Goal: Task Accomplishment & Management: Use online tool/utility

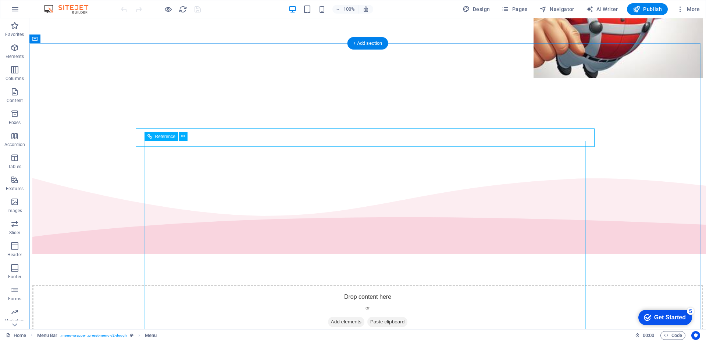
scroll to position [373, 0]
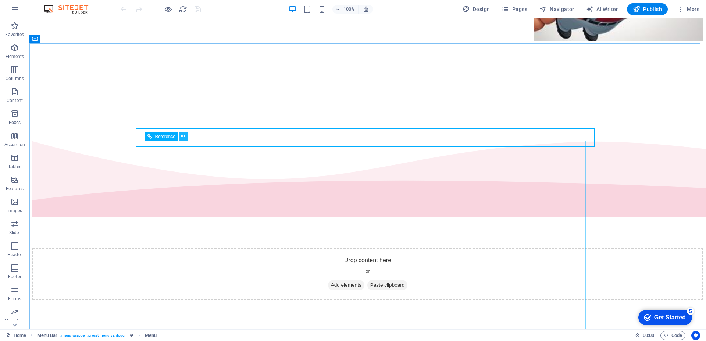
click at [184, 137] on icon at bounding box center [183, 137] width 4 height 8
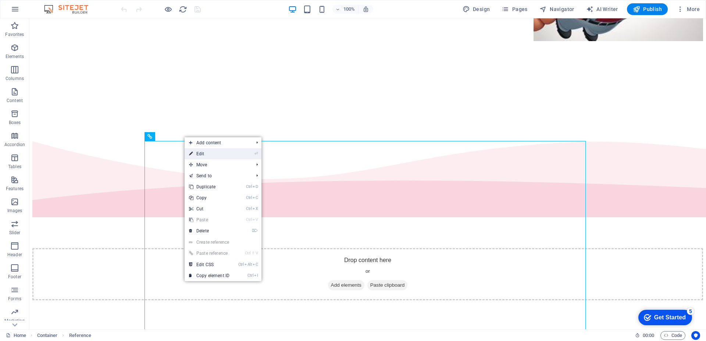
click at [197, 156] on link "⏎ Edit" at bounding box center [208, 153] width 49 height 11
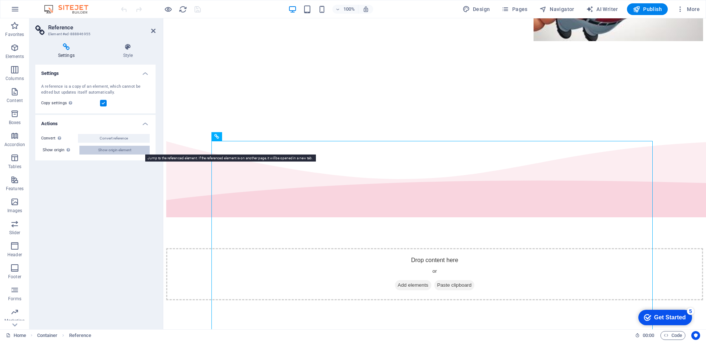
click at [111, 150] on span "Show origin element" at bounding box center [114, 150] width 33 height 9
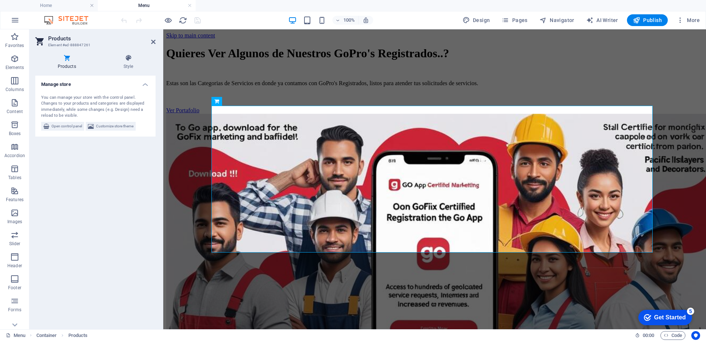
scroll to position [295, 0]
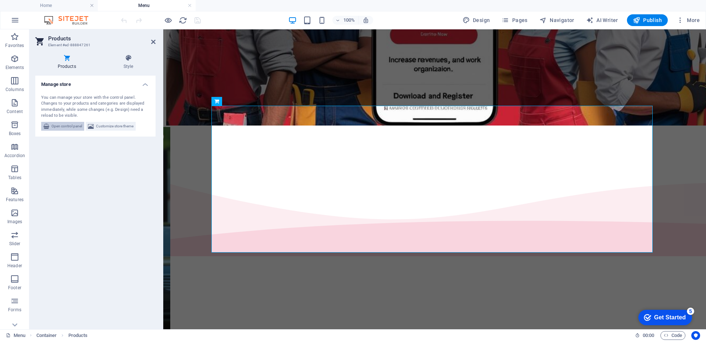
click at [69, 126] on span "Open control panel" at bounding box center [66, 126] width 31 height 9
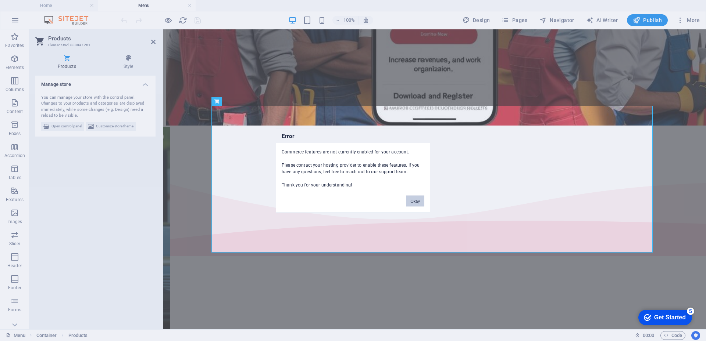
click at [416, 202] on button "Okay" at bounding box center [415, 201] width 18 height 11
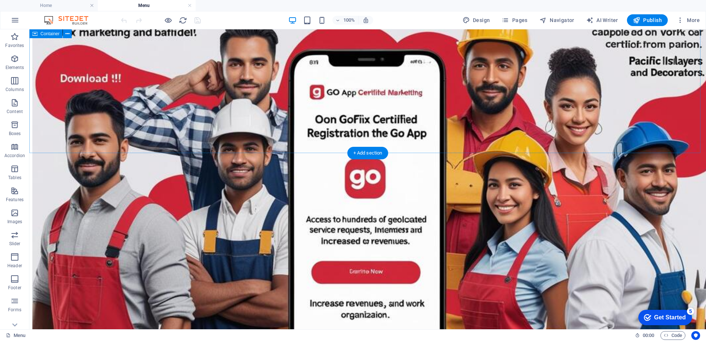
scroll to position [0, 0]
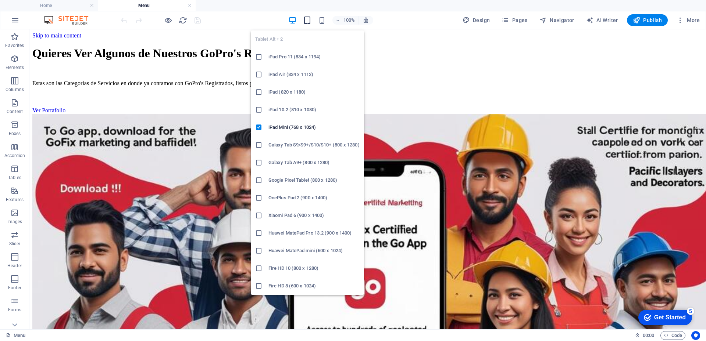
click at [308, 20] on icon "button" at bounding box center [307, 20] width 8 height 8
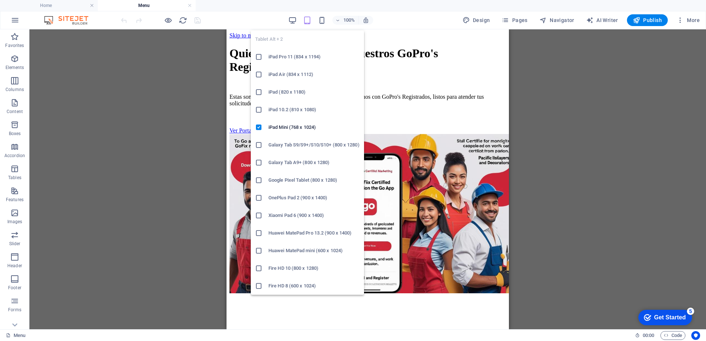
click at [304, 60] on h6 "iPad Pro 11 (834 x 1194)" at bounding box center [313, 57] width 91 height 9
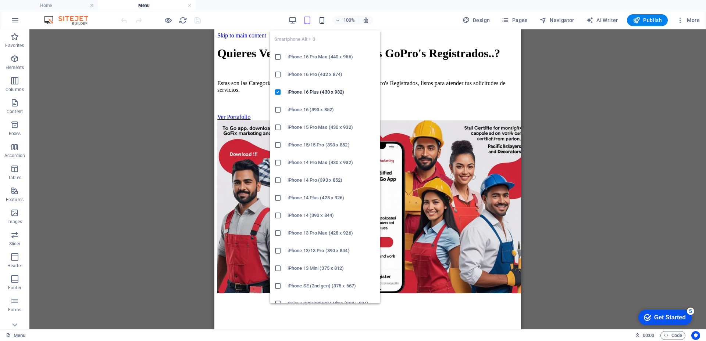
click at [321, 21] on icon "button" at bounding box center [322, 20] width 8 height 8
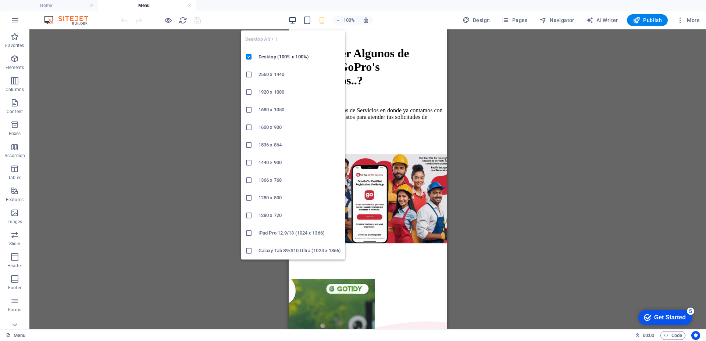
click at [292, 20] on icon "button" at bounding box center [292, 20] width 8 height 8
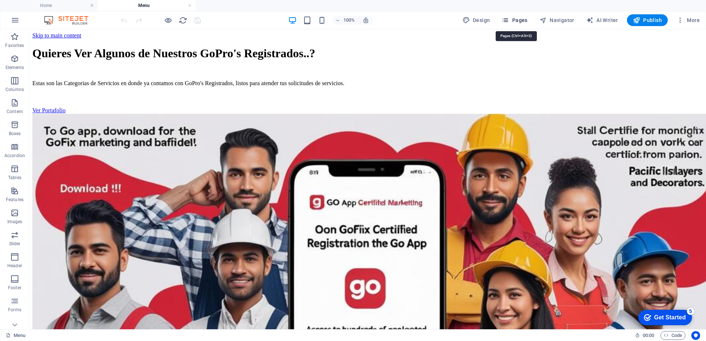
click at [513, 17] on span "Pages" at bounding box center [514, 20] width 26 height 7
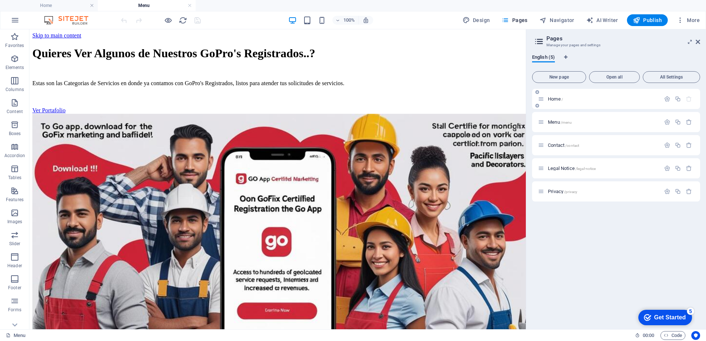
click at [546, 99] on div "Home /" at bounding box center [602, 99] width 115 height 5
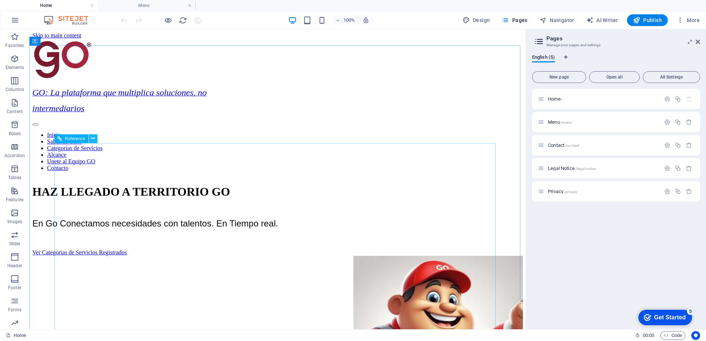
click at [92, 139] on icon at bounding box center [93, 139] width 4 height 8
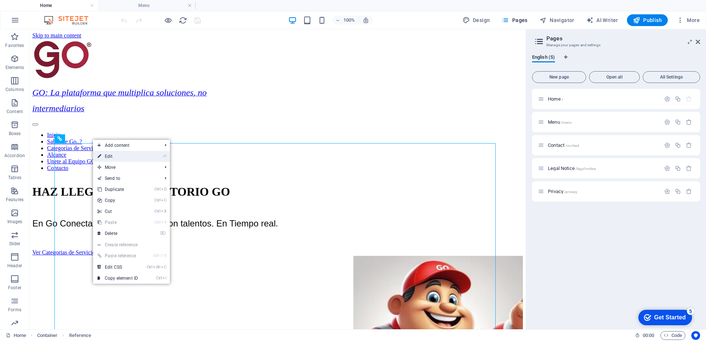
click at [102, 156] on link "⏎ Edit" at bounding box center [117, 156] width 49 height 11
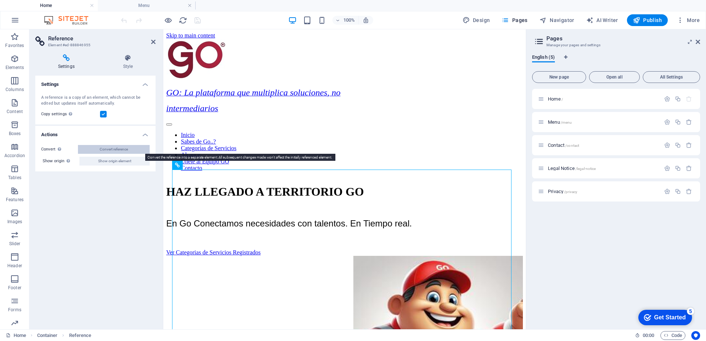
click at [105, 150] on span "Convert reference" at bounding box center [114, 149] width 28 height 9
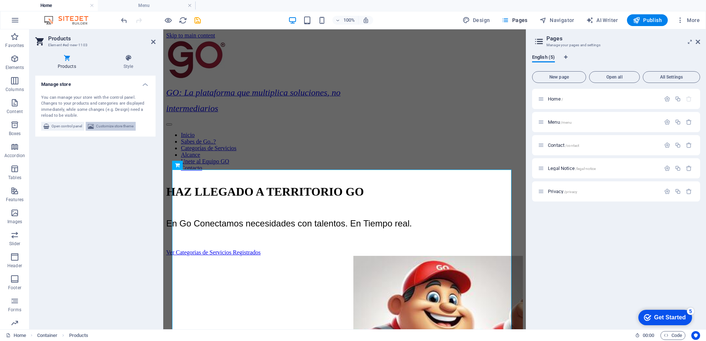
click at [108, 123] on span "Customize store theme" at bounding box center [114, 126] width 37 height 9
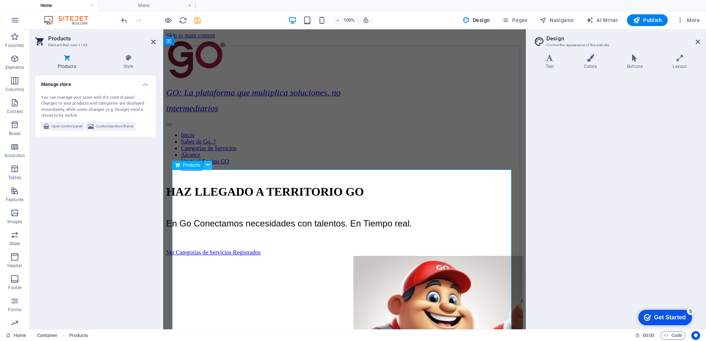
click at [207, 164] on icon at bounding box center [208, 165] width 4 height 8
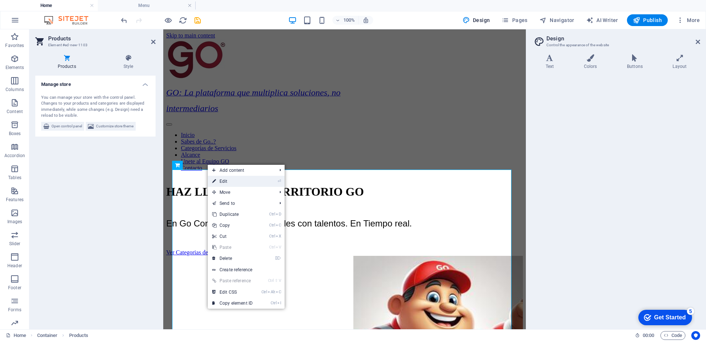
click at [219, 183] on link "⏎ Edit" at bounding box center [232, 181] width 49 height 11
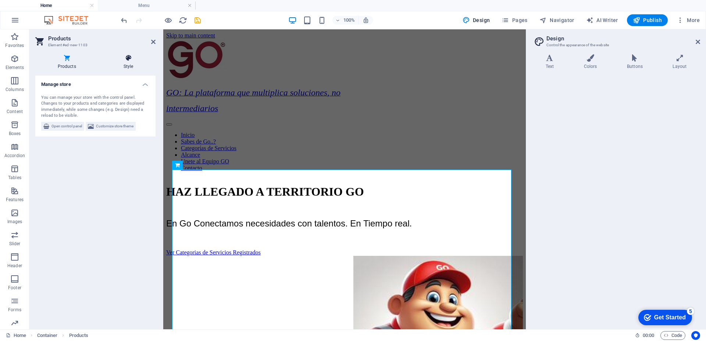
click at [126, 56] on icon at bounding box center [128, 57] width 54 height 7
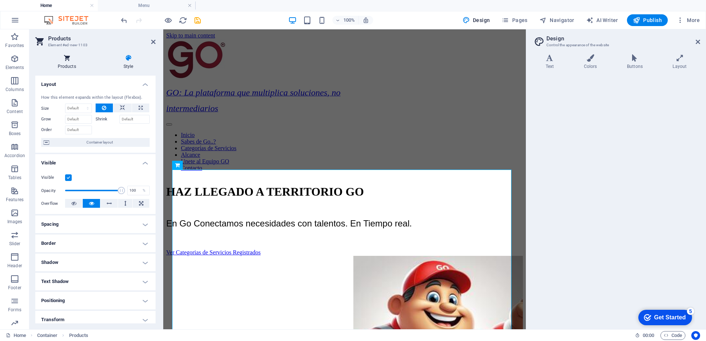
click at [68, 58] on icon at bounding box center [66, 57] width 63 height 7
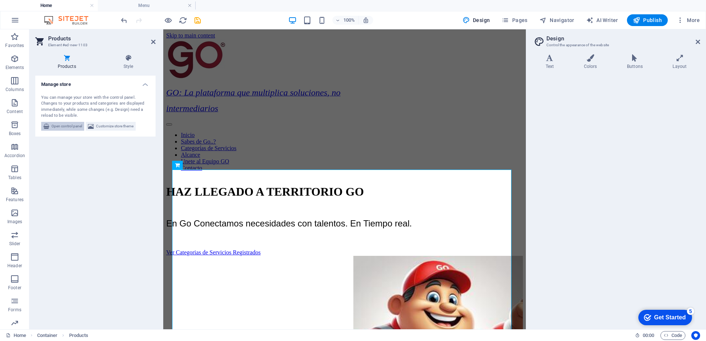
click at [67, 126] on span "Open control panel" at bounding box center [66, 126] width 31 height 9
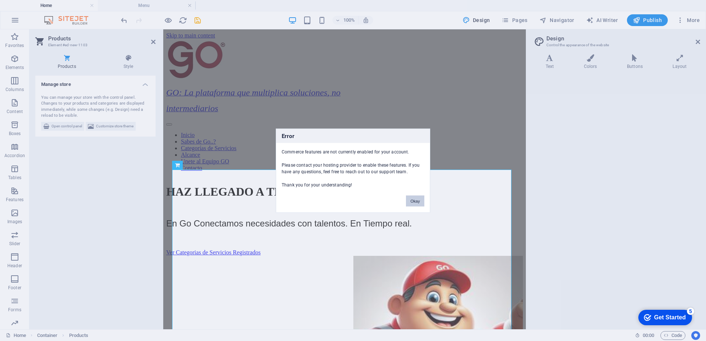
click at [415, 200] on button "Okay" at bounding box center [415, 201] width 18 height 11
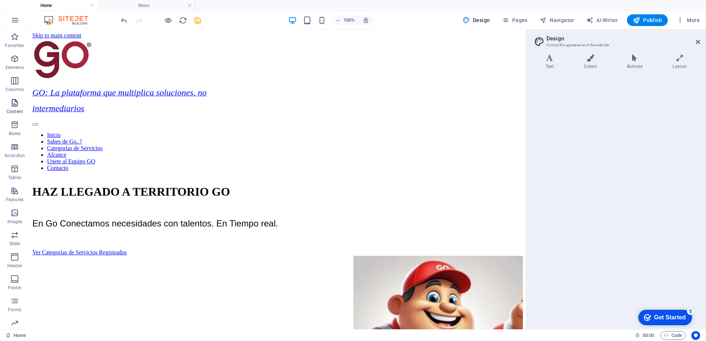
click at [15, 101] on icon "button" at bounding box center [14, 102] width 9 height 9
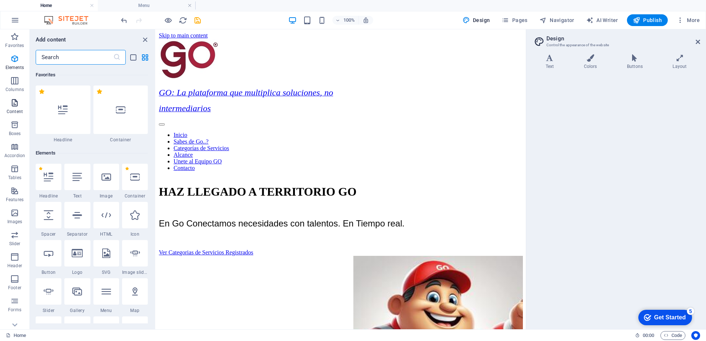
scroll to position [1286, 0]
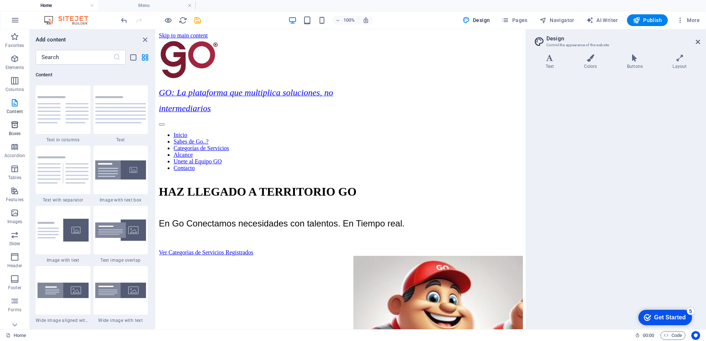
click at [11, 126] on icon "button" at bounding box center [14, 125] width 9 height 9
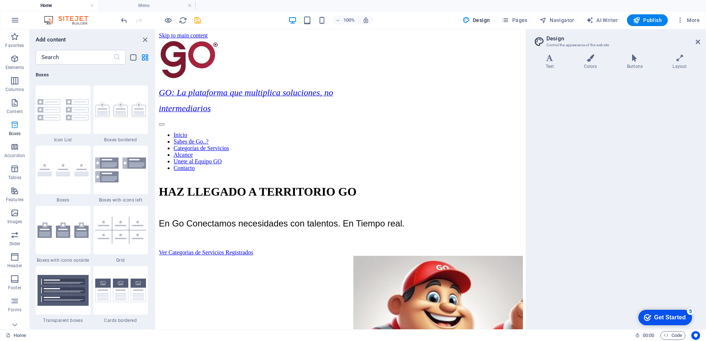
scroll to position [31, 0]
click at [13, 181] on icon "button" at bounding box center [14, 182] width 9 height 9
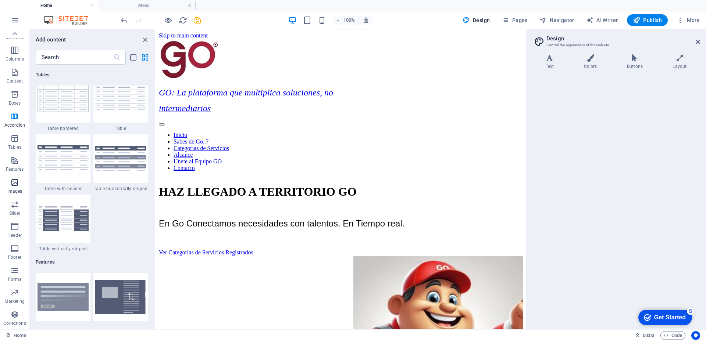
scroll to position [3727, 0]
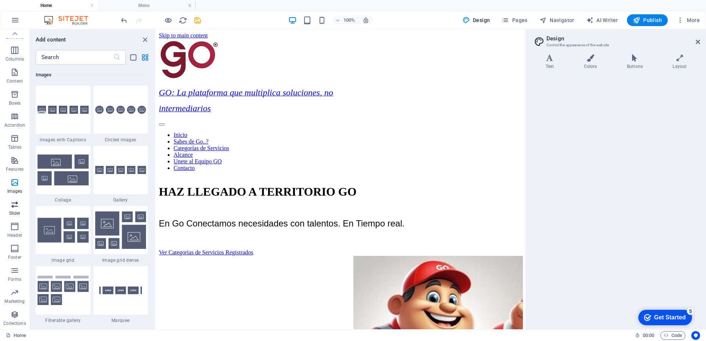
click at [14, 206] on icon "button" at bounding box center [14, 204] width 9 height 9
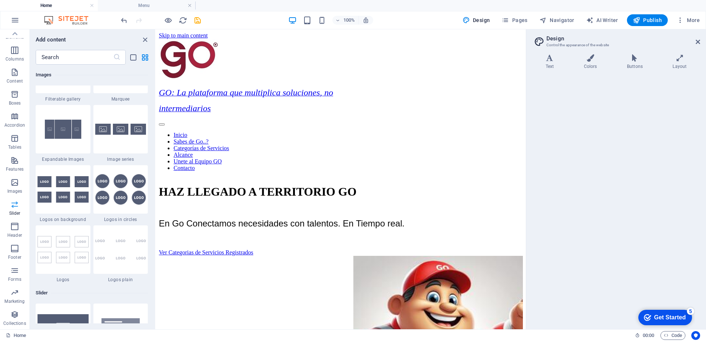
scroll to position [4166, 0]
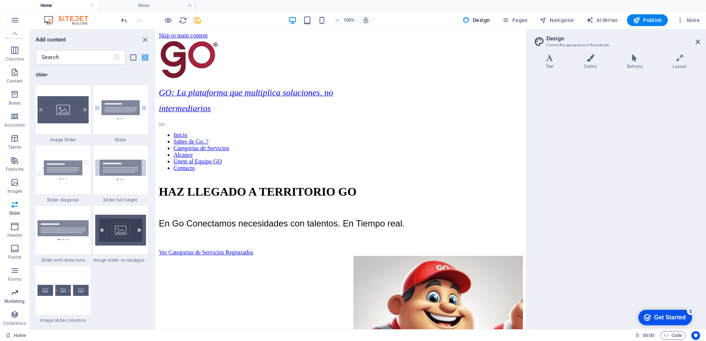
click at [18, 294] on icon "button" at bounding box center [14, 292] width 9 height 9
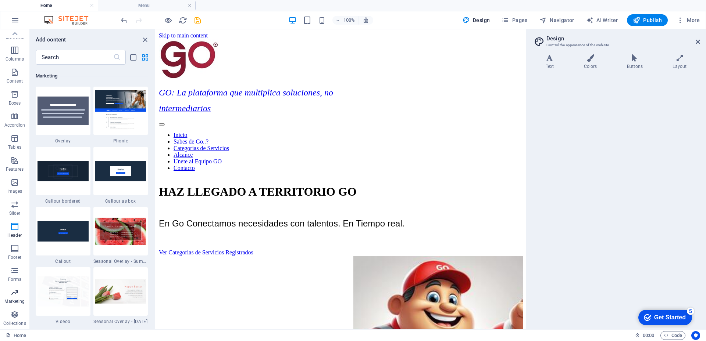
scroll to position [5986, 0]
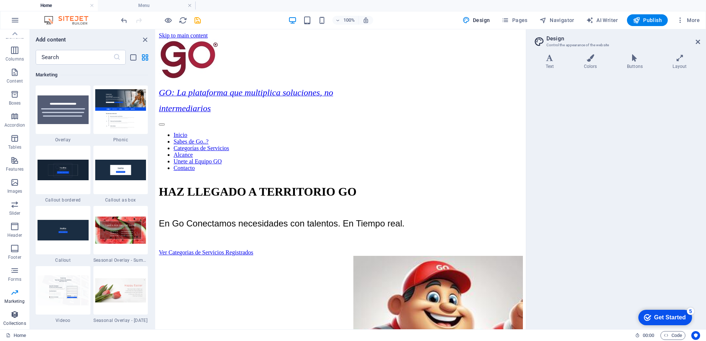
click at [15, 318] on icon "button" at bounding box center [14, 315] width 9 height 9
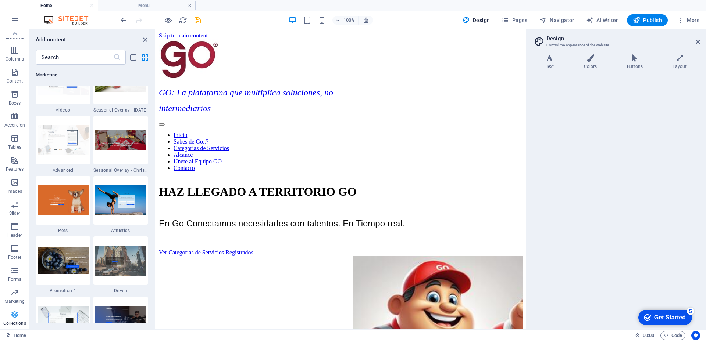
scroll to position [6728, 0]
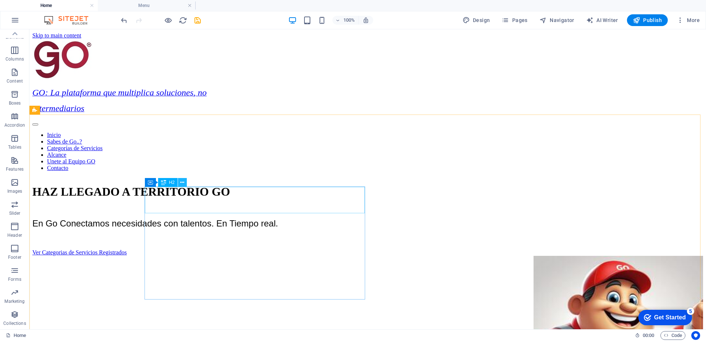
click at [183, 182] on icon at bounding box center [182, 183] width 4 height 8
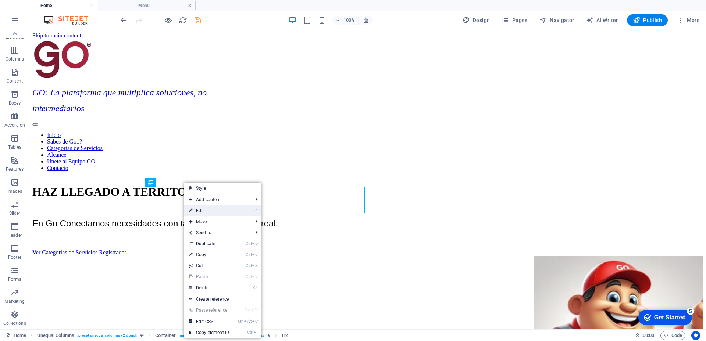
click at [199, 209] on link "⏎ Edit" at bounding box center [208, 210] width 49 height 11
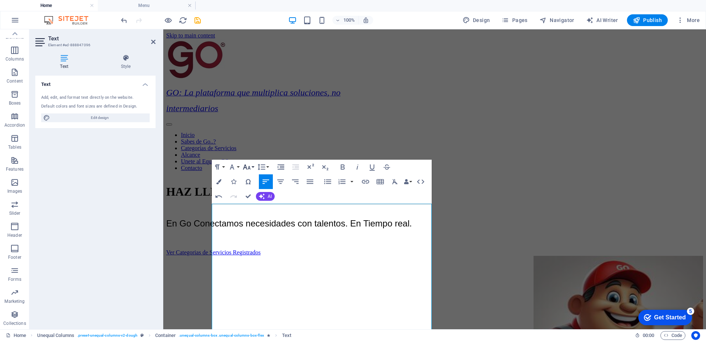
click at [252, 167] on button "Font Size" at bounding box center [248, 167] width 14 height 15
click at [250, 179] on link "14" at bounding box center [254, 177] width 26 height 11
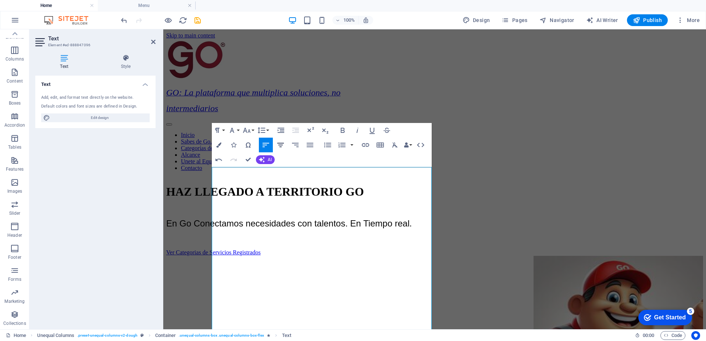
click at [280, 145] on icon "button" at bounding box center [280, 145] width 7 height 4
click at [311, 146] on icon "button" at bounding box center [309, 145] width 9 height 9
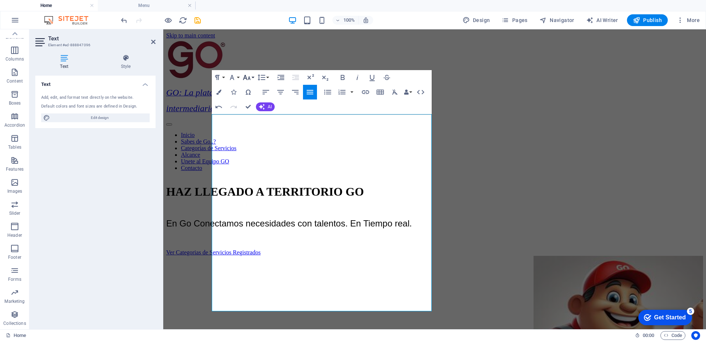
click at [250, 78] on icon "button" at bounding box center [246, 77] width 9 height 9
click at [255, 136] on link "12" at bounding box center [254, 135] width 26 height 11
click at [265, 92] on icon "button" at bounding box center [265, 92] width 9 height 9
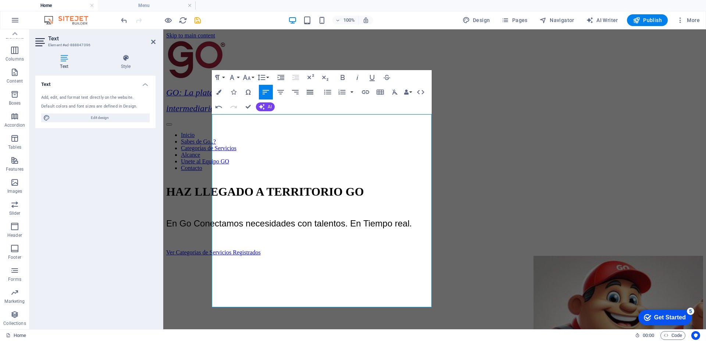
click at [310, 94] on icon "button" at bounding box center [310, 92] width 7 height 4
click at [279, 94] on icon "button" at bounding box center [280, 92] width 7 height 4
click at [339, 78] on icon "button" at bounding box center [342, 77] width 9 height 9
click at [247, 78] on icon "button" at bounding box center [246, 77] width 9 height 9
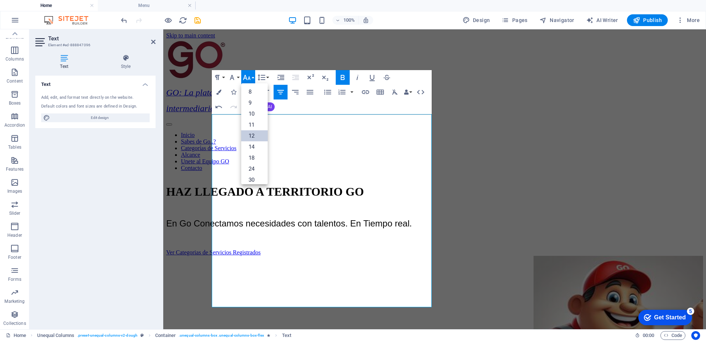
scroll to position [53, 0]
click at [248, 91] on link "14" at bounding box center [254, 94] width 26 height 11
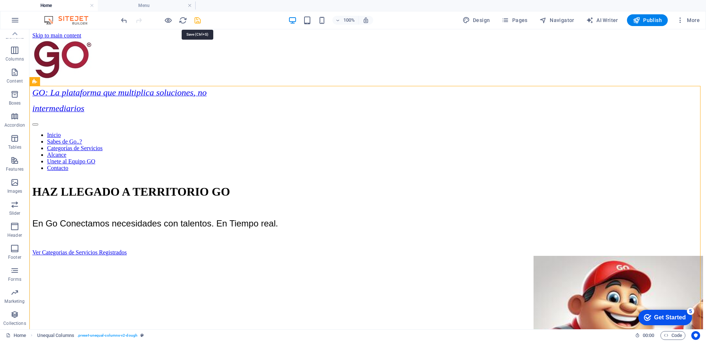
click at [198, 19] on icon "save" at bounding box center [197, 20] width 8 height 8
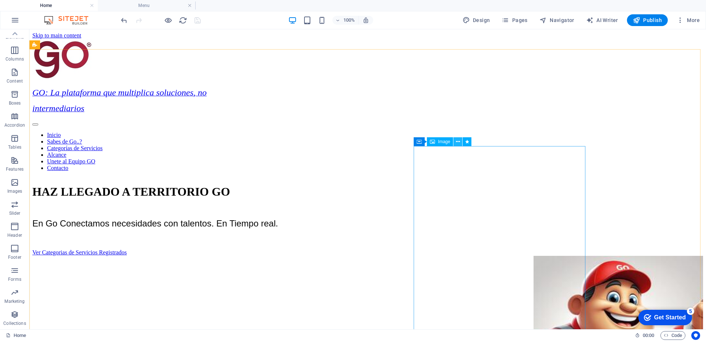
click at [459, 143] on icon at bounding box center [458, 142] width 4 height 8
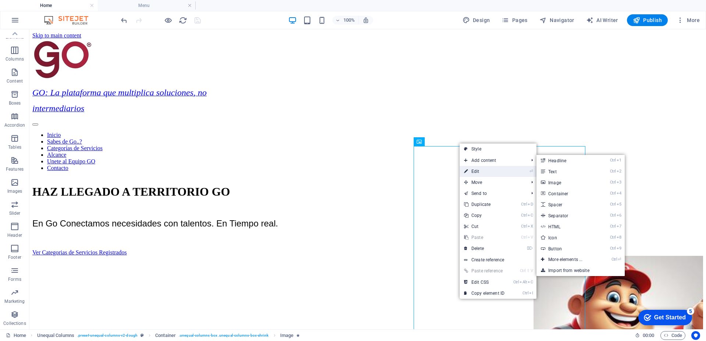
click at [472, 169] on link "⏎ Edit" at bounding box center [483, 171] width 49 height 11
select select "%"
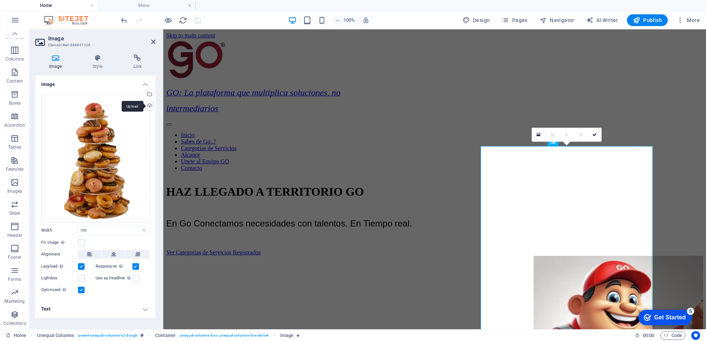
click at [148, 105] on div "Upload" at bounding box center [148, 106] width 11 height 11
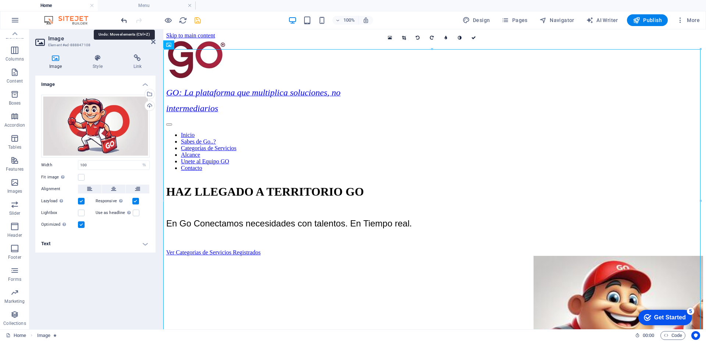
click at [121, 22] on icon "undo" at bounding box center [124, 20] width 8 height 8
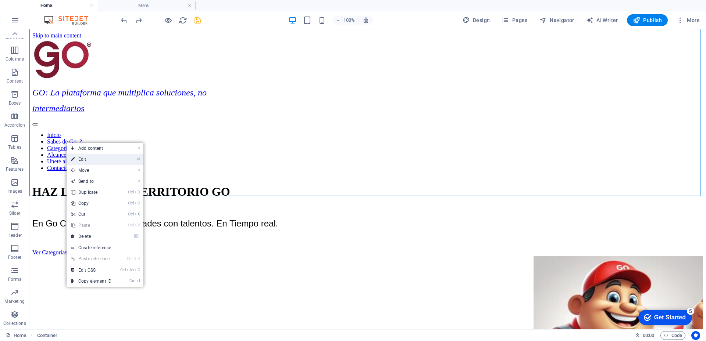
click at [100, 160] on link "⏎ Edit" at bounding box center [91, 159] width 49 height 11
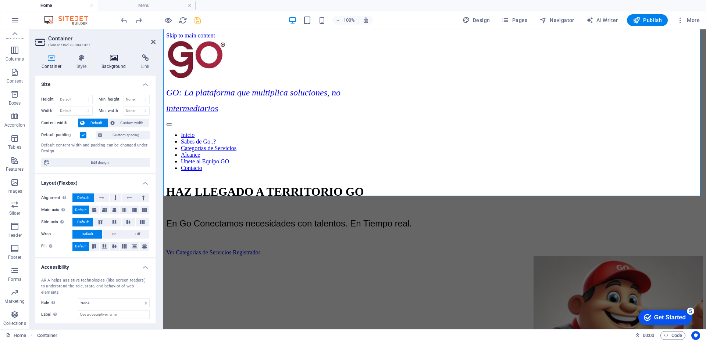
click at [112, 57] on icon at bounding box center [114, 57] width 37 height 7
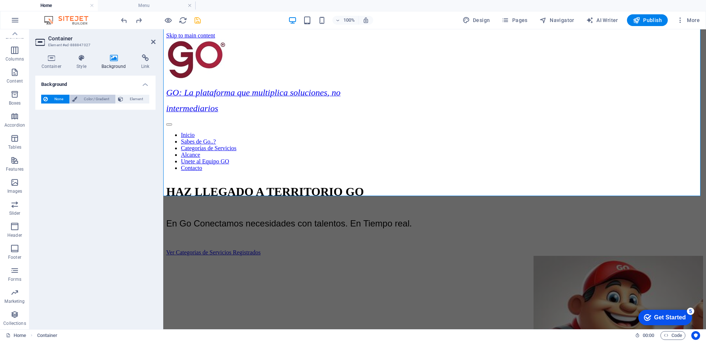
click at [92, 101] on span "Color / Gradient" at bounding box center [96, 99] width 34 height 9
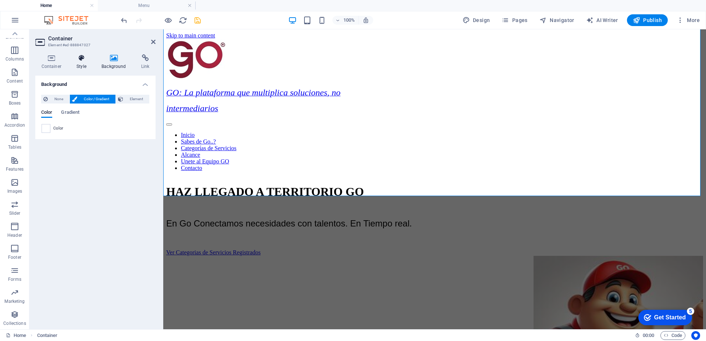
click at [82, 60] on icon at bounding box center [82, 57] width 22 height 7
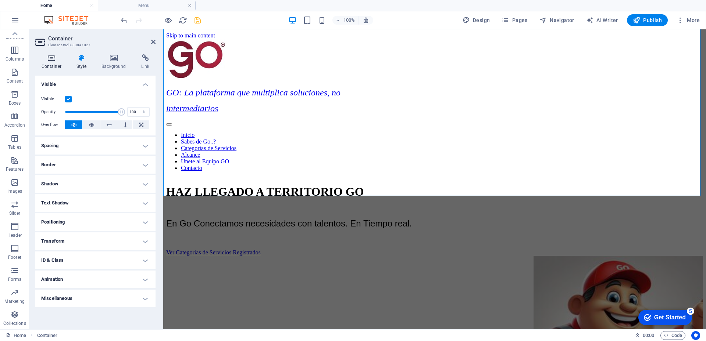
click at [51, 60] on icon at bounding box center [51, 57] width 32 height 7
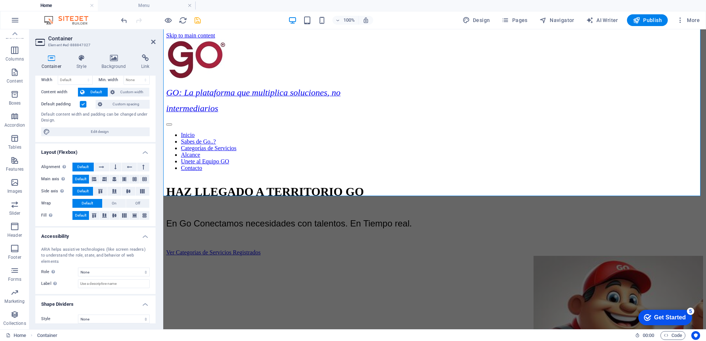
scroll to position [0, 0]
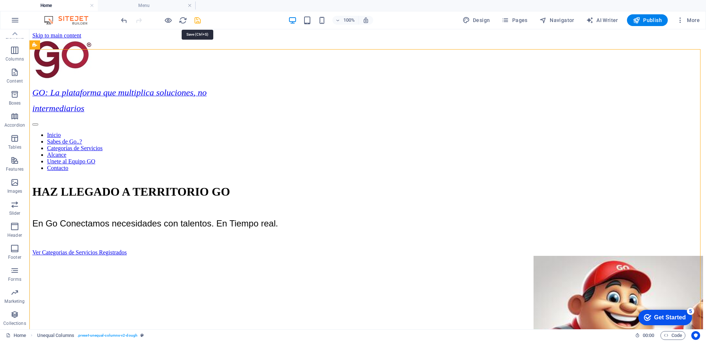
click at [198, 19] on icon "save" at bounding box center [197, 20] width 8 height 8
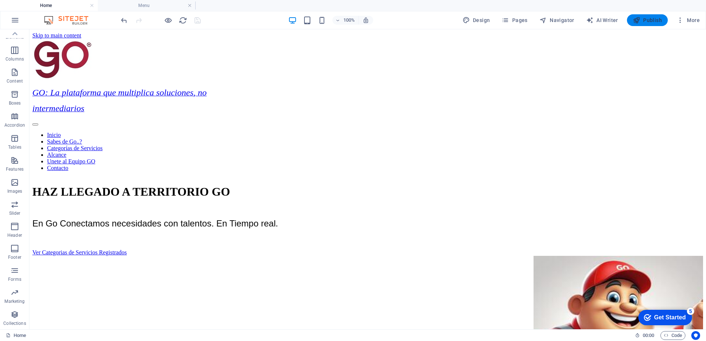
click at [646, 21] on span "Publish" at bounding box center [646, 20] width 29 height 7
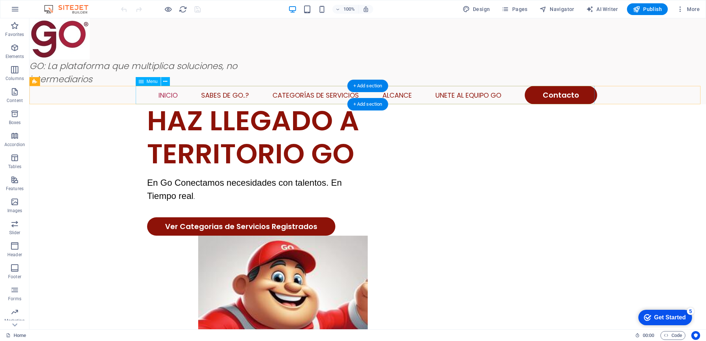
click at [294, 94] on nav "Inicio Sabes de Go..? Categorías de Servicios Alcance Unete al Equipo GO Contac…" at bounding box center [367, 95] width 459 height 18
click at [160, 94] on nav "Inicio Sabes de Go..? Categorías de Servicios Alcance Unete al Equipo GO Contac…" at bounding box center [367, 95] width 459 height 18
select select
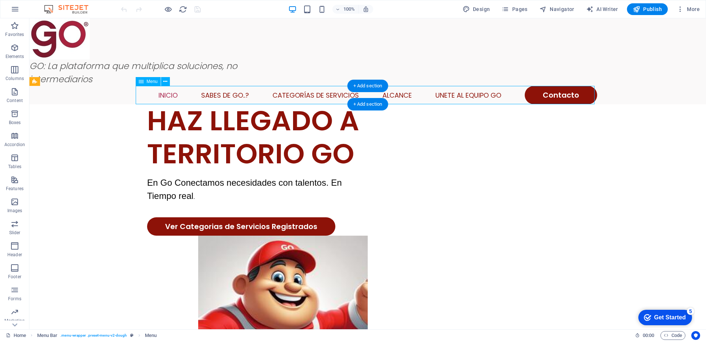
select select
select select "1"
select select
select select "2"
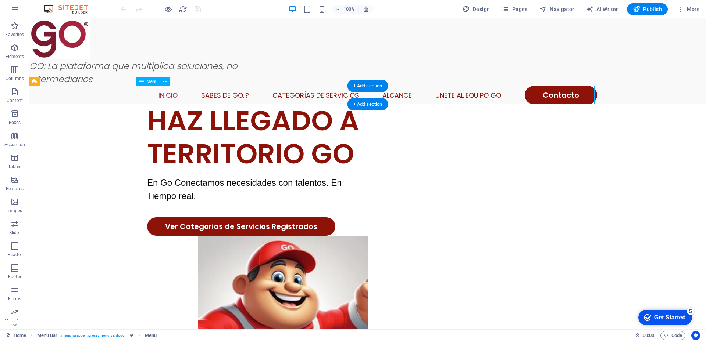
select select
select select "default"
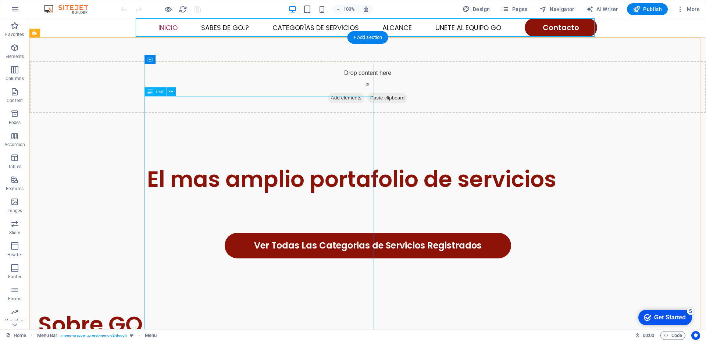
scroll to position [331, 0]
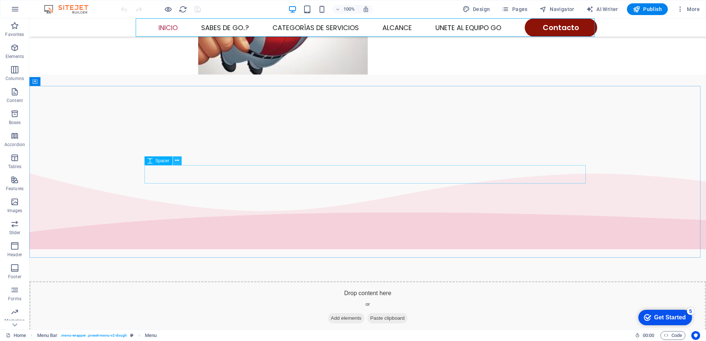
click at [178, 162] on icon at bounding box center [177, 161] width 4 height 8
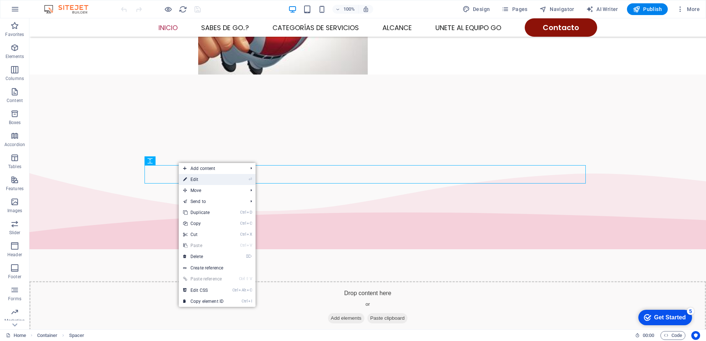
click at [187, 178] on link "⏎ Edit" at bounding box center [203, 179] width 49 height 11
select select "px"
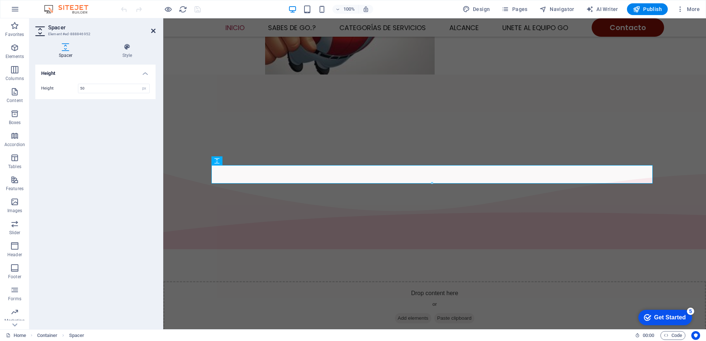
click at [153, 31] on icon at bounding box center [153, 31] width 4 height 6
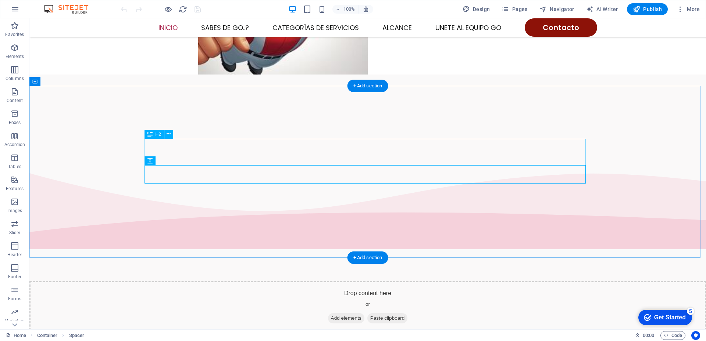
scroll to position [368, 0]
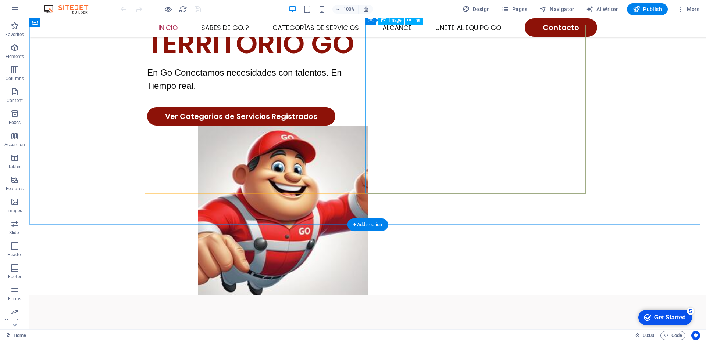
scroll to position [0, 0]
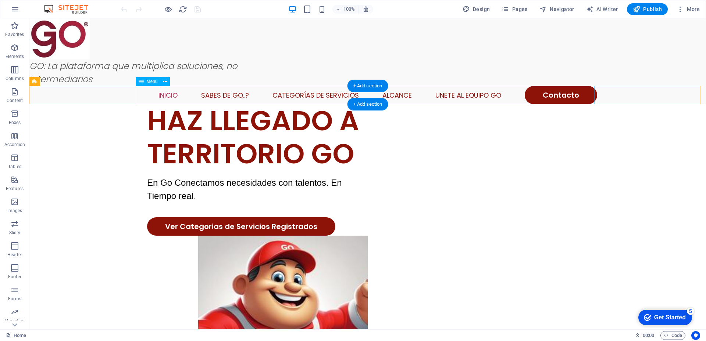
click at [313, 94] on nav "Inicio Sabes de Go..? Categorías de Servicios Alcance Unete al Equipo GO Contac…" at bounding box center [367, 95] width 459 height 18
click at [391, 94] on nav "Inicio Sabes de Go..? Categorías de Servicios Alcance Unete al Equipo GO Contac…" at bounding box center [367, 95] width 459 height 18
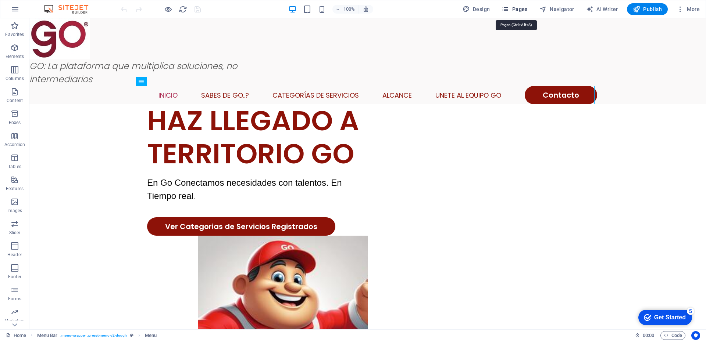
click at [514, 11] on span "Pages" at bounding box center [514, 9] width 26 height 7
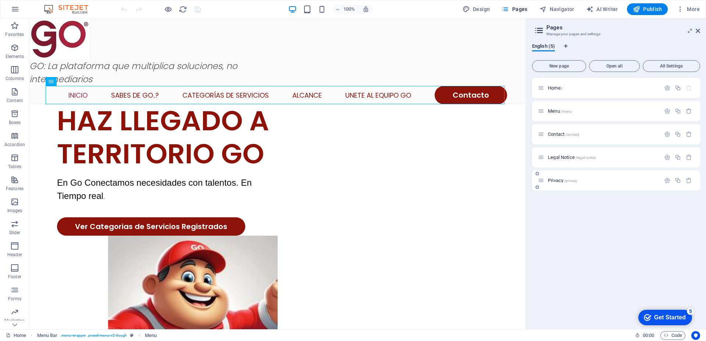
click at [558, 180] on span "Privacy /privacy" at bounding box center [562, 181] width 29 height 6
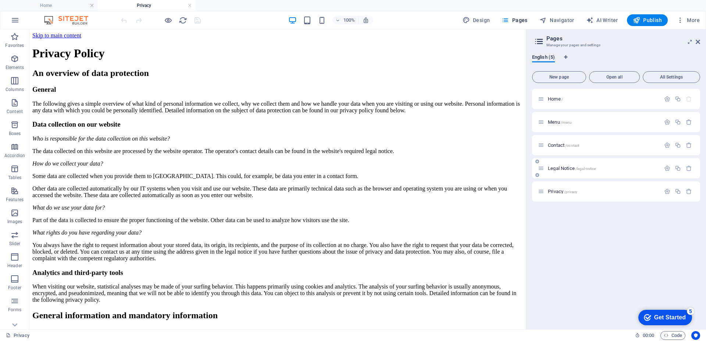
click at [555, 170] on span "Legal Notice /legal-notice" at bounding box center [572, 169] width 48 height 6
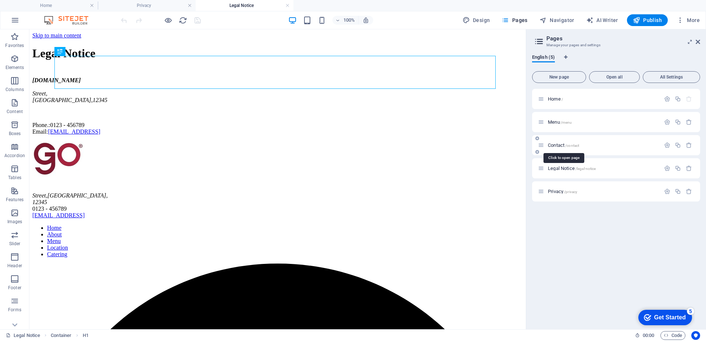
click at [553, 144] on span "Contact /contact" at bounding box center [563, 146] width 31 height 6
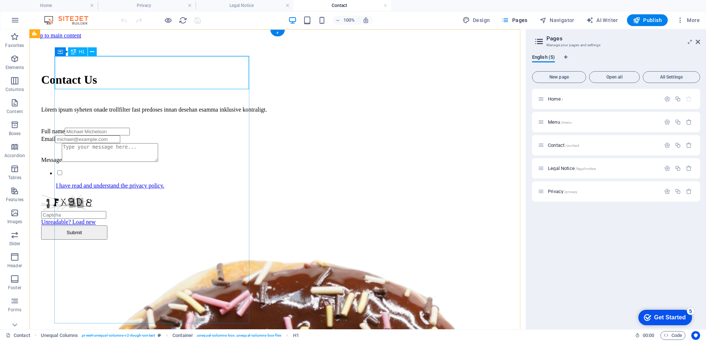
click at [165, 75] on div "Contact Us" at bounding box center [277, 80] width 473 height 14
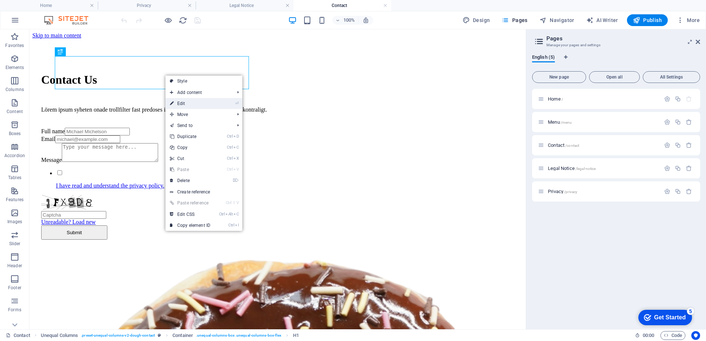
click at [176, 103] on link "⏎ Edit" at bounding box center [189, 103] width 49 height 11
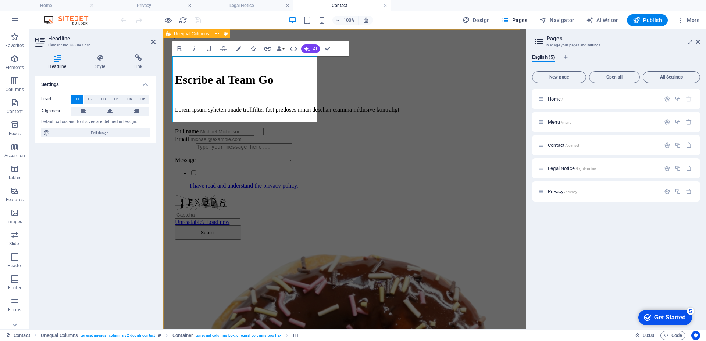
click at [350, 140] on div "Escribe al Team Go Lörem ipsum syheten onade trollfilter fast predoses innan de…" at bounding box center [344, 336] width 356 height 594
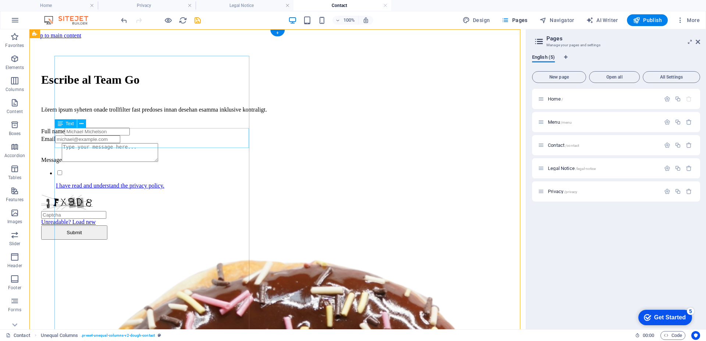
click at [148, 113] on div "Lörem ipsum syheten onade trollfilter fast predoses innan desehan esamma inklus…" at bounding box center [277, 110] width 473 height 7
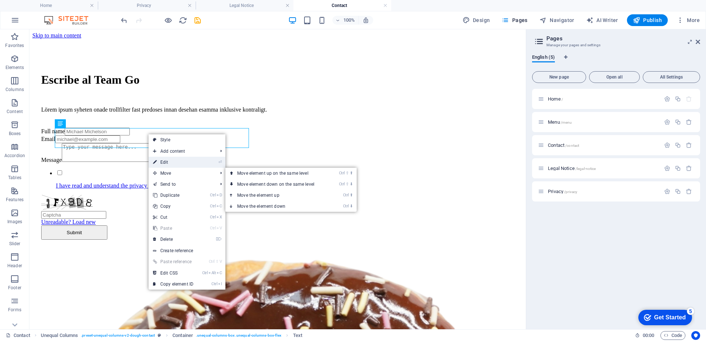
click at [164, 162] on link "⏎ Edit" at bounding box center [172, 162] width 49 height 11
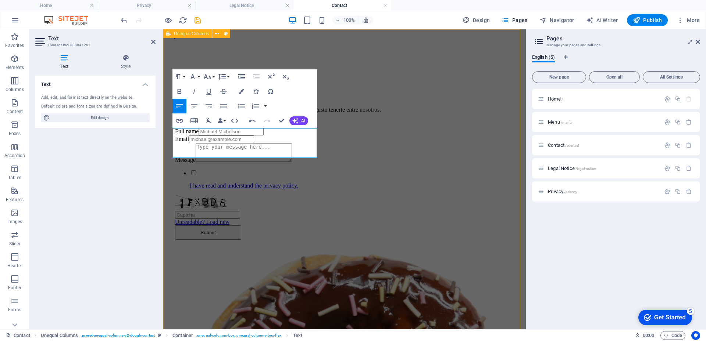
click at [358, 148] on div "Escribe al Team Go Nos comunicaremos contigo y a la brevedad posible, es un gus…" at bounding box center [344, 336] width 356 height 594
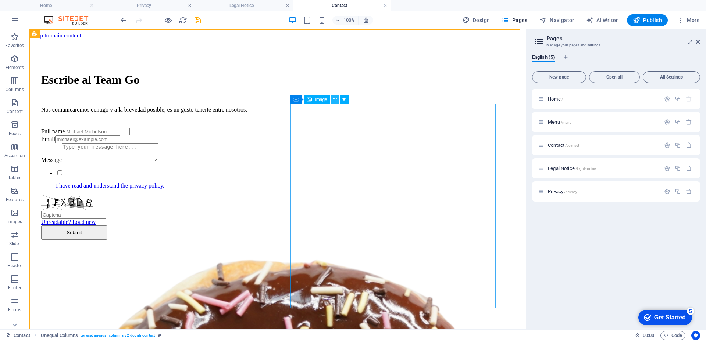
click at [333, 99] on icon at bounding box center [335, 100] width 4 height 8
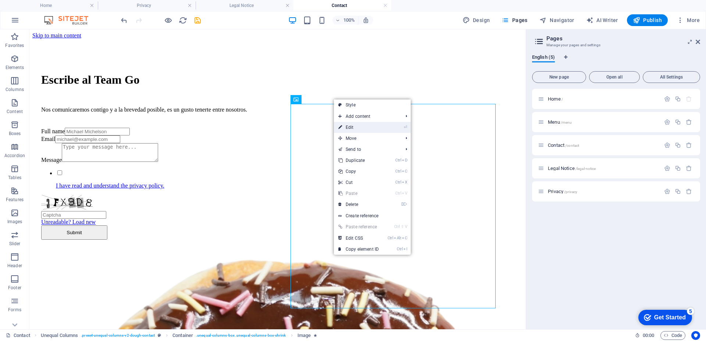
click at [343, 128] on link "⏎ Edit" at bounding box center [358, 127] width 49 height 11
select select "%"
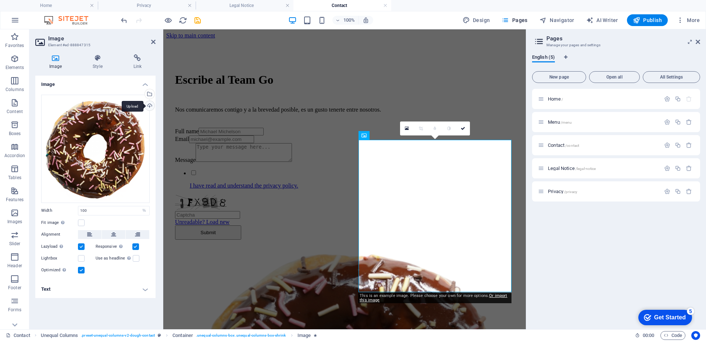
click at [151, 107] on div "Upload" at bounding box center [148, 106] width 11 height 11
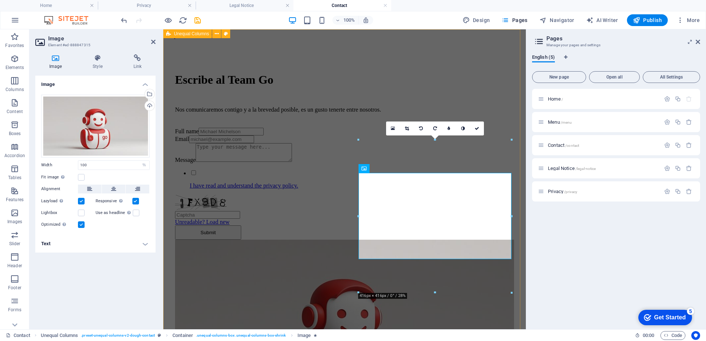
click at [394, 78] on div "Escribe al Team Go Nos comunicaremos contigo y a la brevedad posible, es un gus…" at bounding box center [344, 262] width 356 height 447
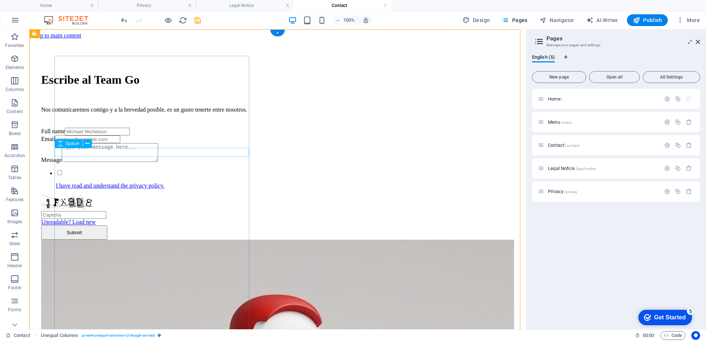
scroll to position [37, 0]
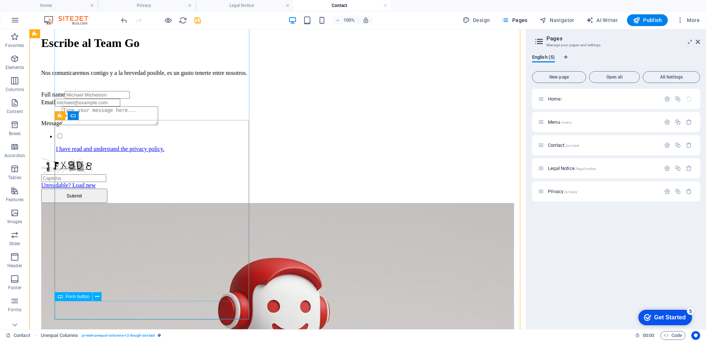
click at [92, 203] on div "Submit" at bounding box center [277, 196] width 473 height 14
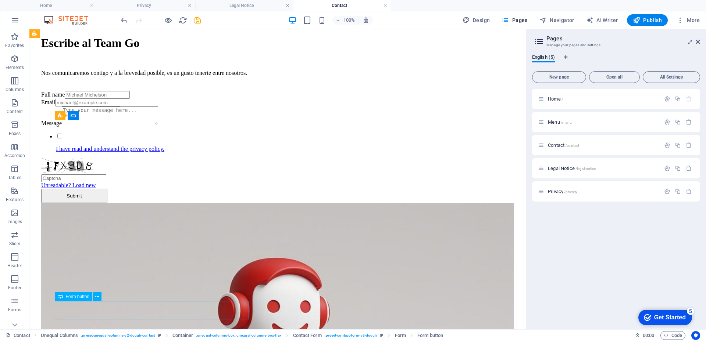
click at [92, 203] on div "Submit" at bounding box center [277, 196] width 473 height 14
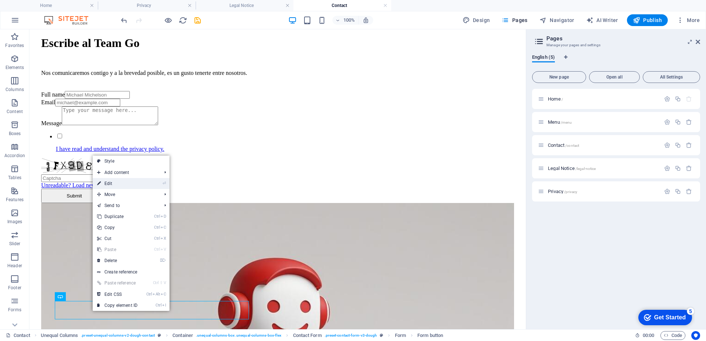
click at [119, 182] on link "⏎ Edit" at bounding box center [117, 183] width 49 height 11
select select "px"
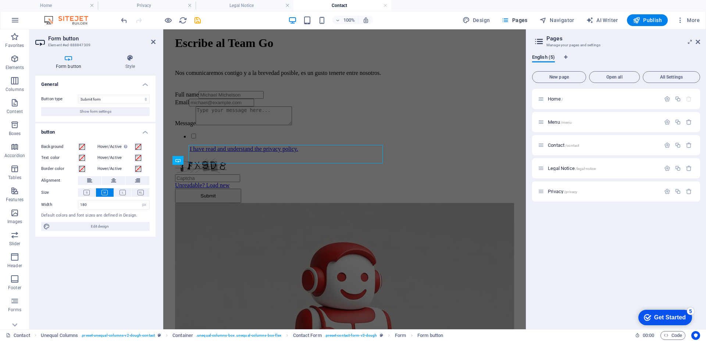
scroll to position [193, 0]
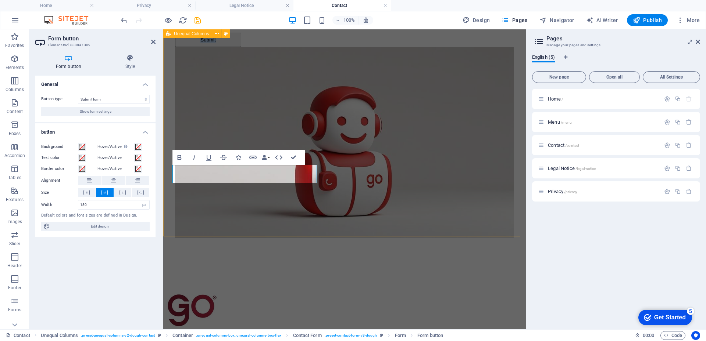
type button "Submit"
click at [175, 33] on button "Enviar" at bounding box center [208, 40] width 66 height 14
click at [369, 180] on div "Escribe al Team Go Nos comunicaremos contigo y a la brevedad posible, es un gus…" at bounding box center [344, 69] width 356 height 447
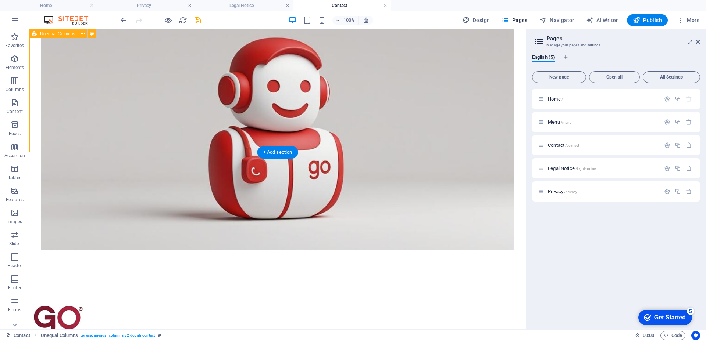
scroll to position [262, 0]
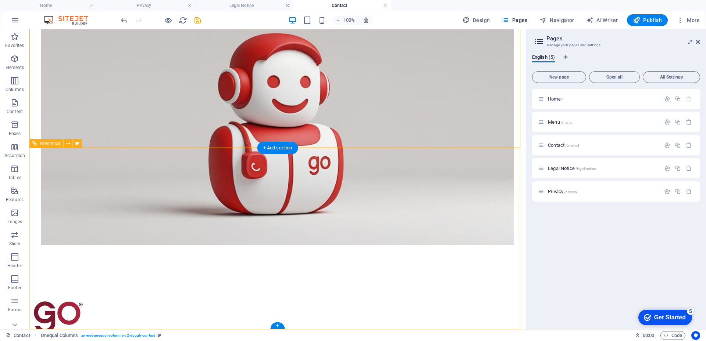
click at [69, 300] on div at bounding box center [277, 318] width 490 height 37
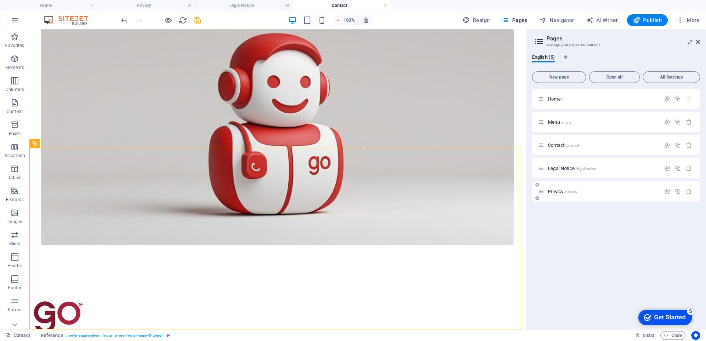
click at [557, 192] on span "Privacy /privacy" at bounding box center [562, 192] width 29 height 6
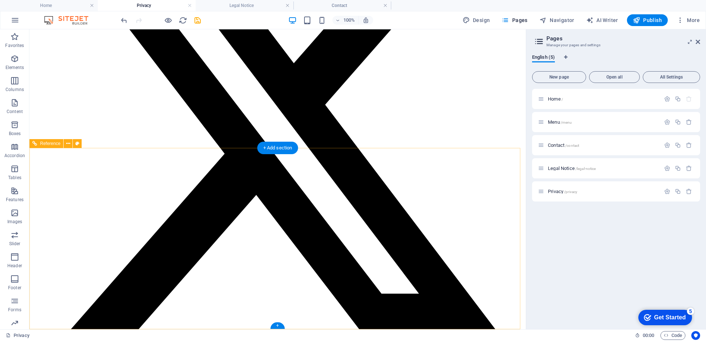
scroll to position [2132, 0]
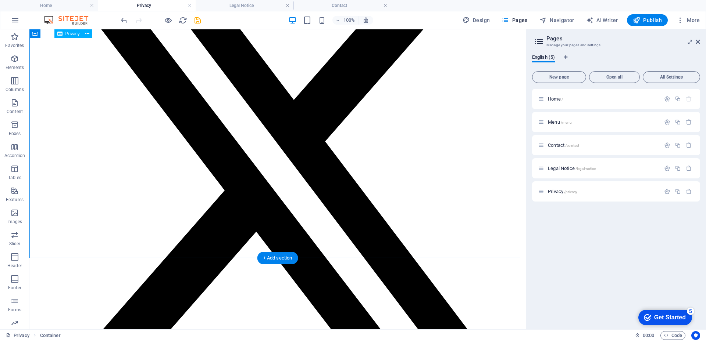
drag, startPoint x: 485, startPoint y: 217, endPoint x: 392, endPoint y: 194, distance: 95.7
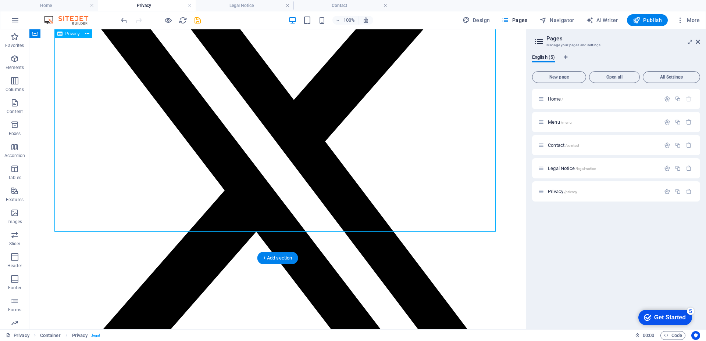
drag, startPoint x: 445, startPoint y: 206, endPoint x: 418, endPoint y: 206, distance: 26.8
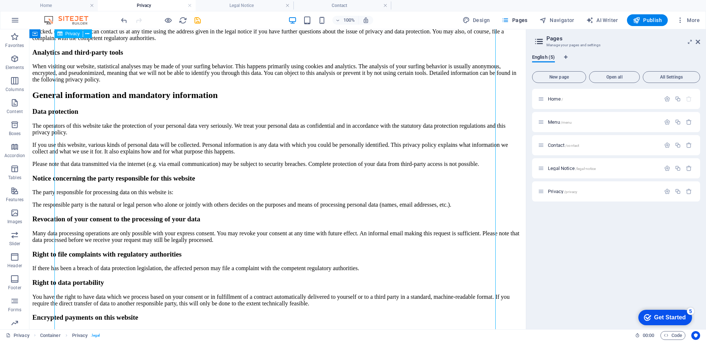
scroll to position [0, 0]
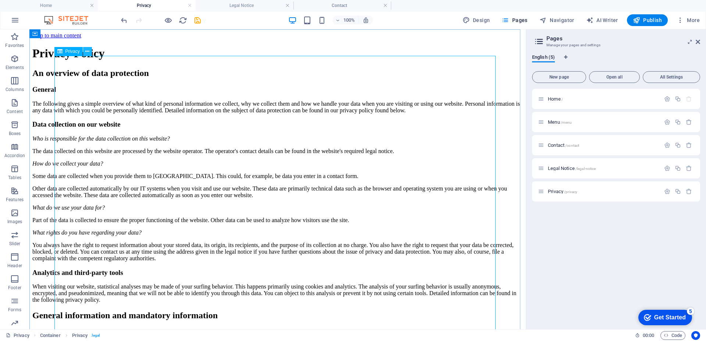
click at [86, 54] on icon at bounding box center [87, 52] width 4 height 8
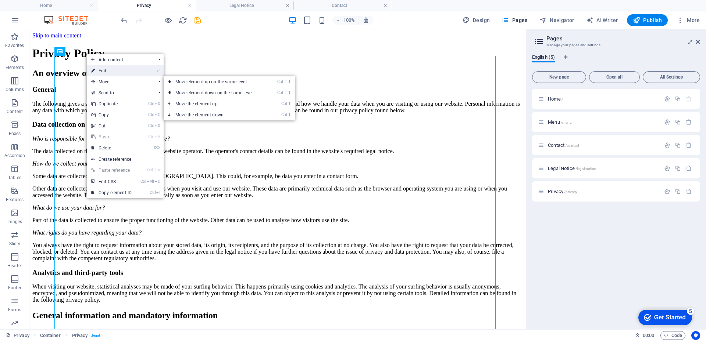
click at [102, 67] on link "⏎ Edit" at bounding box center [111, 70] width 49 height 11
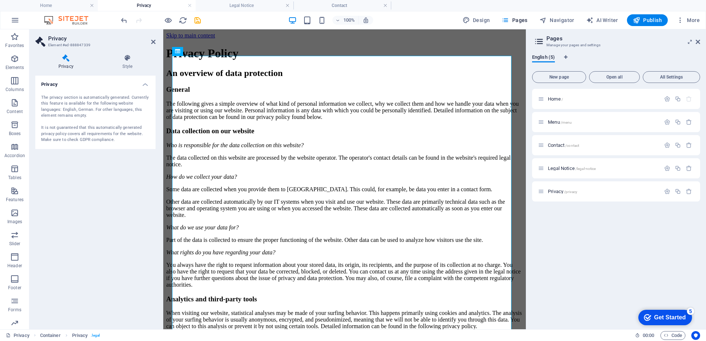
click at [144, 84] on h4 "Privacy" at bounding box center [95, 82] width 120 height 13
click at [144, 84] on h4 "Privacy" at bounding box center [95, 85] width 120 height 18
click at [205, 50] on icon at bounding box center [205, 52] width 4 height 8
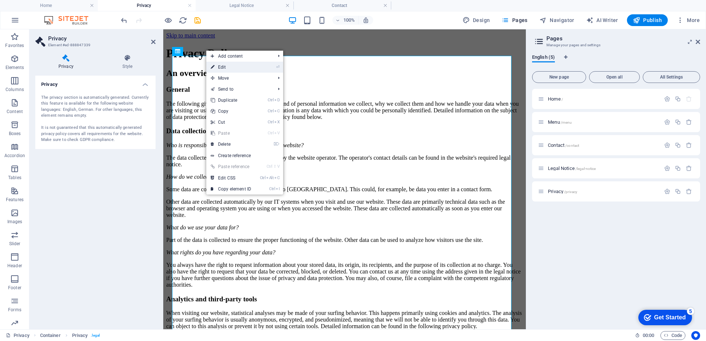
click at [218, 70] on link "⏎ Edit" at bounding box center [230, 67] width 49 height 11
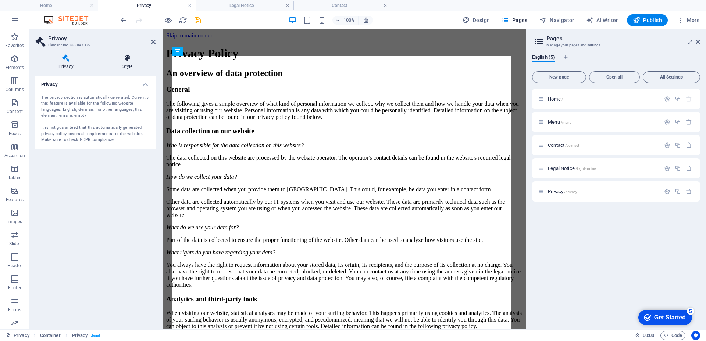
click at [129, 60] on icon at bounding box center [128, 57] width 56 height 7
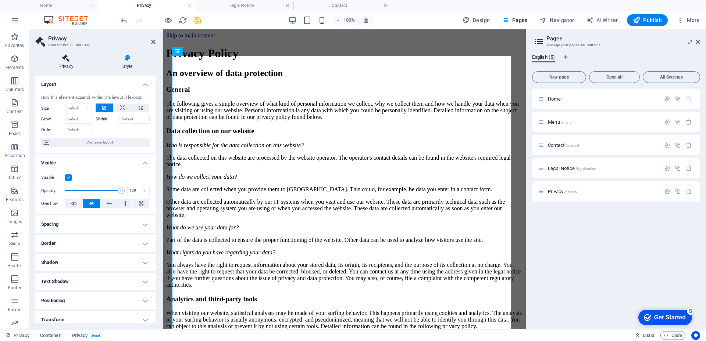
click at [69, 61] on icon at bounding box center [65, 57] width 61 height 7
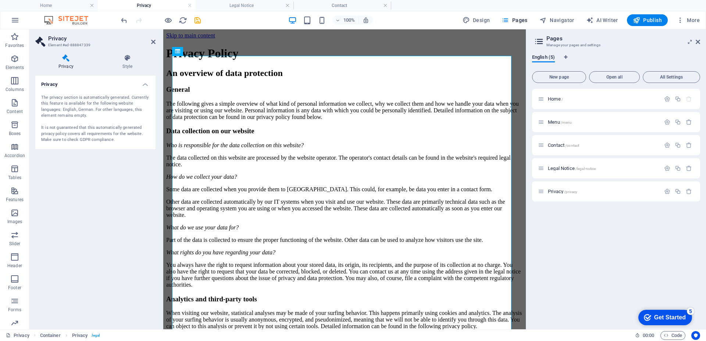
click at [147, 85] on h4 "Privacy" at bounding box center [95, 82] width 120 height 13
click at [147, 85] on h4 "Privacy" at bounding box center [95, 85] width 120 height 18
drag, startPoint x: 109, startPoint y: 140, endPoint x: 111, endPoint y: 119, distance: 21.4
click at [103, 117] on div "The privacy section is automatically generated. Currently this feature is avail…" at bounding box center [95, 119] width 108 height 49
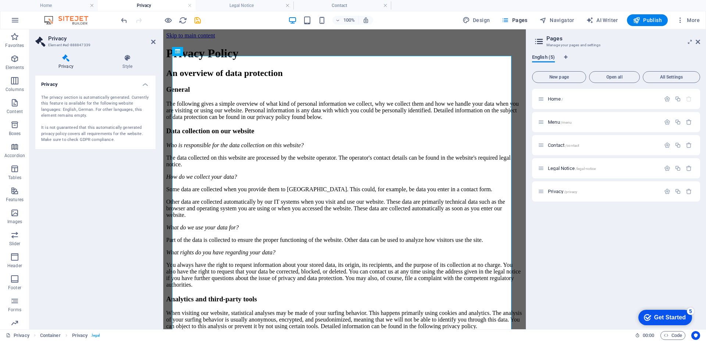
click at [544, 60] on span "English (5)" at bounding box center [543, 58] width 23 height 10
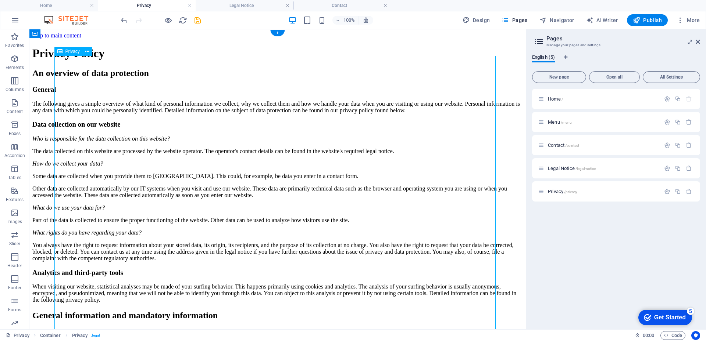
drag, startPoint x: 121, startPoint y: 178, endPoint x: 103, endPoint y: 96, distance: 84.5
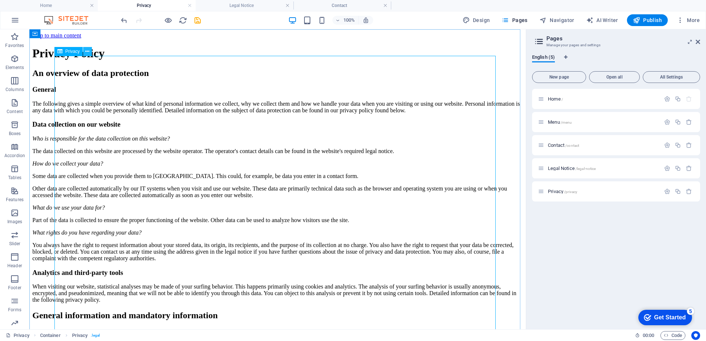
click at [87, 51] on icon at bounding box center [87, 52] width 4 height 8
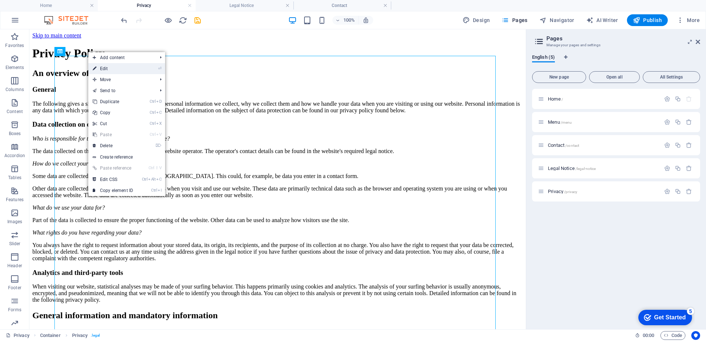
click at [96, 67] on icon at bounding box center [95, 68] width 4 height 11
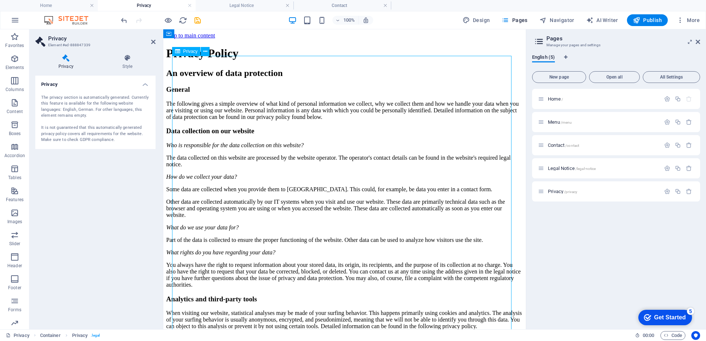
drag, startPoint x: 195, startPoint y: 73, endPoint x: 218, endPoint y: 77, distance: 23.1
click at [666, 190] on icon "button" at bounding box center [667, 192] width 6 height 6
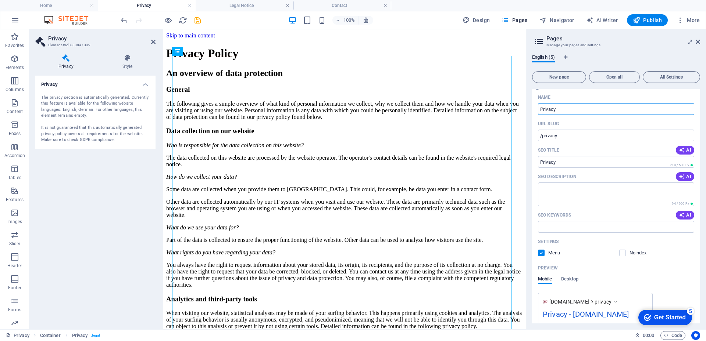
scroll to position [155, 0]
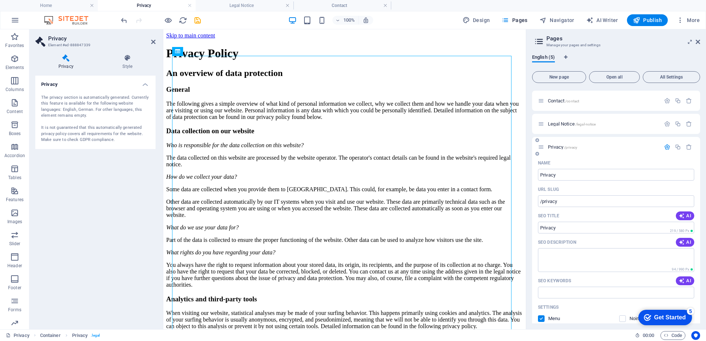
scroll to position [0, 0]
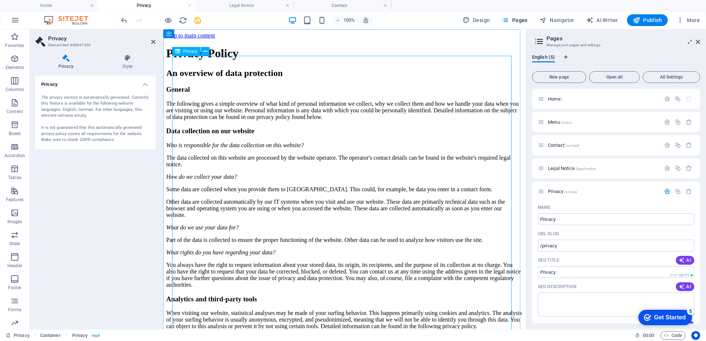
click at [202, 53] on button at bounding box center [205, 51] width 9 height 9
click at [198, 18] on icon "save" at bounding box center [197, 20] width 8 height 8
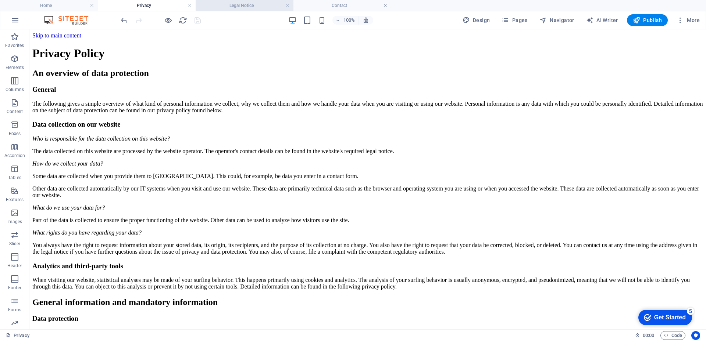
click at [243, 8] on h4 "Legal Notice" at bounding box center [245, 5] width 98 height 8
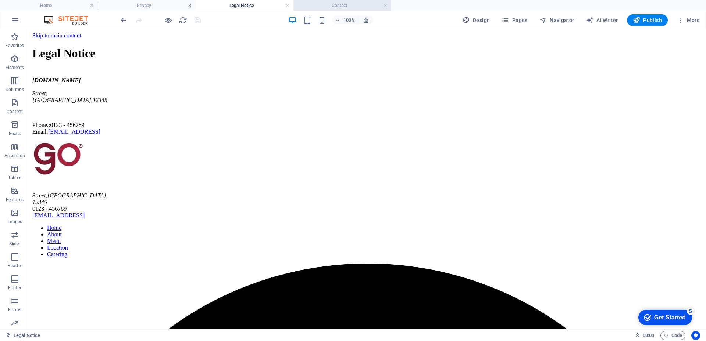
click at [329, 6] on h4 "Contact" at bounding box center [342, 5] width 98 height 8
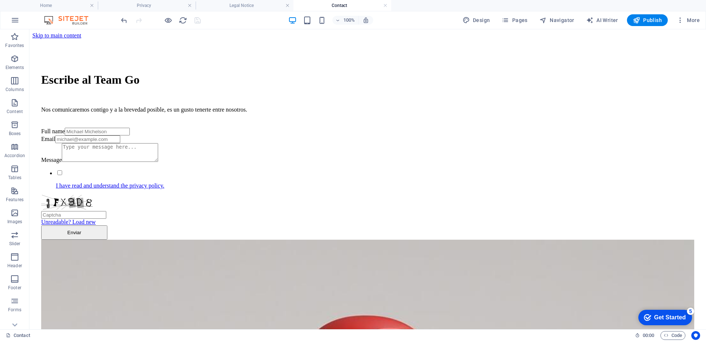
scroll to position [262, 0]
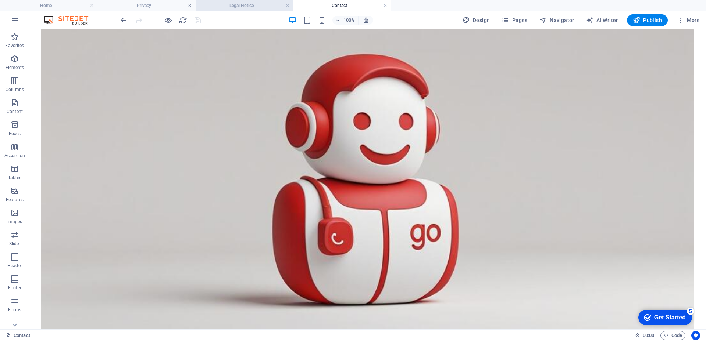
click at [257, 8] on h4 "Legal Notice" at bounding box center [245, 5] width 98 height 8
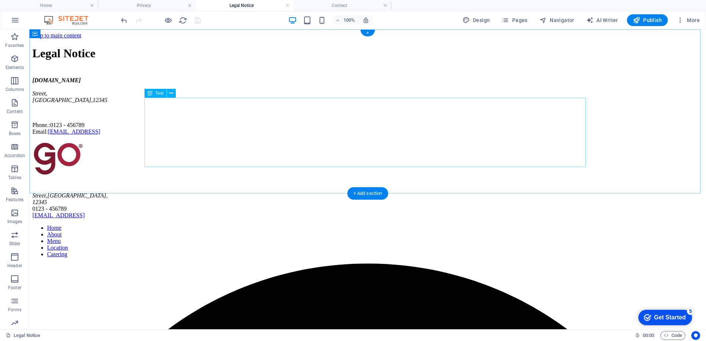
click at [227, 135] on div "go-app.com.ve Street , Berlin , 12345 Phone.: 0123 - 456789 Email: fb811449c2a9…" at bounding box center [367, 106] width 670 height 58
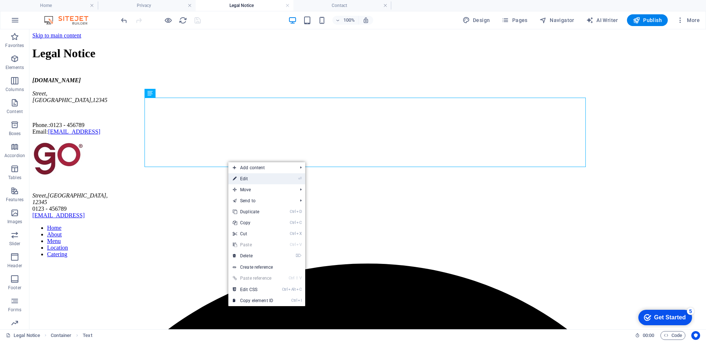
click at [239, 176] on link "⏎ Edit" at bounding box center [252, 178] width 49 height 11
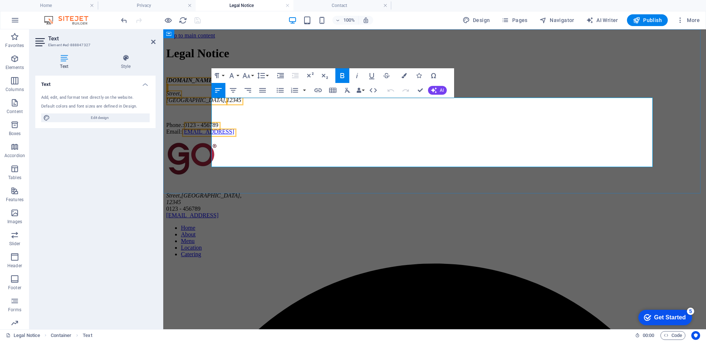
click at [241, 103] on span "12345" at bounding box center [233, 100] width 15 height 6
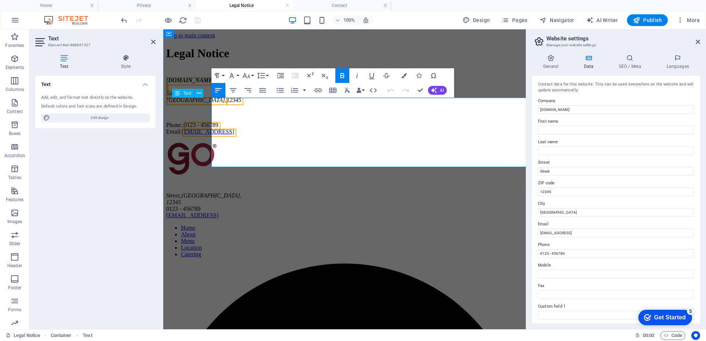
click at [253, 104] on address "go-app.com.ve Street , Berlin , 12345" at bounding box center [344, 90] width 356 height 26
click at [225, 104] on address "go-app.com.ve Street , Berlin , 12345" at bounding box center [344, 90] width 356 height 26
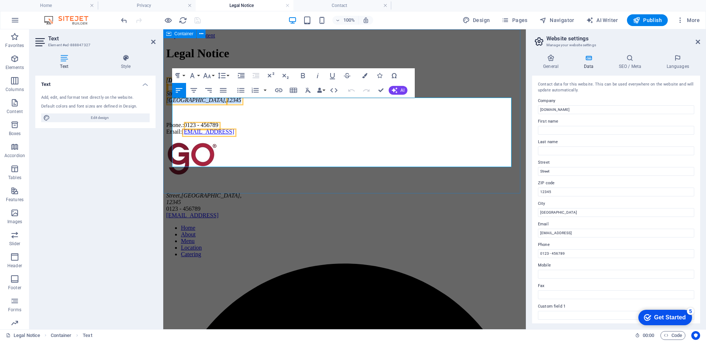
drag, startPoint x: 210, startPoint y: 132, endPoint x: 171, endPoint y: 122, distance: 40.0
click at [171, 122] on div "Legal Notice go-app.com.ve Street , Berlin , 12345 Phone.: 0123 - 456789 Email:…" at bounding box center [344, 91] width 356 height 88
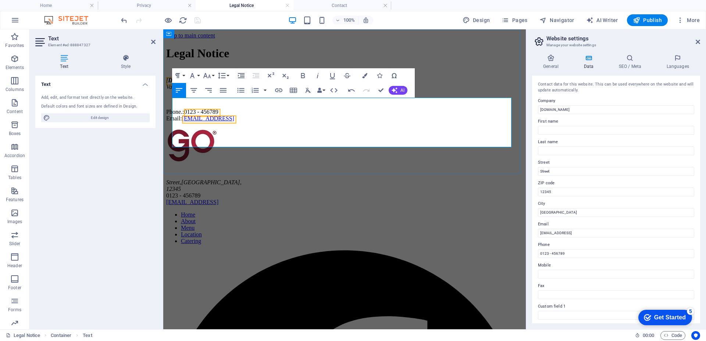
click at [195, 122] on p "Phone.: 0123 - 456789 Email: fb811449c2a96b036401b2a28b979c@cpanel.local" at bounding box center [344, 115] width 356 height 13
drag, startPoint x: 236, startPoint y: 132, endPoint x: 197, endPoint y: 131, distance: 39.7
click at [197, 122] on p "Phone.: 0123 - 456789 Email: fb811449c2a96b036401b2a28b979c@cpanel.local" at bounding box center [344, 115] width 356 height 13
click at [196, 103] on p at bounding box center [344, 99] width 356 height 7
click at [197, 122] on link "[EMAIL_ADDRESS]" at bounding box center [208, 118] width 52 height 6
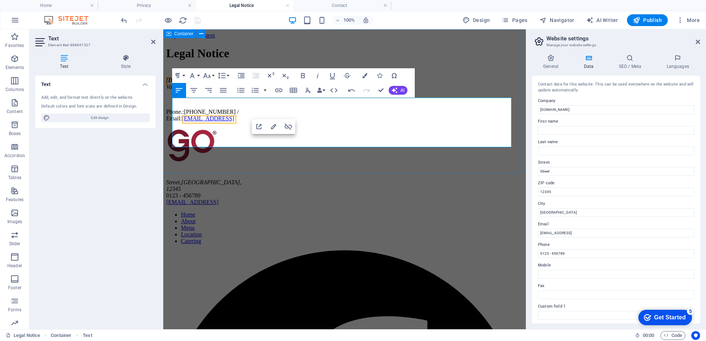
drag, startPoint x: 194, startPoint y: 141, endPoint x: 358, endPoint y: 155, distance: 164.8
click at [358, 122] on div "Legal Notice go-app.com.ve Valencia Estado Carabobo Venezuela. Phone.:0412-7555…" at bounding box center [344, 84] width 356 height 75
click at [191, 122] on p "Phone.:0412-7555479 / Email:info@go-app.com.ve" at bounding box center [344, 115] width 356 height 13
click at [451, 47] on div "Legal Notice go-app.com.ve Valencia Estado Carabobo Venezuela. Phone.:0412-7555…" at bounding box center [344, 84] width 356 height 75
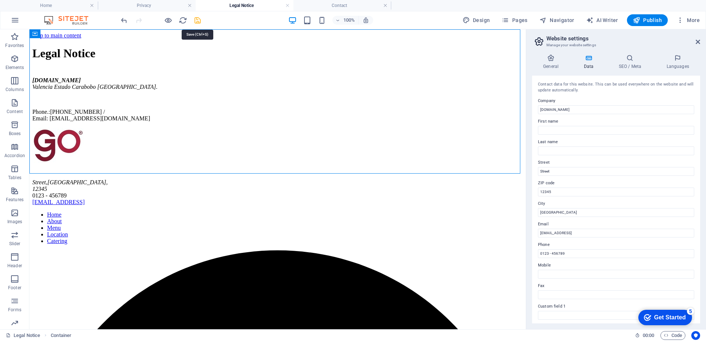
click at [197, 19] on icon "save" at bounding box center [197, 20] width 8 height 8
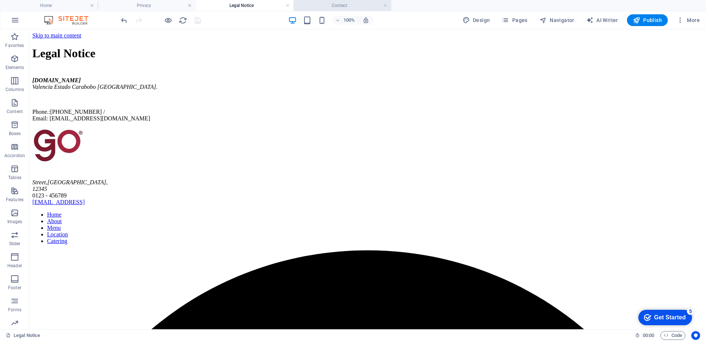
click at [319, 3] on h4 "Contact" at bounding box center [342, 5] width 98 height 8
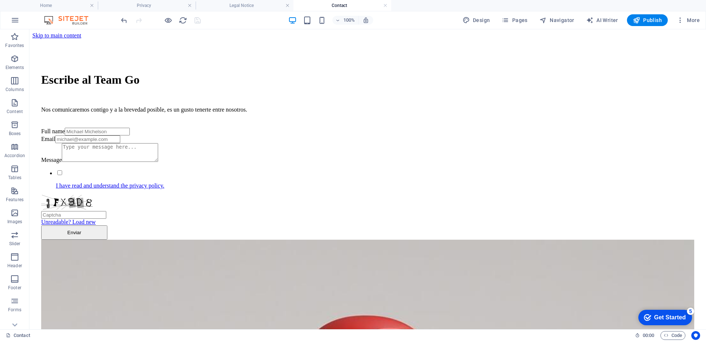
scroll to position [262, 0]
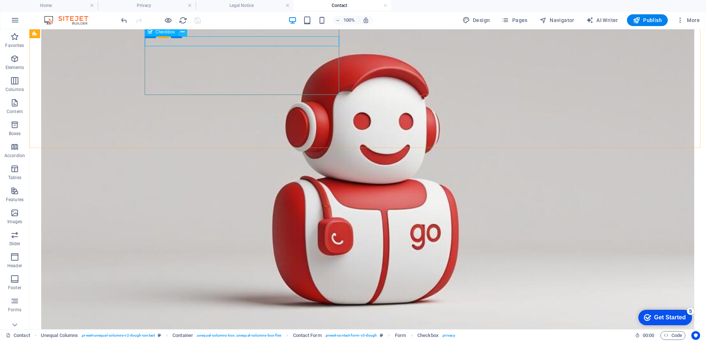
click at [184, 34] on icon at bounding box center [182, 32] width 4 height 8
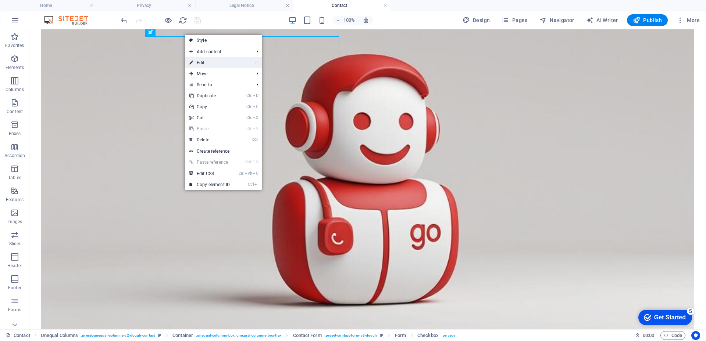
drag, startPoint x: 200, startPoint y: 64, endPoint x: 44, endPoint y: 50, distance: 156.4
click at [200, 64] on link "⏎ Edit" at bounding box center [209, 62] width 49 height 11
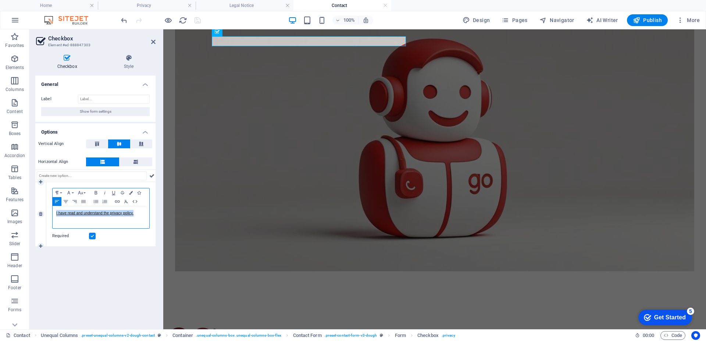
drag, startPoint x: 137, startPoint y: 213, endPoint x: 58, endPoint y: 214, distance: 79.8
click at [57, 215] on p "I have read and understand the privacy policy." at bounding box center [100, 213] width 89 height 7
copy link "I have read and understand the privacy policy."
drag, startPoint x: 135, startPoint y: 214, endPoint x: 50, endPoint y: 215, distance: 85.3
click at [50, 215] on div "Paragraph Format Normal Heading 1 Heading 2 Heading 3 Heading 4 Heading 5 Headi…" at bounding box center [100, 214] width 109 height 64
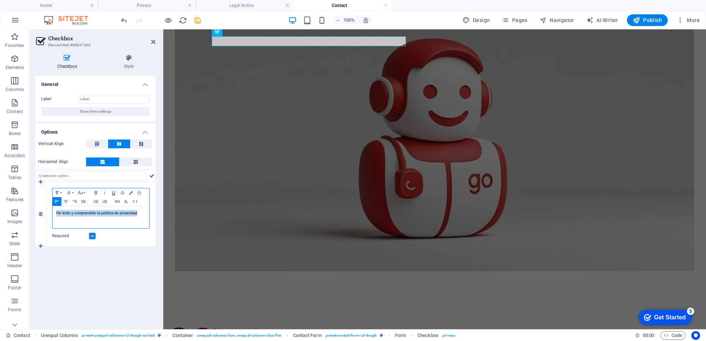
click at [112, 193] on icon "button" at bounding box center [113, 193] width 3 height 4
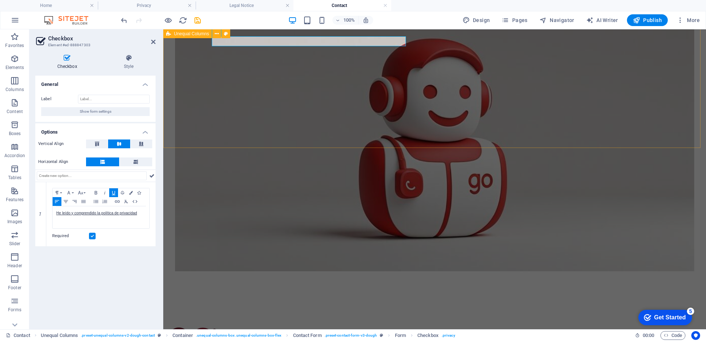
click at [194, 115] on div "Escribe al Team Go Nos comunicaremos contigo y a la brevedad posible, es un gus…" at bounding box center [434, 51] width 537 height 549
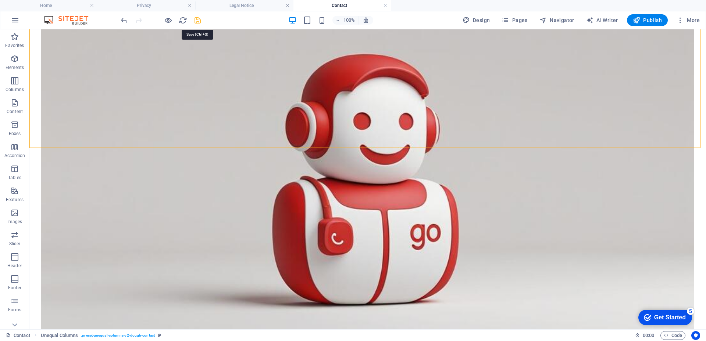
click at [199, 19] on icon "save" at bounding box center [197, 20] width 8 height 8
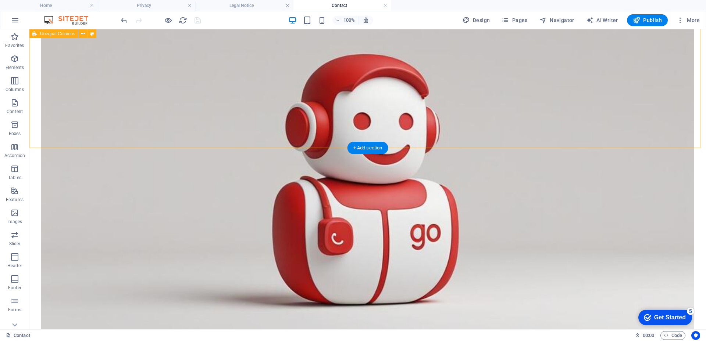
scroll to position [41, 0]
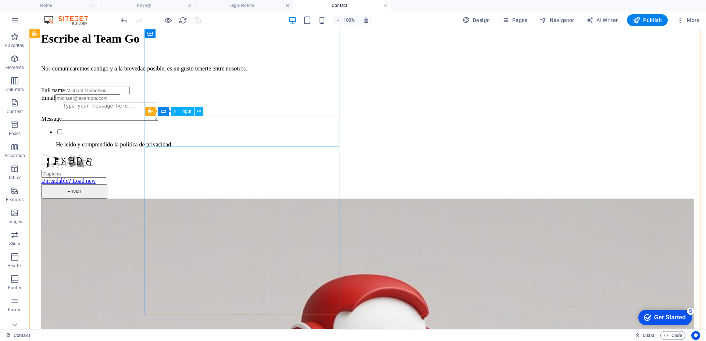
click at [163, 94] on div "Full name" at bounding box center [367, 91] width 653 height 8
click at [200, 112] on icon at bounding box center [199, 112] width 4 height 8
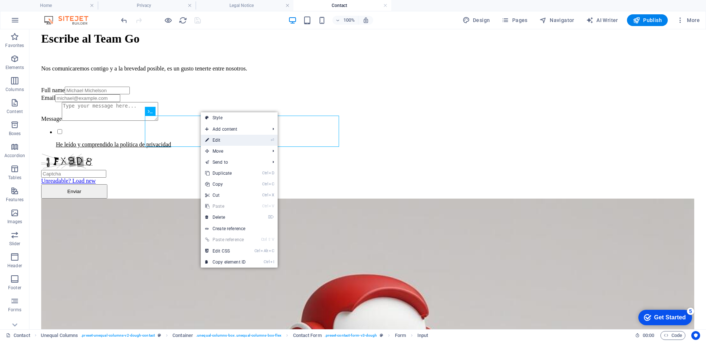
click at [214, 141] on link "⏎ Edit" at bounding box center [225, 140] width 49 height 11
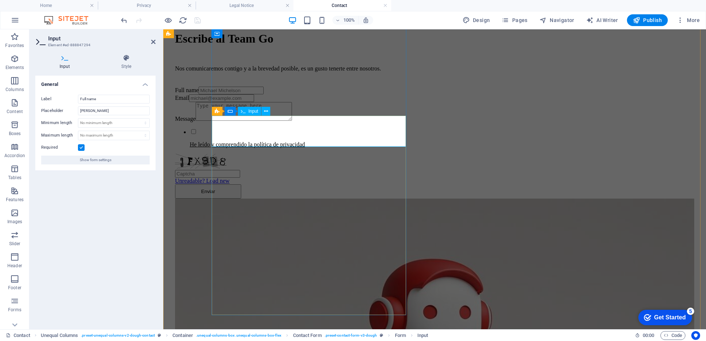
click at [243, 94] on div "Full name" at bounding box center [434, 91] width 519 height 8
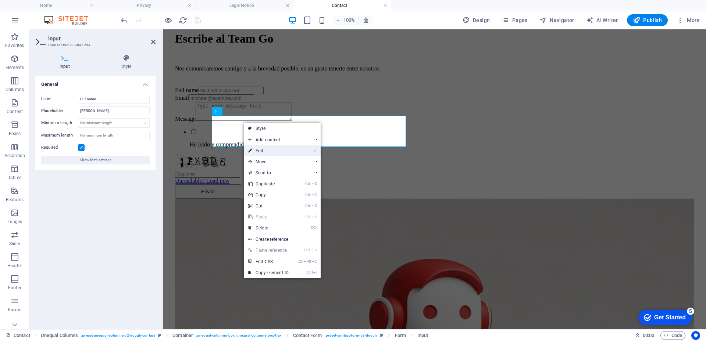
click at [251, 151] on icon at bounding box center [250, 151] width 4 height 11
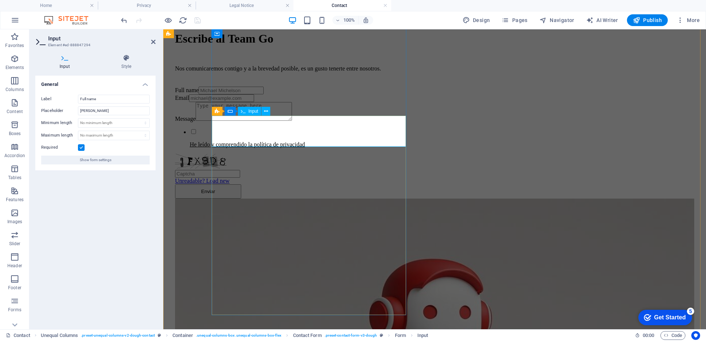
click at [242, 94] on div "Full name" at bounding box center [434, 91] width 519 height 8
drag, startPoint x: 105, startPoint y: 99, endPoint x: 69, endPoint y: 97, distance: 36.0
click at [69, 97] on div "Label Full name" at bounding box center [95, 99] width 108 height 9
type input "Nombres y Apellidos"
click at [176, 115] on div "Escribe al Team Go Nos comunicaremos contigo y a la brevedad posible, es un gus…" at bounding box center [434, 272] width 537 height 549
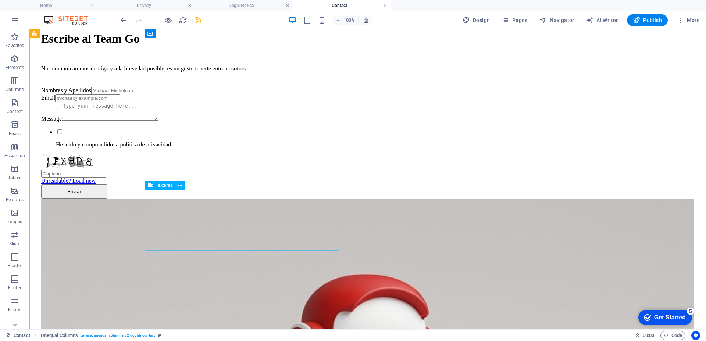
click at [166, 122] on div "Message" at bounding box center [367, 112] width 653 height 20
click at [179, 185] on icon at bounding box center [180, 186] width 4 height 8
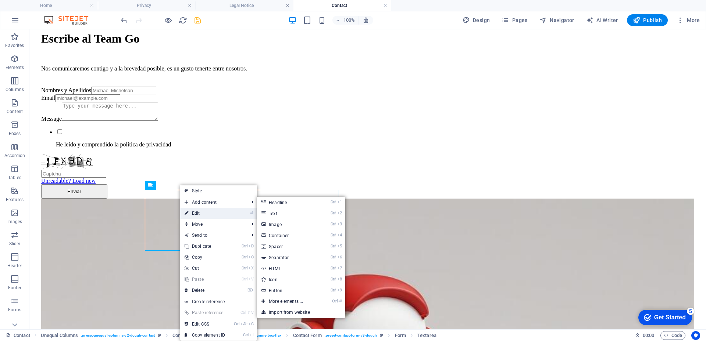
click at [193, 213] on link "⏎ Edit" at bounding box center [204, 213] width 49 height 11
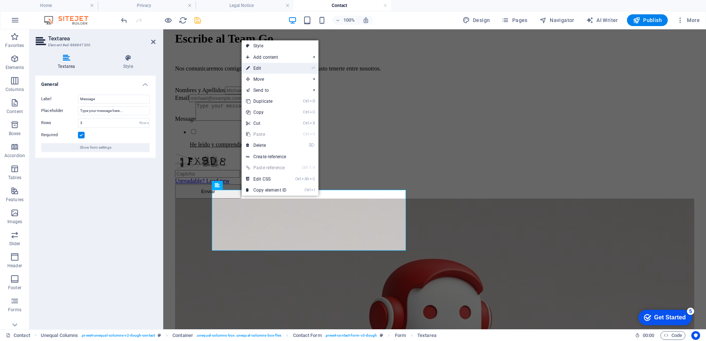
click at [254, 67] on link "⏎ Edit" at bounding box center [265, 68] width 49 height 11
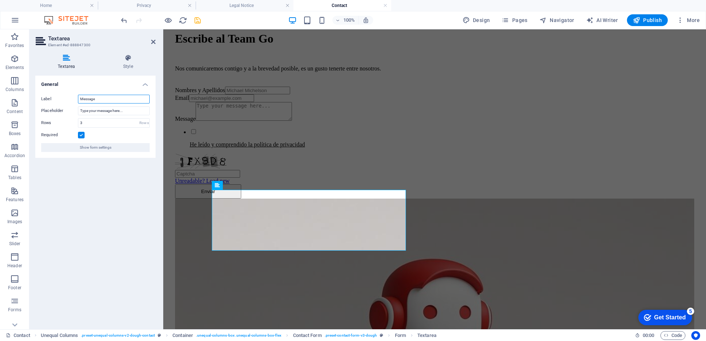
drag, startPoint x: 102, startPoint y: 98, endPoint x: 71, endPoint y: 98, distance: 31.2
click at [71, 98] on div "Label Message" at bounding box center [95, 99] width 108 height 9
type input "Mensaje"
click at [190, 193] on div "Escribe al Team Go Nos comunicaremos contigo y a la brevedad posible, es un gus…" at bounding box center [434, 272] width 537 height 549
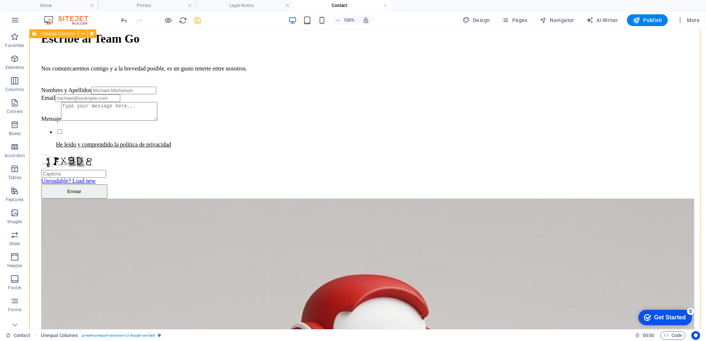
scroll to position [0, 0]
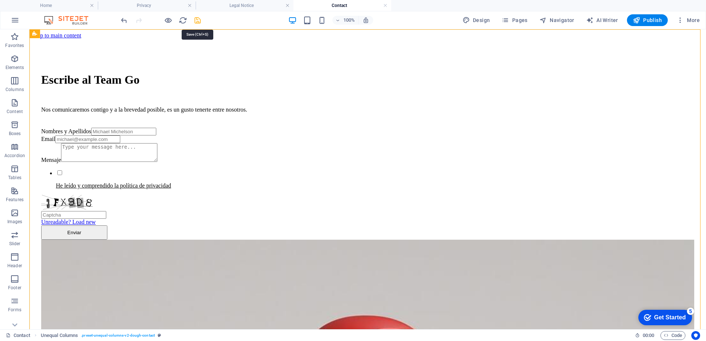
click at [196, 21] on icon "save" at bounding box center [197, 20] width 8 height 8
click at [425, 144] on icon at bounding box center [425, 144] width 4 height 8
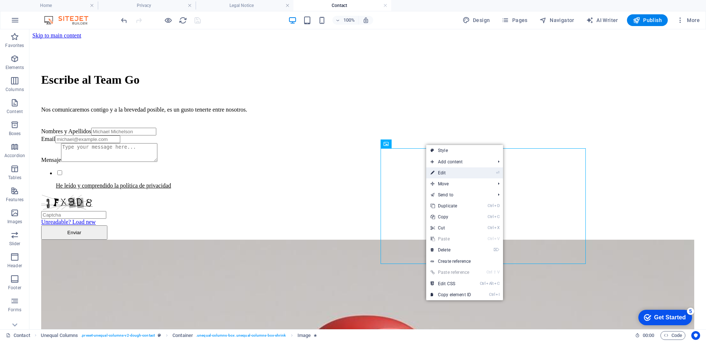
click at [440, 174] on link "⏎ Edit" at bounding box center [450, 173] width 49 height 11
select select "%"
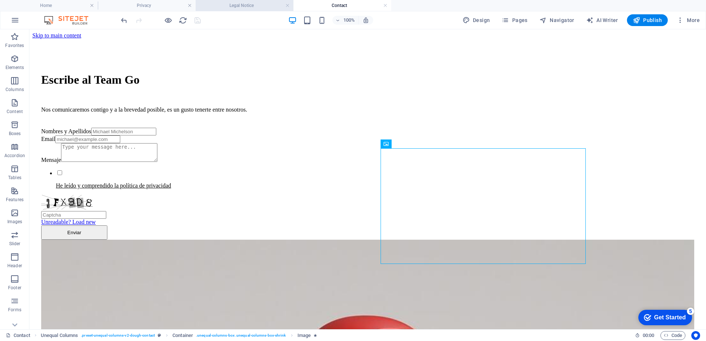
click at [232, 5] on h4 "Legal Notice" at bounding box center [245, 5] width 98 height 8
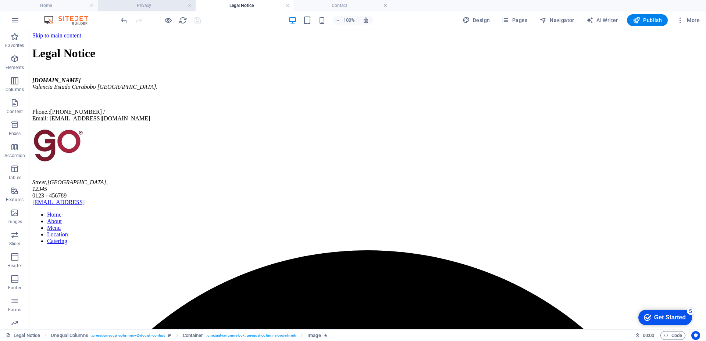
click at [160, 6] on h4 "Privacy" at bounding box center [147, 5] width 98 height 8
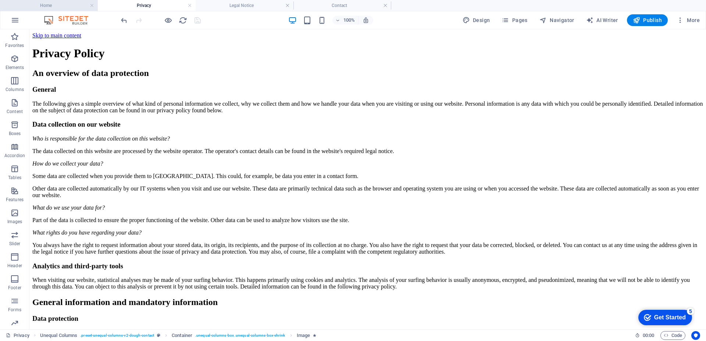
click at [50, 6] on h4 "Home" at bounding box center [49, 5] width 98 height 8
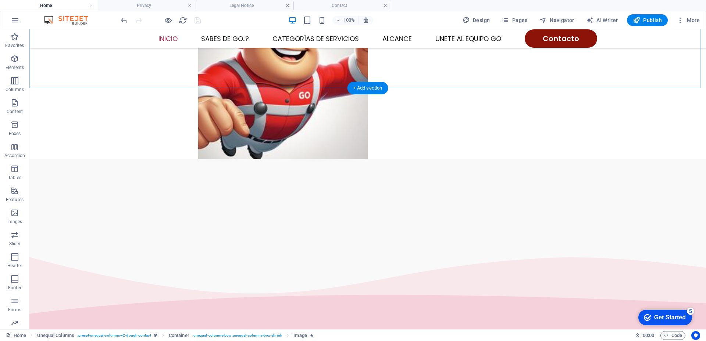
scroll to position [441, 0]
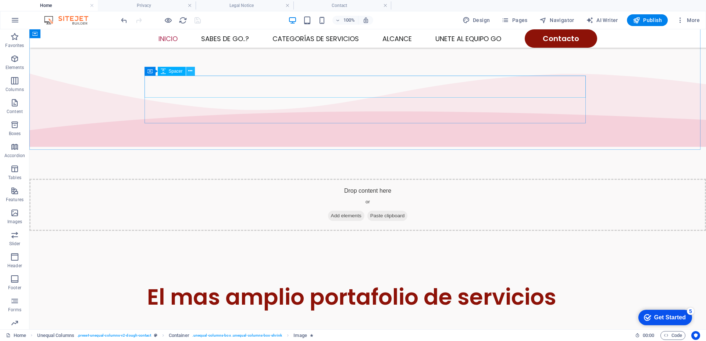
click at [190, 72] on icon at bounding box center [190, 71] width 4 height 8
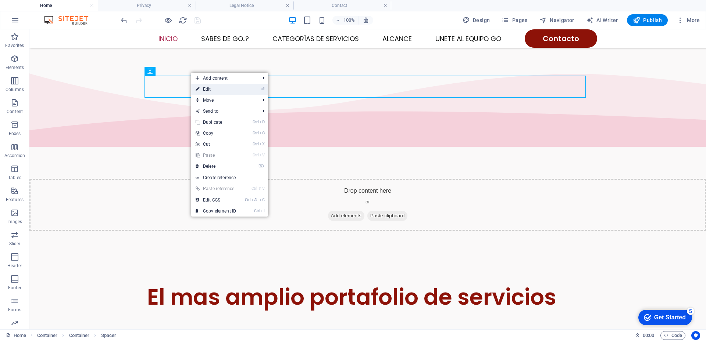
click at [198, 89] on icon at bounding box center [198, 89] width 4 height 11
select select "px"
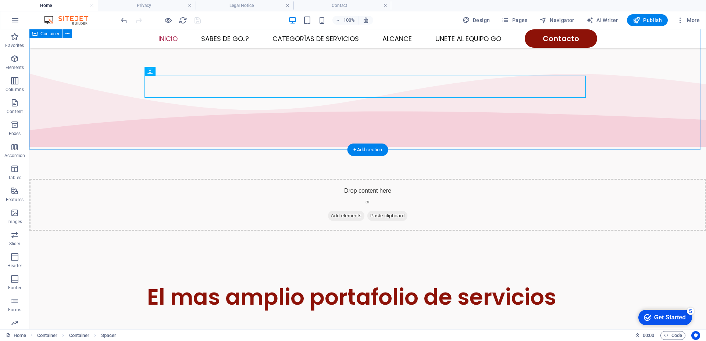
scroll to position [368, 0]
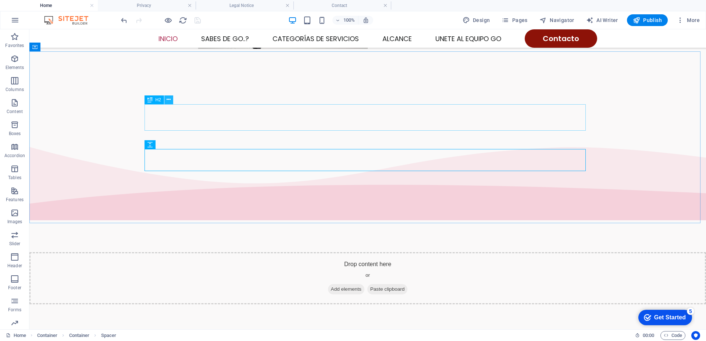
click at [170, 100] on icon at bounding box center [168, 100] width 4 height 8
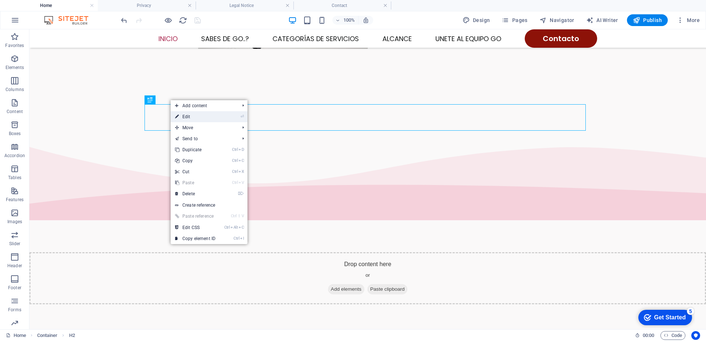
click at [182, 116] on link "⏎ Edit" at bounding box center [195, 116] width 49 height 11
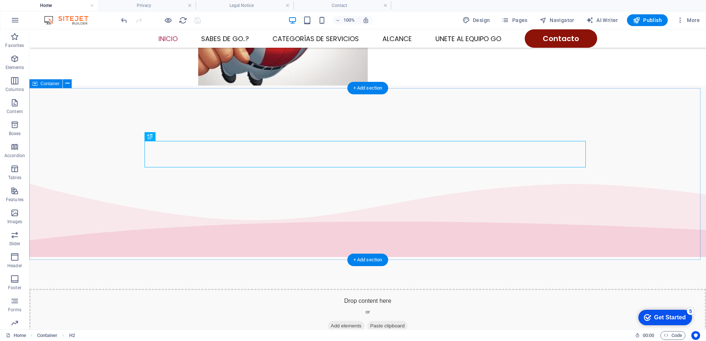
scroll to position [294, 0]
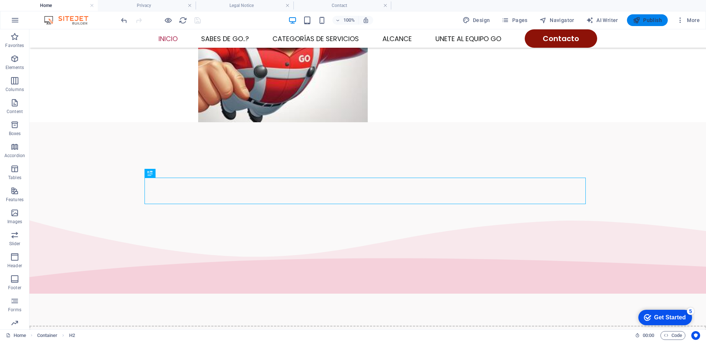
click at [646, 19] on span "Publish" at bounding box center [646, 20] width 29 height 7
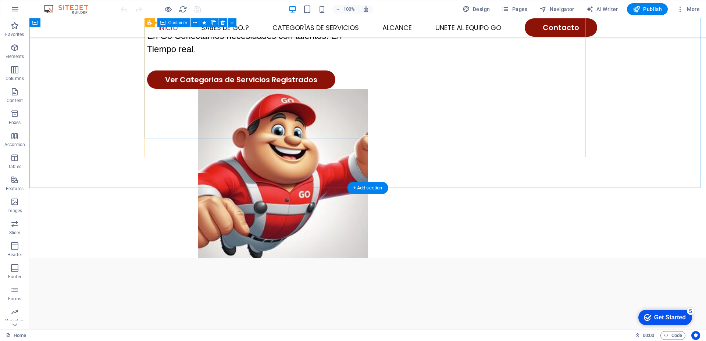
scroll to position [110, 0]
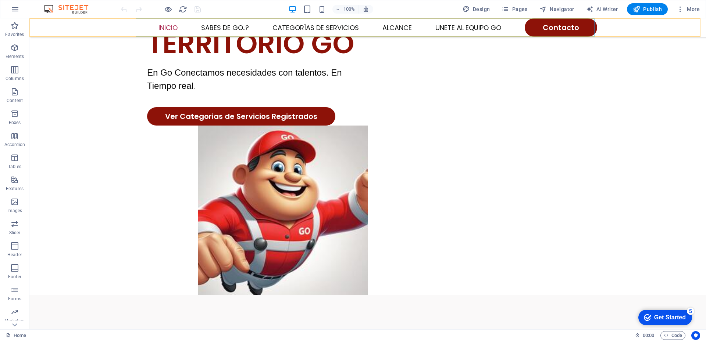
click at [331, 26] on nav "Inicio Sabes de Go..? Categorías de Servicios Alcance Unete al Equipo GO Contac…" at bounding box center [367, 27] width 459 height 18
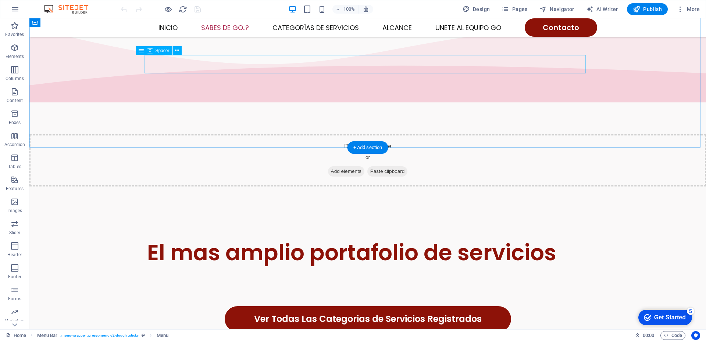
scroll to position [441, 0]
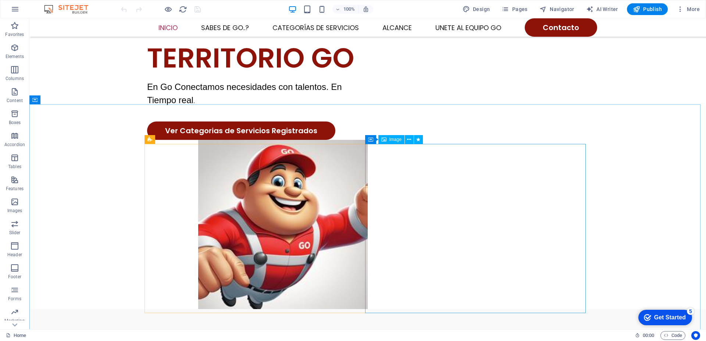
scroll to position [0, 0]
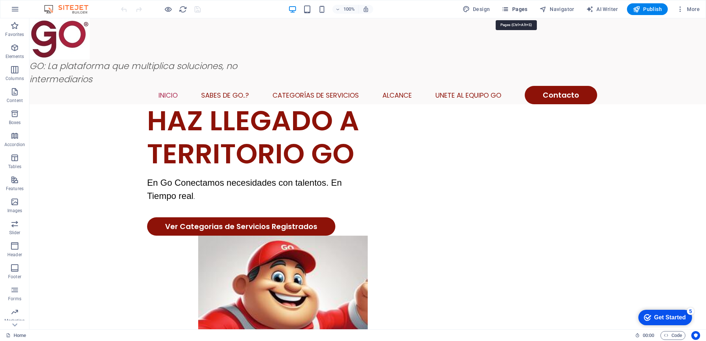
click at [516, 10] on span "Pages" at bounding box center [514, 9] width 26 height 7
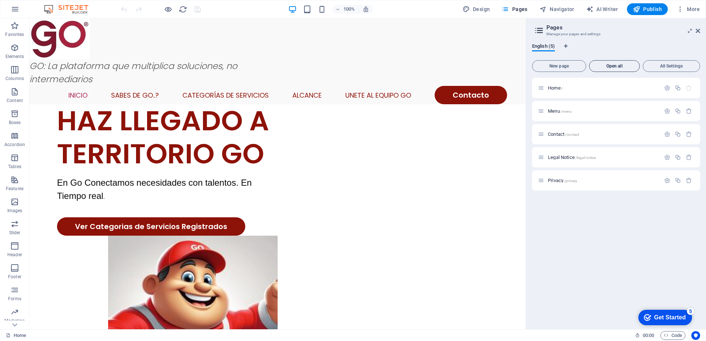
click at [620, 63] on button "Open all" at bounding box center [614, 66] width 51 height 12
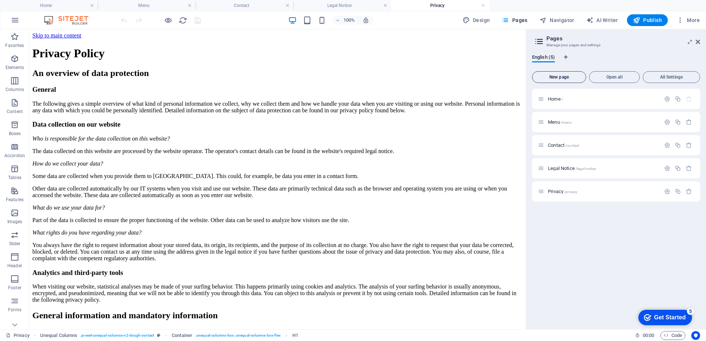
click at [567, 80] on button "New page" at bounding box center [559, 77] width 54 height 12
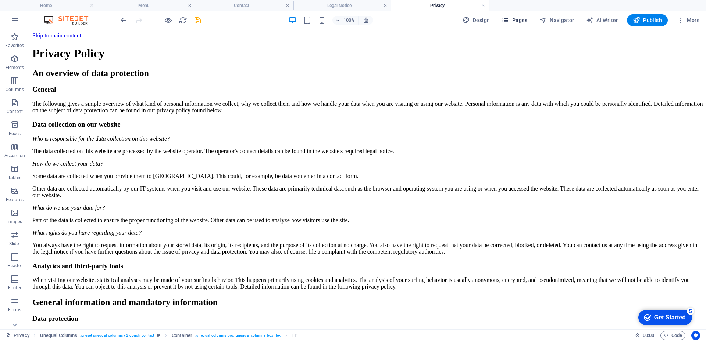
click at [506, 22] on icon "button" at bounding box center [504, 20] width 7 height 7
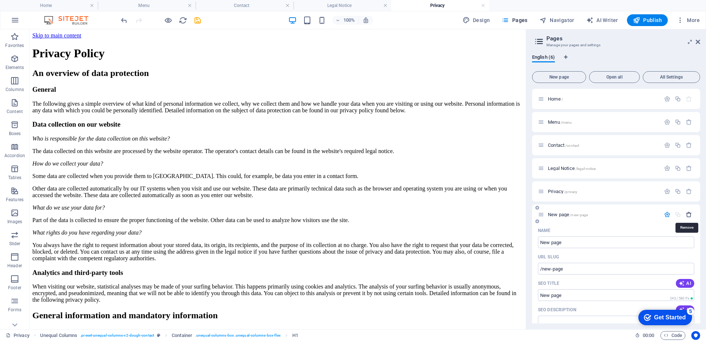
click at [690, 215] on icon "button" at bounding box center [688, 215] width 6 height 6
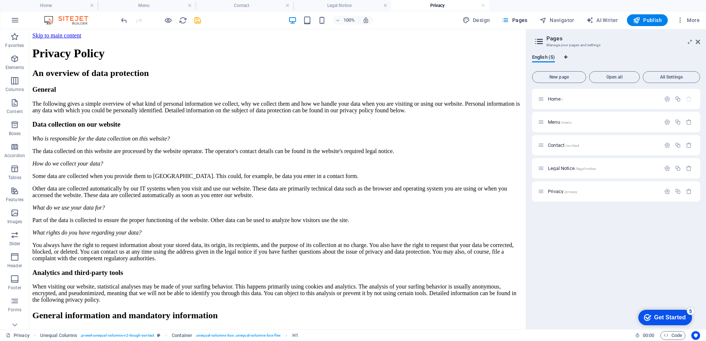
click at [567, 58] on icon "Language Tabs" at bounding box center [565, 57] width 3 height 4
select select "41"
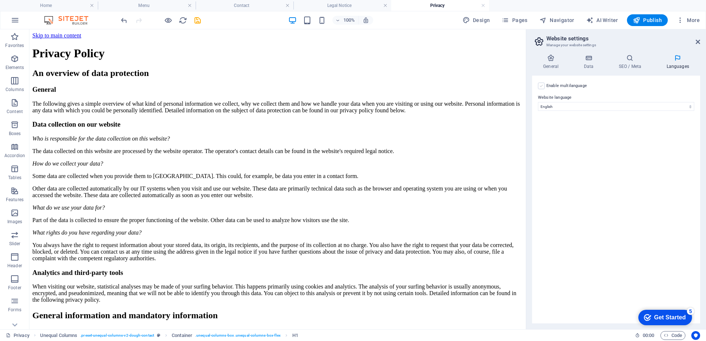
click at [542, 88] on label at bounding box center [541, 86] width 7 height 7
click at [0, 0] on input "Enable multilanguage To disable multilanguage delete all languages until only o…" at bounding box center [0, 0] width 0 height 0
click at [636, 144] on select "Abkhazian Afar Afrikaans Akan Albanian Amharic Arabic Aragonese Armenian Assame…" at bounding box center [616, 142] width 122 height 9
select select "148"
click at [555, 138] on select "Abkhazian Afar Afrikaans Akan Albanian Amharic Arabic Aragonese Armenian Assame…" at bounding box center [616, 142] width 122 height 9
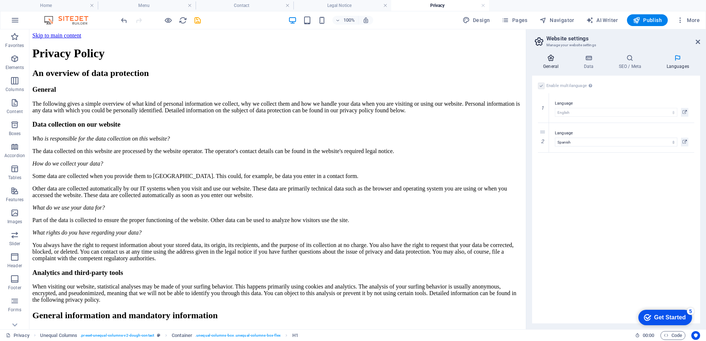
click at [550, 61] on icon at bounding box center [550, 57] width 37 height 7
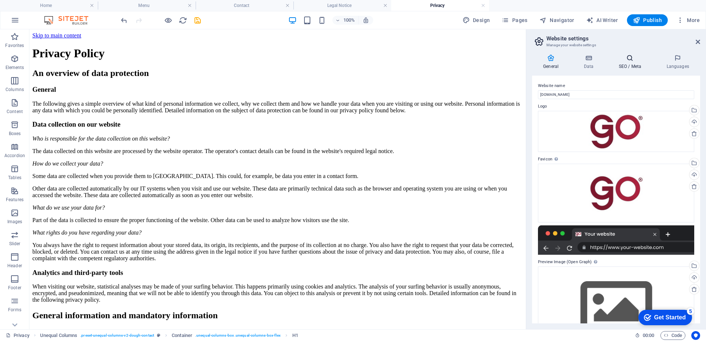
click at [631, 58] on icon at bounding box center [629, 57] width 45 height 7
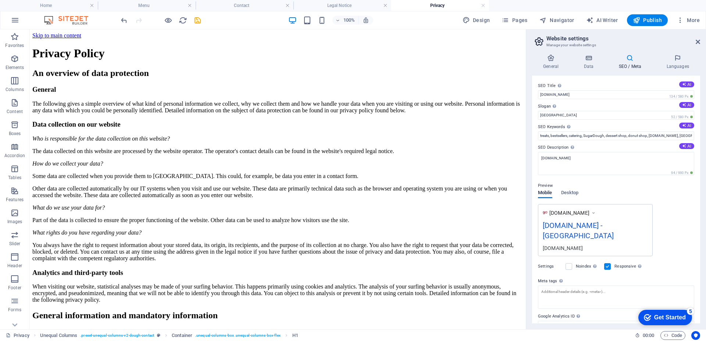
click at [602, 226] on div "[DOMAIN_NAME] - [GEOGRAPHIC_DATA]" at bounding box center [594, 232] width 105 height 25
click at [571, 264] on label at bounding box center [568, 267] width 7 height 7
click at [0, 0] on input "Noindex Instruct search engines to exclude this website from search results." at bounding box center [0, 0] width 0 height 0
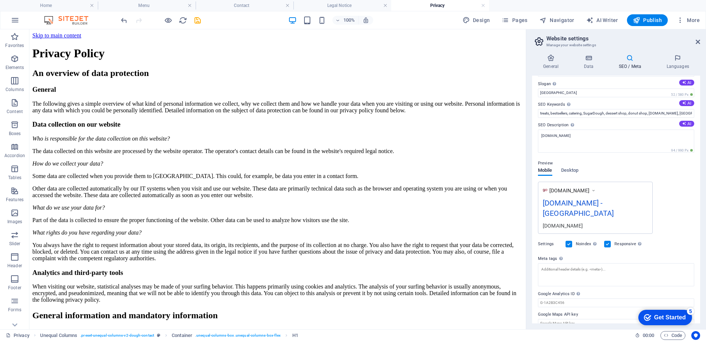
drag, startPoint x: 571, startPoint y: 204, endPoint x: 620, endPoint y: 193, distance: 50.1
click at [620, 193] on div "www.example.com" at bounding box center [594, 191] width 105 height 8
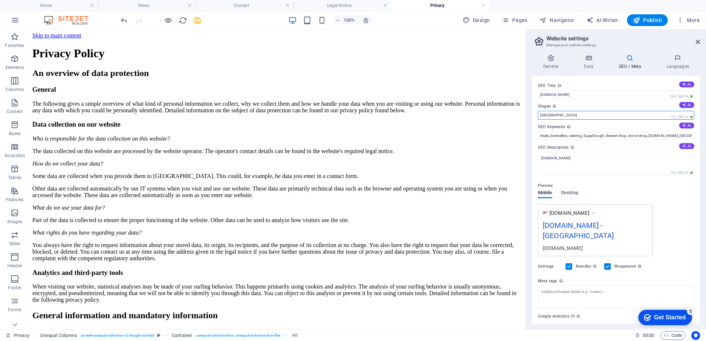
click at [560, 115] on input "[GEOGRAPHIC_DATA]" at bounding box center [616, 115] width 156 height 9
drag, startPoint x: 560, startPoint y: 115, endPoint x: 533, endPoint y: 114, distance: 26.9
click at [533, 114] on div "SEO Title The title of your website - make it something that stands out in sear…" at bounding box center [616, 200] width 168 height 248
type input "V"
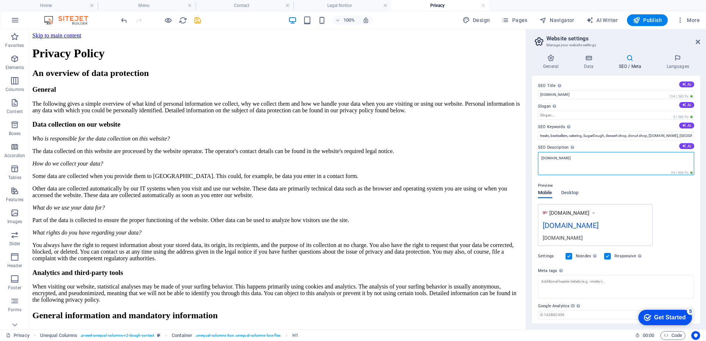
click at [557, 161] on textarea "[DOMAIN_NAME]" at bounding box center [616, 163] width 156 height 23
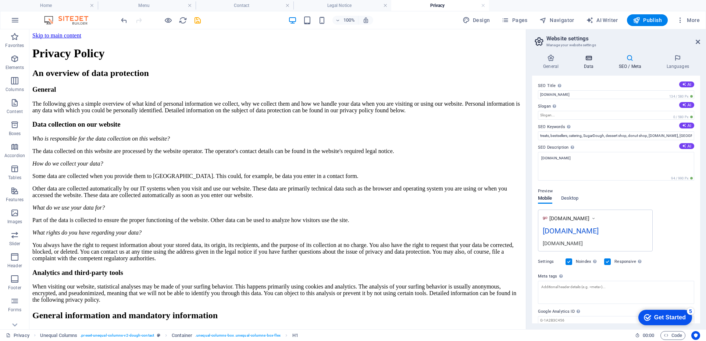
click at [588, 60] on icon at bounding box center [588, 57] width 32 height 7
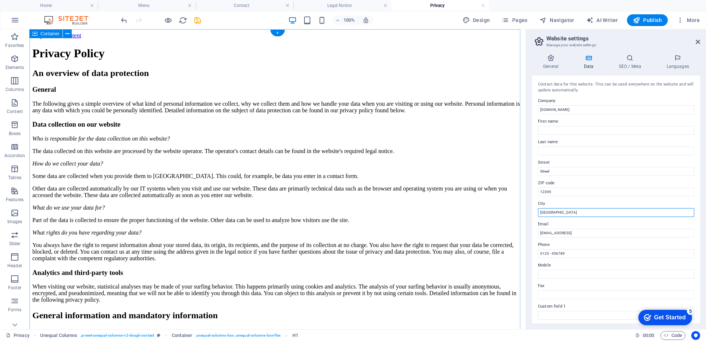
drag, startPoint x: 578, startPoint y: 241, endPoint x: 516, endPoint y: 209, distance: 69.5
type input "Valencia"
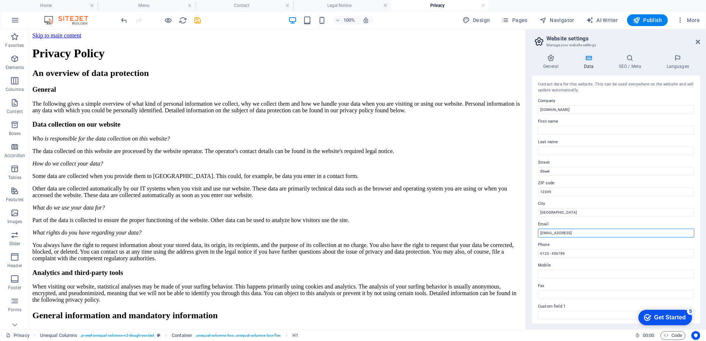
click at [551, 233] on input "[EMAIL_ADDRESS]" at bounding box center [616, 233] width 156 height 9
drag, startPoint x: 539, startPoint y: 232, endPoint x: 635, endPoint y: 247, distance: 97.5
click at [635, 247] on div "Contact data for this website. This can be used everywhere on the website and w…" at bounding box center [616, 200] width 168 height 248
click at [559, 234] on input "infogo-app@go-app.com.ve" at bounding box center [616, 233] width 156 height 9
type input "infogo-app@go-app.com.ve"
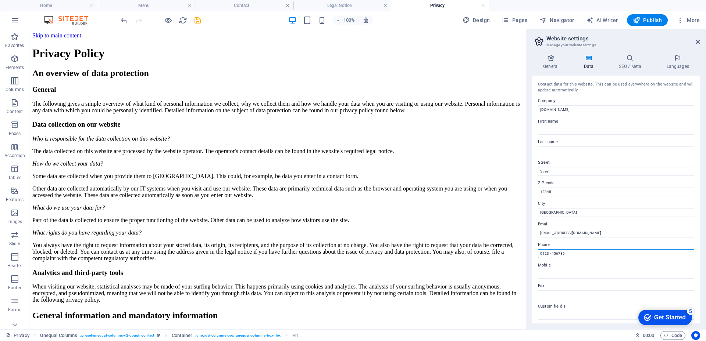
drag, startPoint x: 585, startPoint y: 283, endPoint x: 522, endPoint y: 251, distance: 70.7
type input "0412 - 7555479"
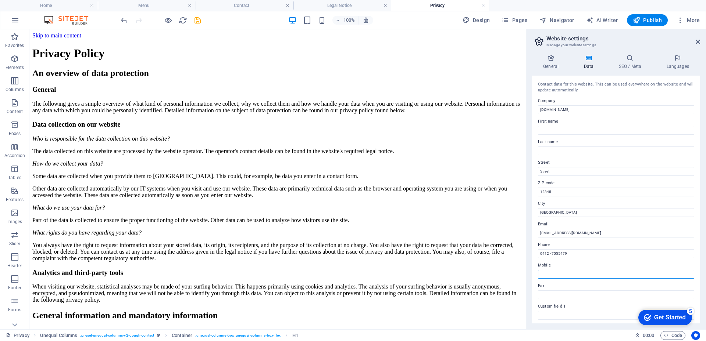
click at [571, 275] on input "Mobile" at bounding box center [616, 274] width 156 height 9
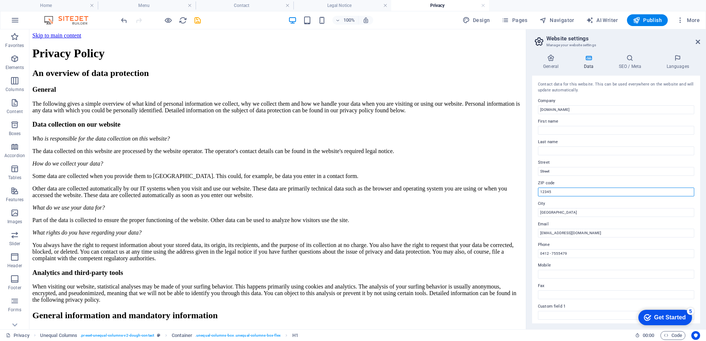
click at [553, 190] on input "12345" at bounding box center [616, 192] width 156 height 9
drag, startPoint x: 553, startPoint y: 190, endPoint x: 528, endPoint y: 190, distance: 25.4
click at [528, 190] on div "General Data SEO / Meta Languages Website name go-app.com.ve Logo Drag files he…" at bounding box center [616, 189] width 180 height 281
type input "2001"
click at [562, 130] on input "First name" at bounding box center [616, 130] width 156 height 9
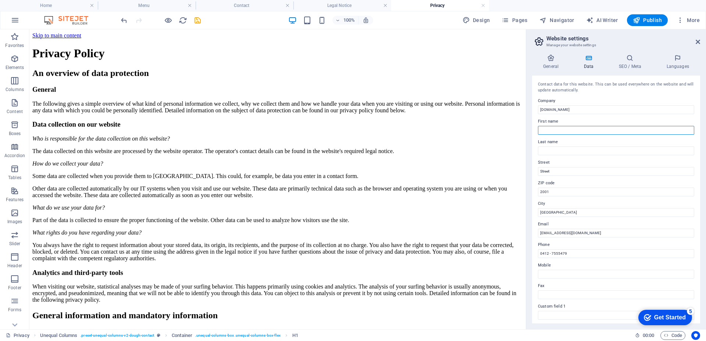
type input "FREDDY"
type input "VARGAS"
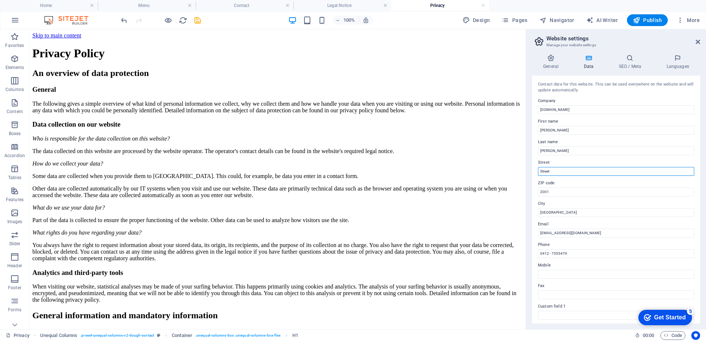
click at [558, 173] on input "Street" at bounding box center [616, 171] width 156 height 9
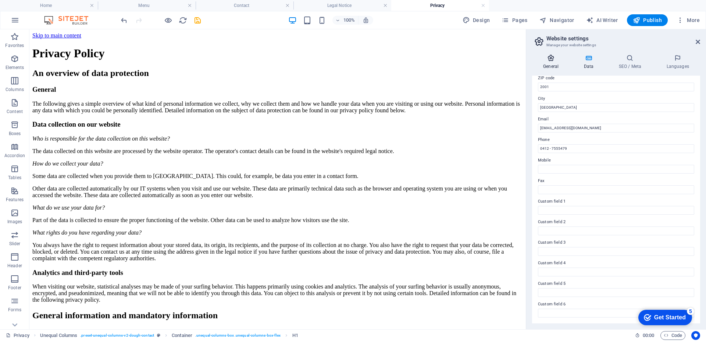
click at [550, 62] on h4 "General" at bounding box center [552, 61] width 40 height 15
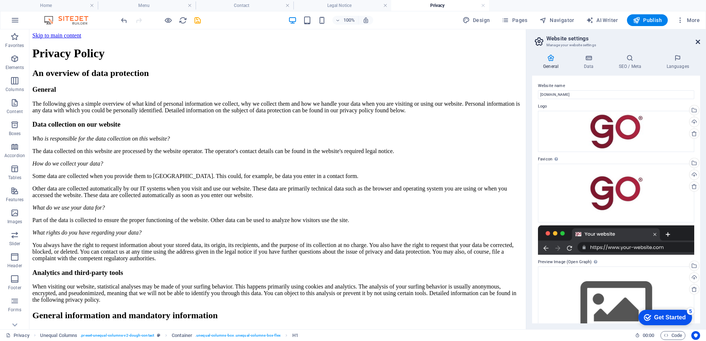
click at [697, 41] on icon at bounding box center [697, 42] width 4 height 6
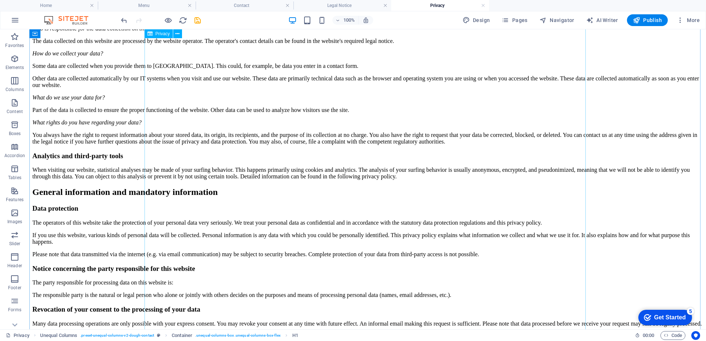
scroll to position [0, 0]
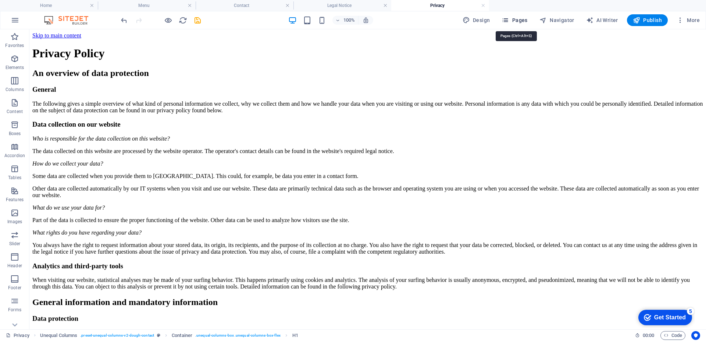
click at [512, 23] on span "Pages" at bounding box center [514, 20] width 26 height 7
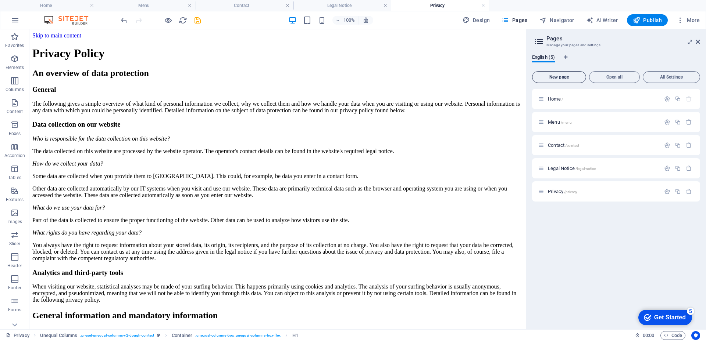
click at [552, 73] on button "New page" at bounding box center [559, 77] width 54 height 12
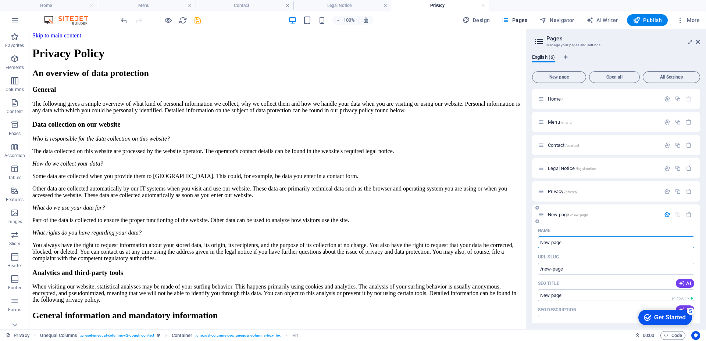
scroll to position [74, 0]
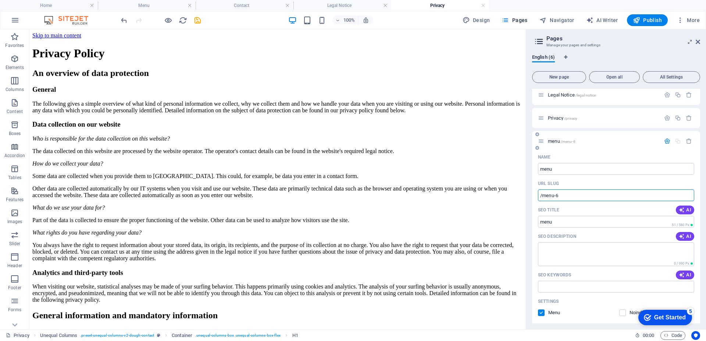
type input "menu"
click at [548, 199] on input "/menu-6" at bounding box center [616, 196] width 156 height 12
drag, startPoint x: 554, startPoint y: 197, endPoint x: 589, endPoint y: 203, distance: 36.3
click at [555, 197] on input "/menu-6" at bounding box center [616, 196] width 156 height 12
type input "/menu"
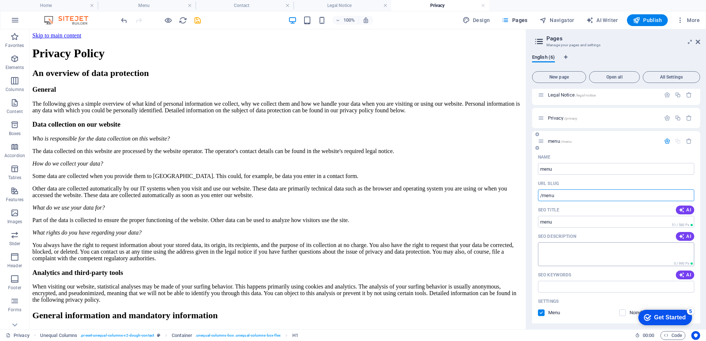
click at [584, 255] on textarea "SEO Description" at bounding box center [616, 255] width 156 height 24
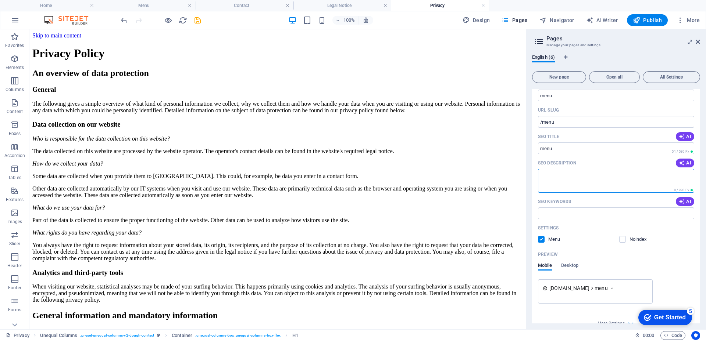
scroll to position [160, 0]
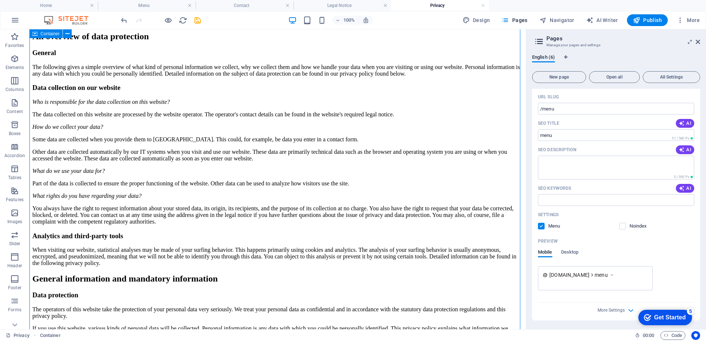
scroll to position [0, 0]
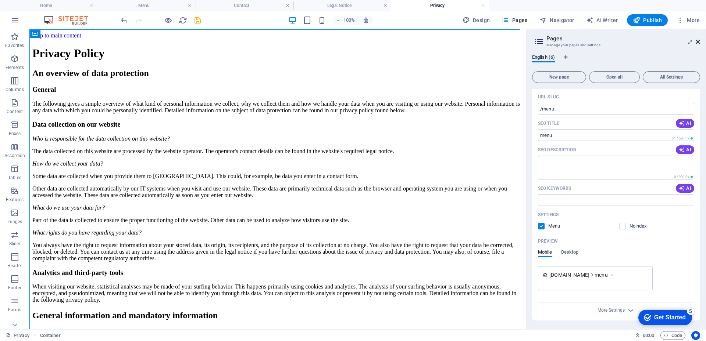
click at [698, 40] on icon at bounding box center [697, 42] width 4 height 6
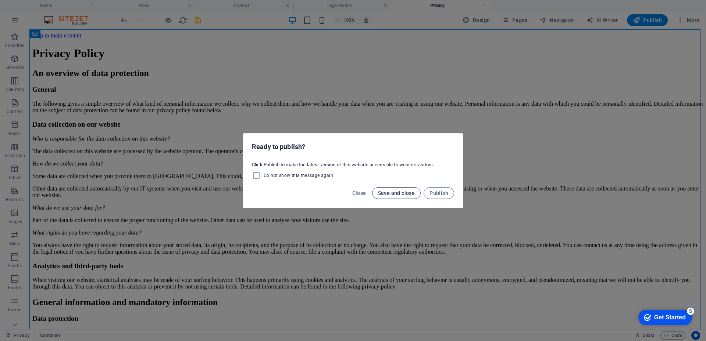
click at [392, 195] on span "Save and close" at bounding box center [396, 193] width 37 height 6
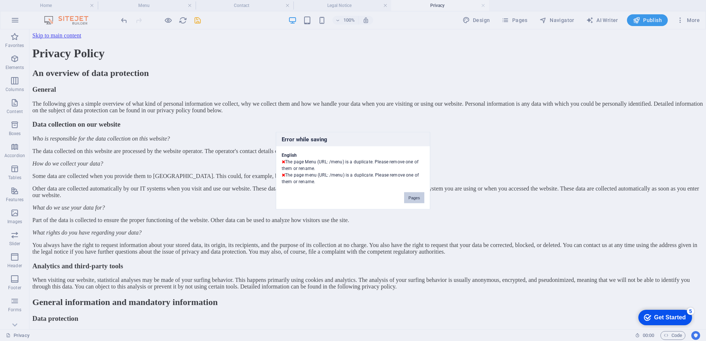
click at [411, 196] on button "Pages" at bounding box center [414, 197] width 20 height 11
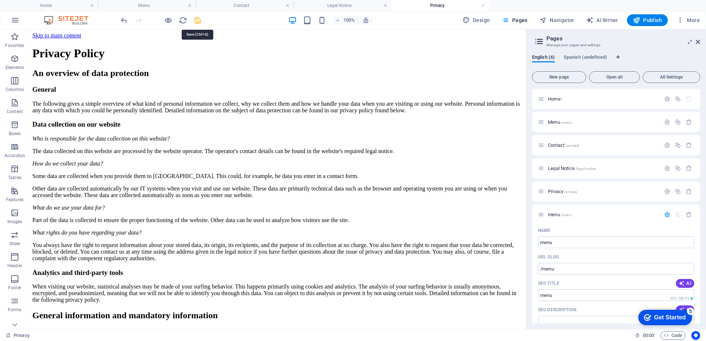
click at [198, 21] on icon "save" at bounding box center [197, 20] width 8 height 8
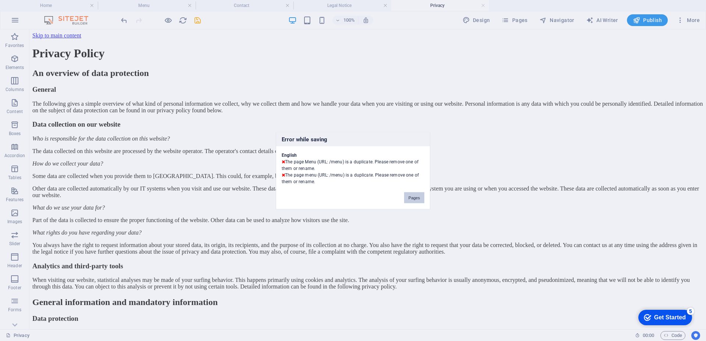
click at [413, 200] on button "Pages" at bounding box center [414, 197] width 20 height 11
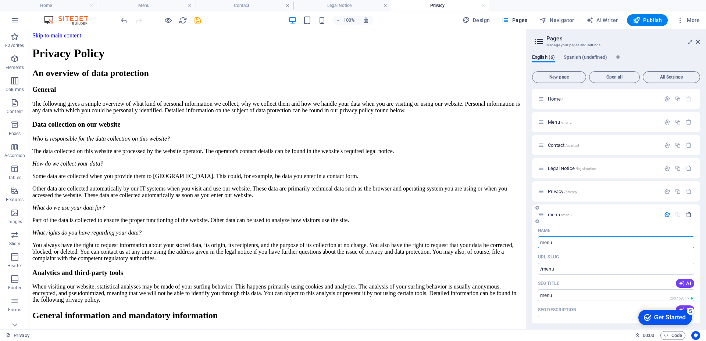
click at [688, 214] on icon "button" at bounding box center [688, 215] width 6 height 6
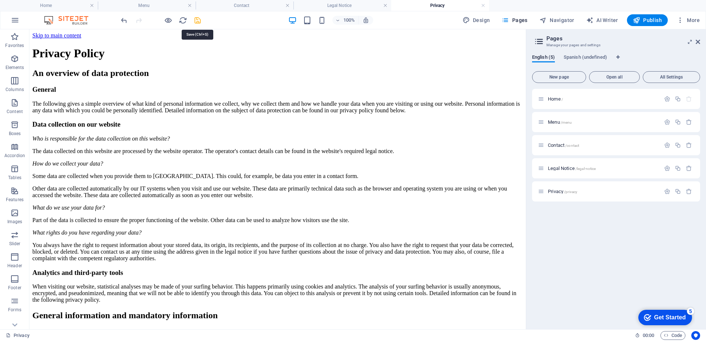
click at [196, 18] on icon "save" at bounding box center [197, 20] width 8 height 8
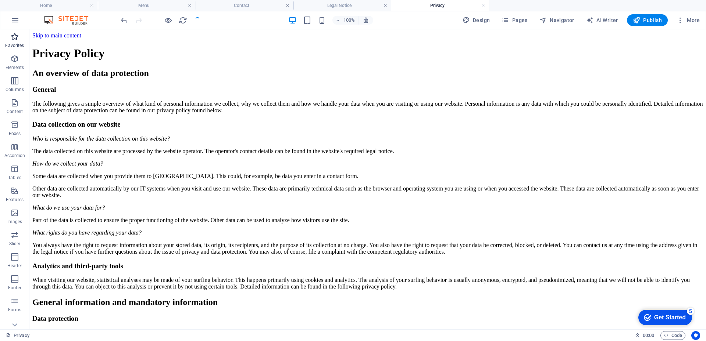
click at [11, 39] on icon "button" at bounding box center [14, 36] width 9 height 9
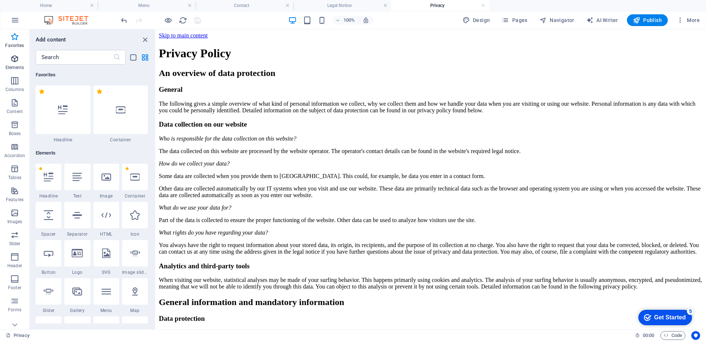
click at [16, 59] on icon "button" at bounding box center [14, 58] width 9 height 9
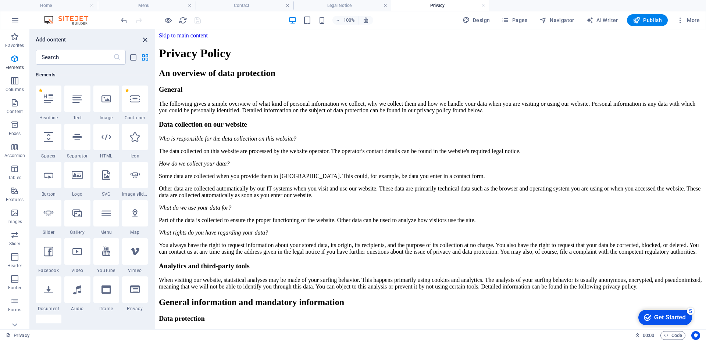
click at [144, 39] on icon "close panel" at bounding box center [145, 40] width 8 height 8
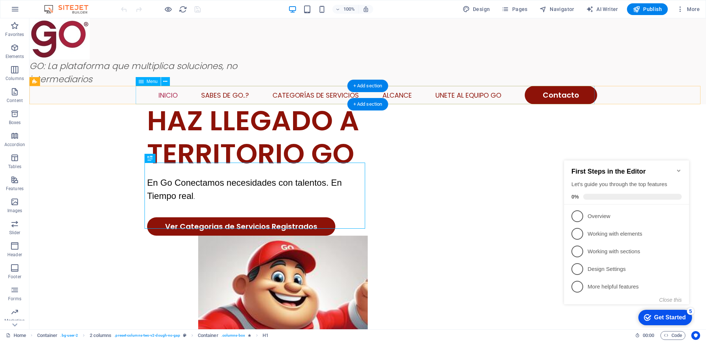
click at [317, 95] on nav "Inicio Sabes de Go..? Categorías de Servicios Alcance Unete al Equipo GO Contac…" at bounding box center [367, 95] width 459 height 18
click at [393, 95] on nav "Inicio Sabes de Go..? Categorías de Servicios Alcance Unete al Equipo GO Contac…" at bounding box center [367, 95] width 459 height 18
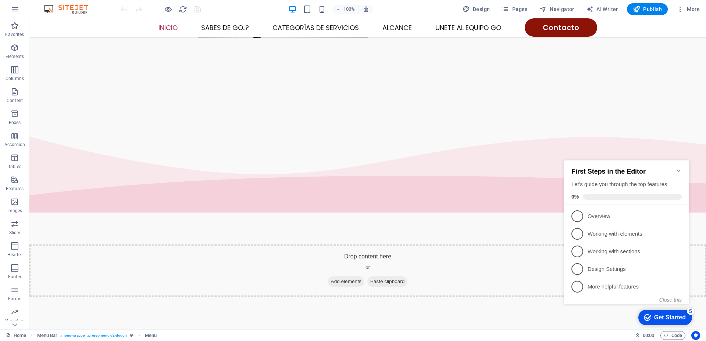
scroll to position [441, 0]
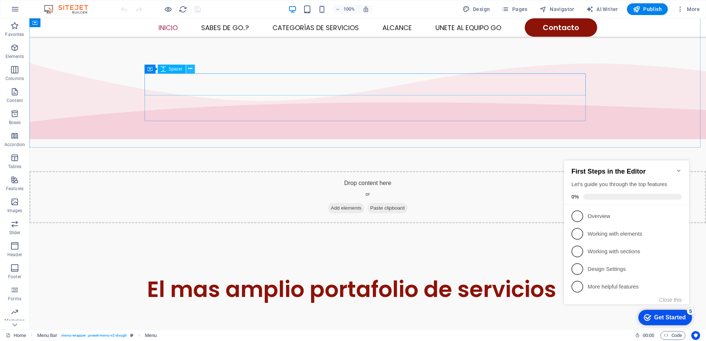
click at [187, 69] on button at bounding box center [190, 69] width 9 height 9
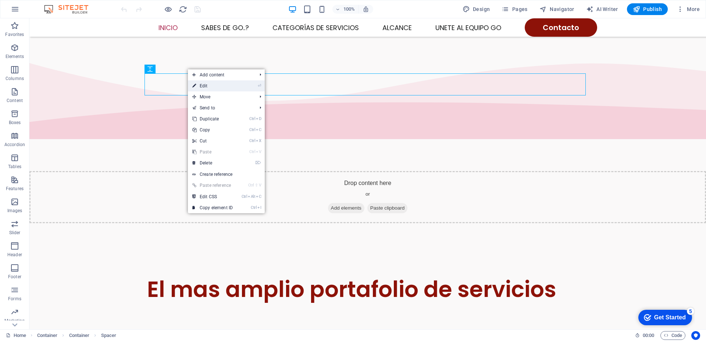
click at [196, 86] on icon at bounding box center [194, 85] width 4 height 11
select select "px"
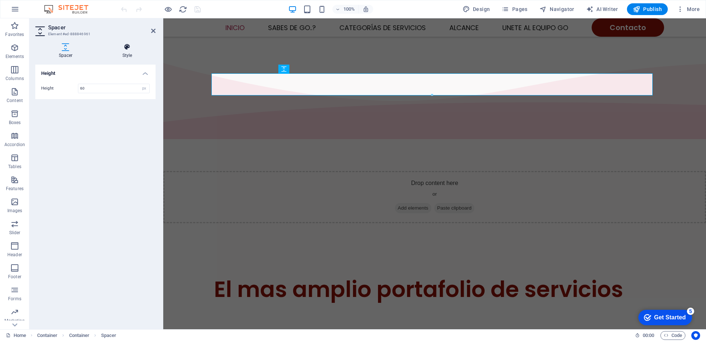
click at [123, 47] on icon at bounding box center [127, 46] width 57 height 7
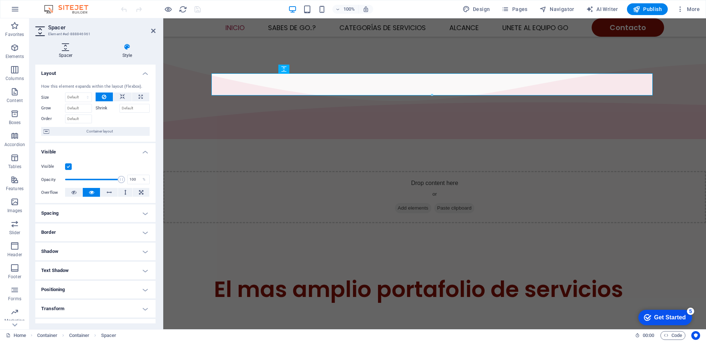
click at [64, 52] on h4 "Spacer" at bounding box center [67, 50] width 64 height 15
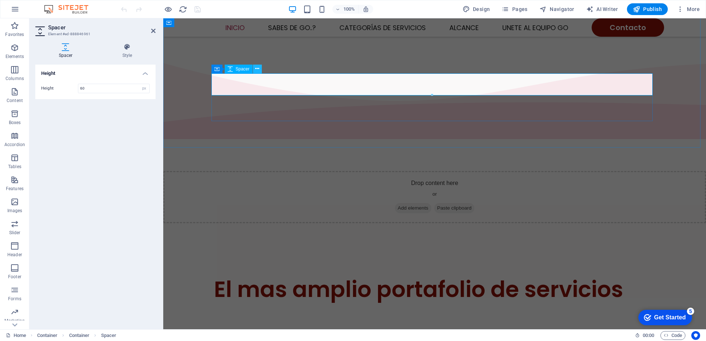
click at [256, 71] on icon at bounding box center [257, 69] width 4 height 8
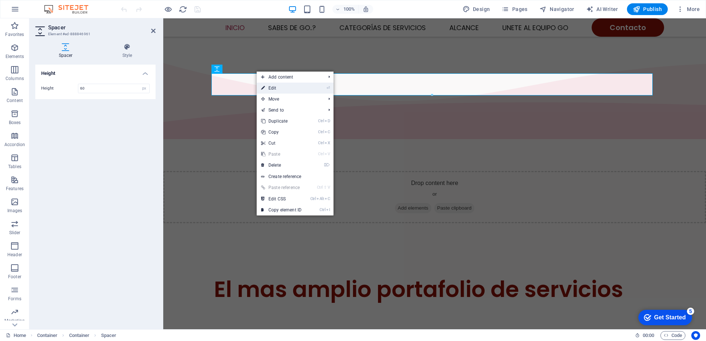
click at [264, 89] on icon at bounding box center [263, 88] width 4 height 11
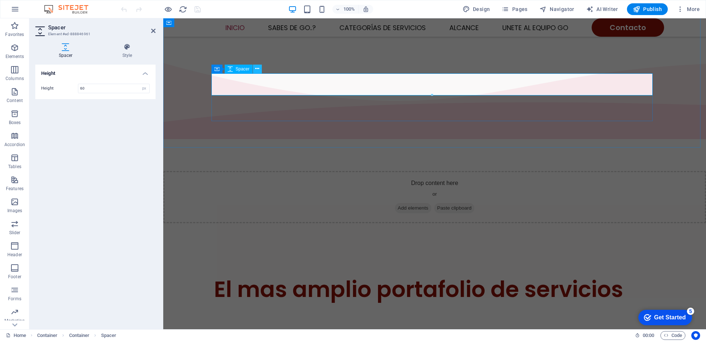
click at [259, 69] on icon at bounding box center [257, 69] width 4 height 8
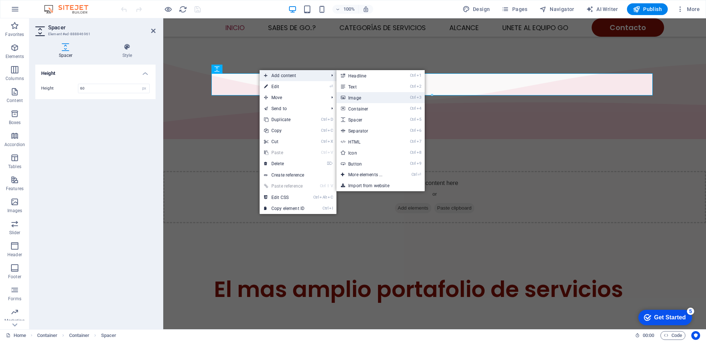
click at [359, 98] on link "Ctrl 3 Image" at bounding box center [366, 97] width 61 height 11
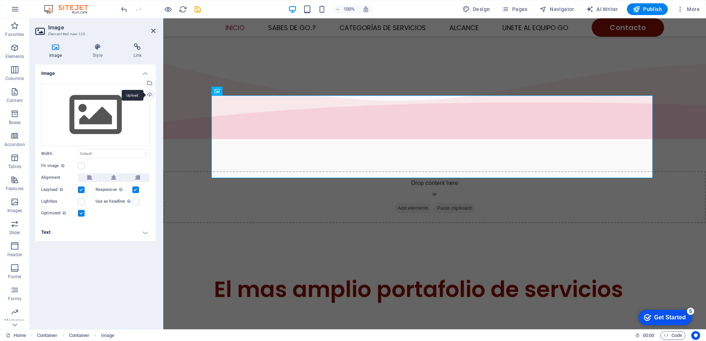
click at [150, 94] on div "Upload" at bounding box center [148, 95] width 11 height 11
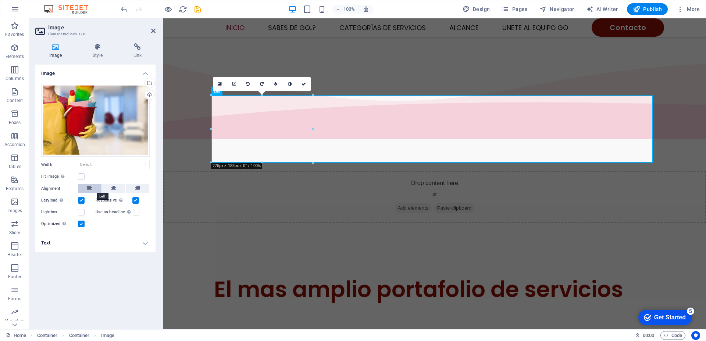
click at [90, 190] on icon at bounding box center [89, 188] width 5 height 9
click at [167, 223] on div "El mas amplio portafolio de servicios Ver Todas Las Categorias de Servicios Reg…" at bounding box center [434, 342] width 542 height 239
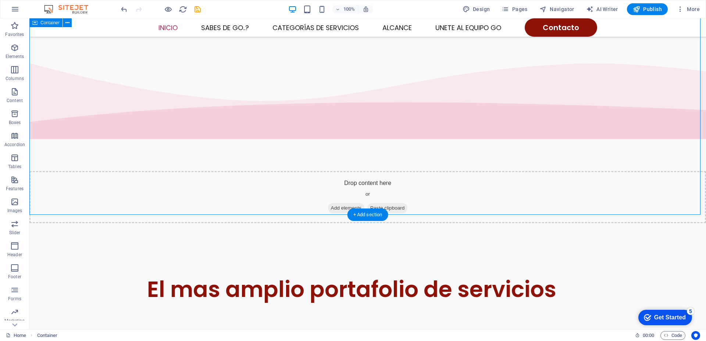
click at [645, 223] on div "El mas amplio portafolio de servicios Ver Todas Las Categorias de Servicios Reg…" at bounding box center [367, 342] width 676 height 239
click at [191, 69] on icon at bounding box center [190, 69] width 4 height 8
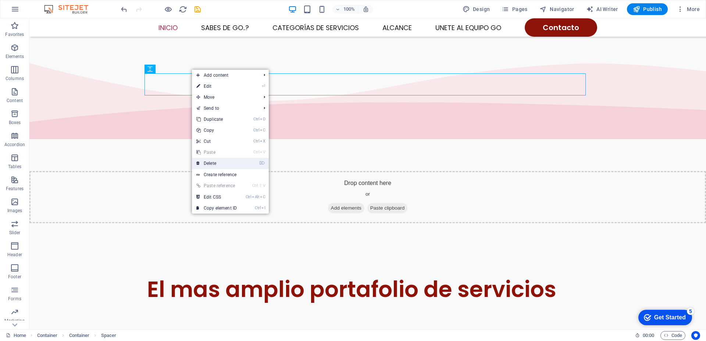
click at [211, 162] on link "⌦ Delete" at bounding box center [216, 163] width 49 height 11
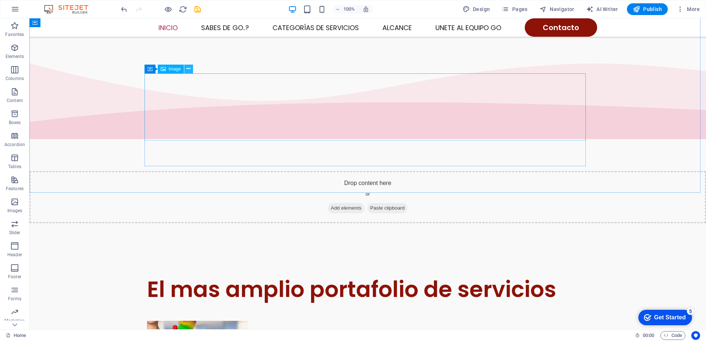
click at [190, 69] on icon at bounding box center [188, 69] width 4 height 8
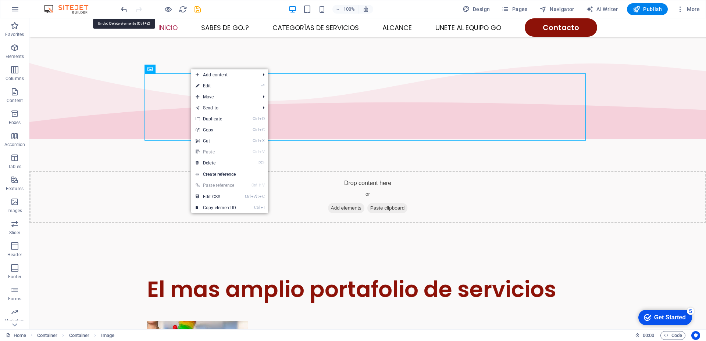
click at [121, 8] on icon "undo" at bounding box center [124, 9] width 8 height 8
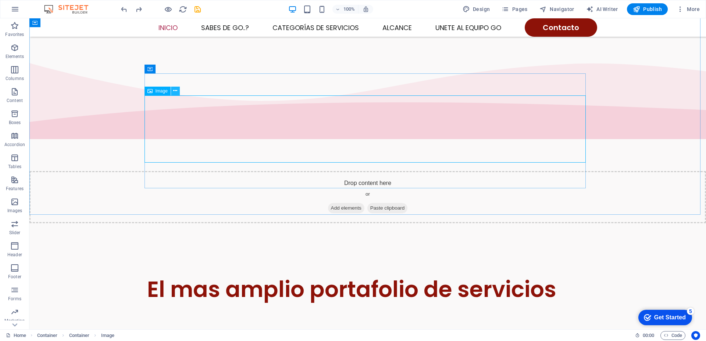
click at [175, 92] on icon at bounding box center [175, 91] width 4 height 8
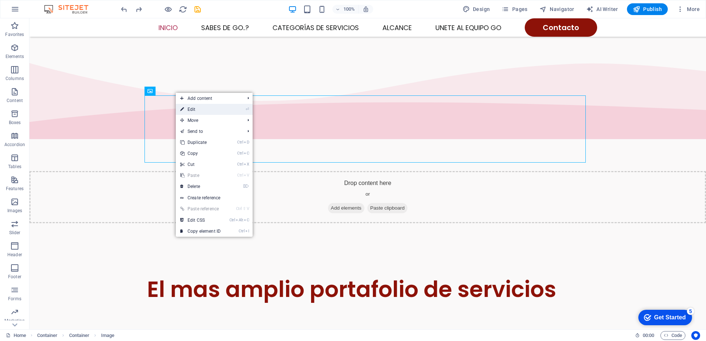
click at [192, 110] on link "⏎ Edit" at bounding box center [200, 109] width 49 height 11
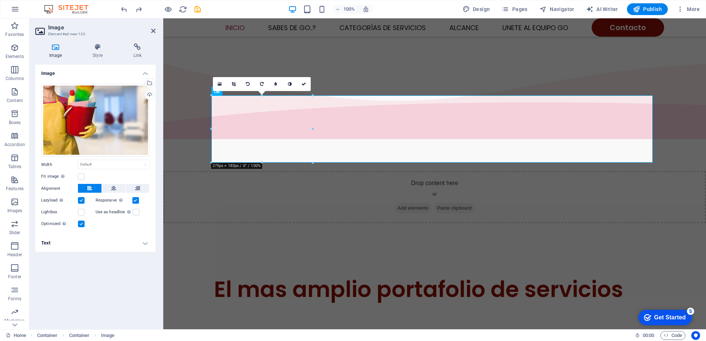
click at [75, 240] on h4 "Text" at bounding box center [95, 243] width 120 height 18
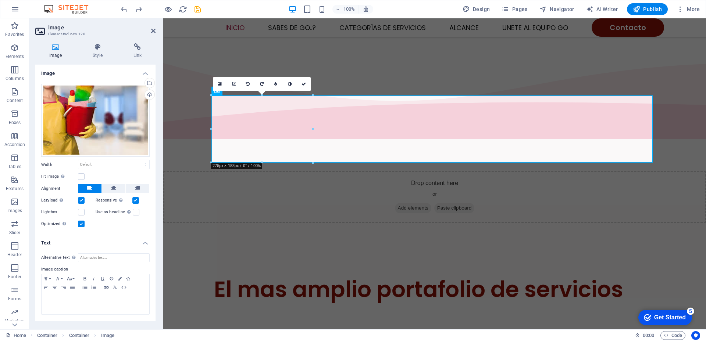
click at [75, 240] on h4 "Text" at bounding box center [95, 240] width 120 height 13
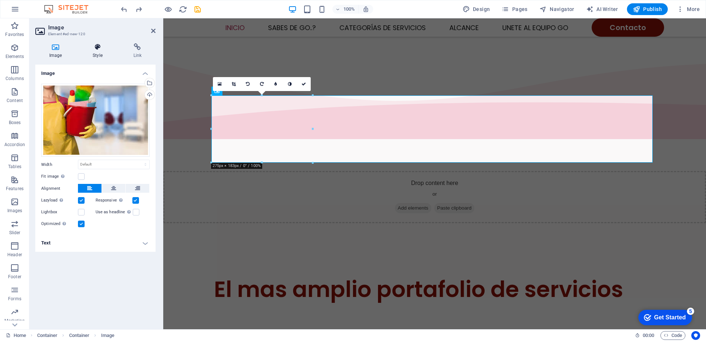
click at [96, 46] on icon at bounding box center [97, 46] width 37 height 7
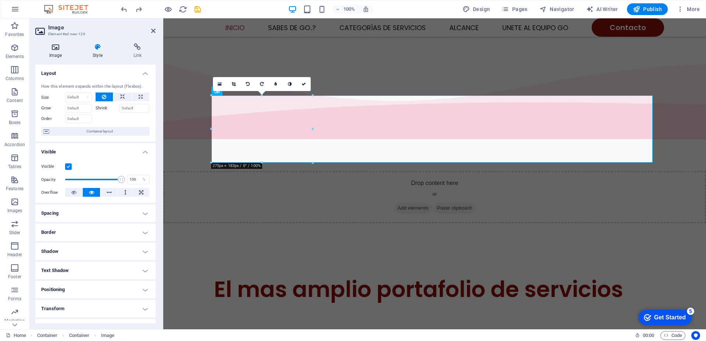
click at [53, 46] on icon at bounding box center [55, 46] width 40 height 7
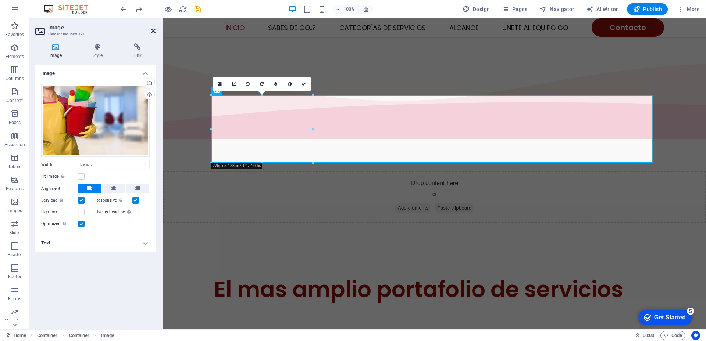
click at [153, 31] on icon at bounding box center [153, 31] width 4 height 6
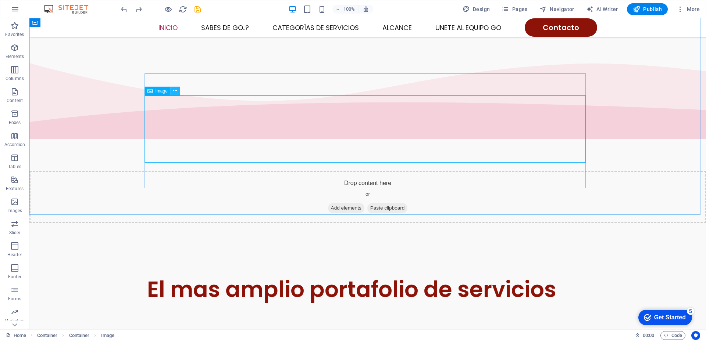
click at [176, 92] on icon at bounding box center [175, 91] width 4 height 8
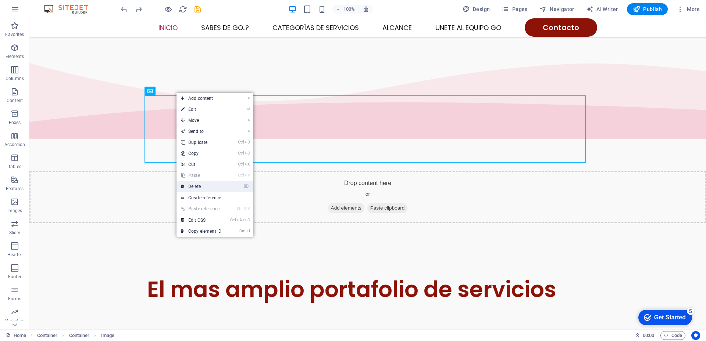
click at [195, 185] on link "⌦ Delete" at bounding box center [200, 186] width 49 height 11
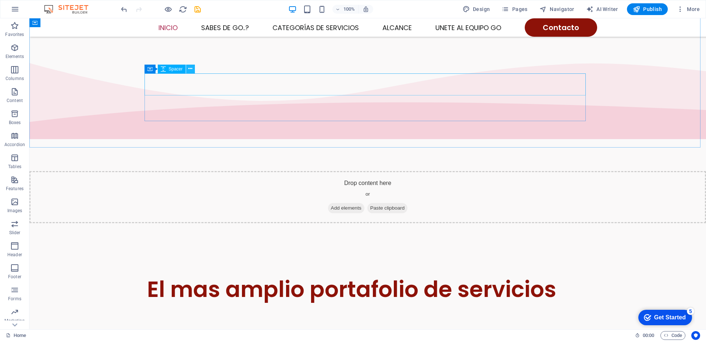
click at [192, 69] on icon at bounding box center [190, 69] width 4 height 8
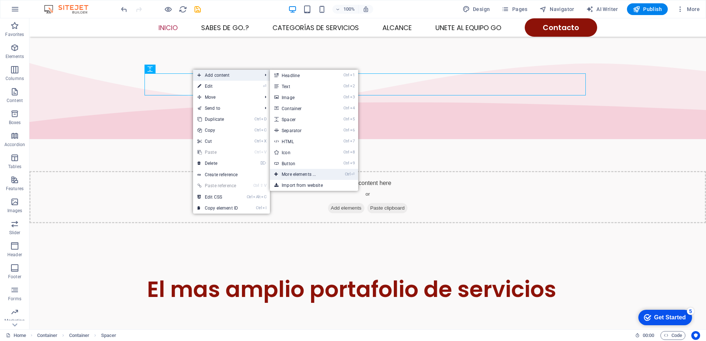
drag, startPoint x: 296, startPoint y: 176, endPoint x: 140, endPoint y: 157, distance: 157.0
click at [296, 176] on link "Ctrl ⏎ More elements ..." at bounding box center [300, 174] width 61 height 11
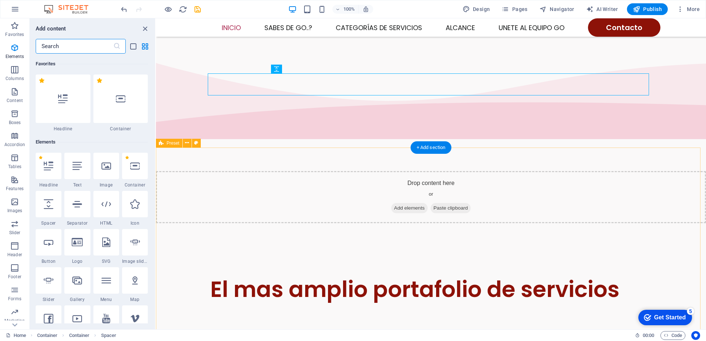
scroll to position [78, 0]
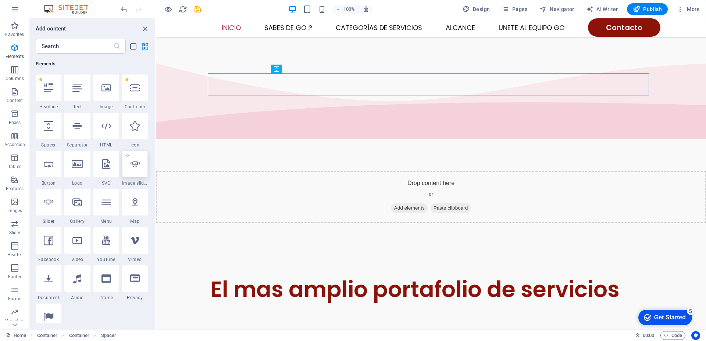
click at [136, 169] on div at bounding box center [135, 164] width 26 height 26
select select "ms"
select select "s"
select select "progressive"
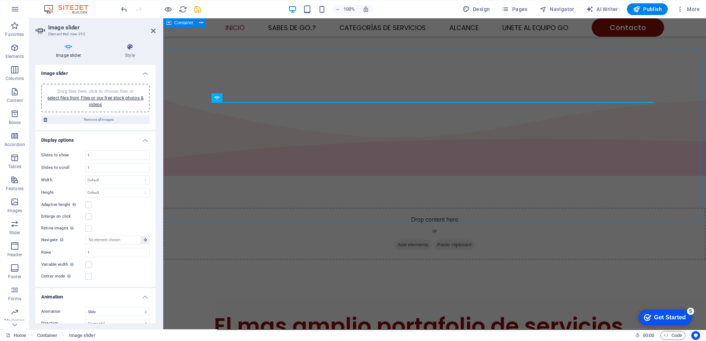
scroll to position [368, 0]
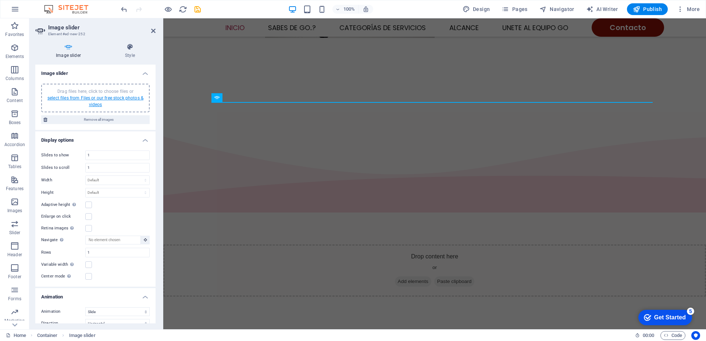
click at [92, 97] on link "select files from Files or our free stock photos & videos" at bounding box center [95, 102] width 96 height 12
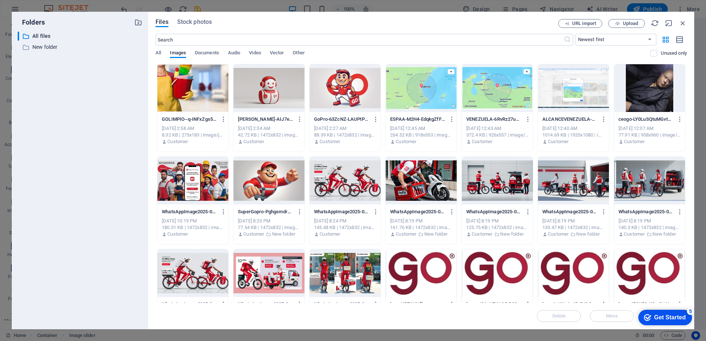
click at [186, 89] on div at bounding box center [192, 88] width 71 height 48
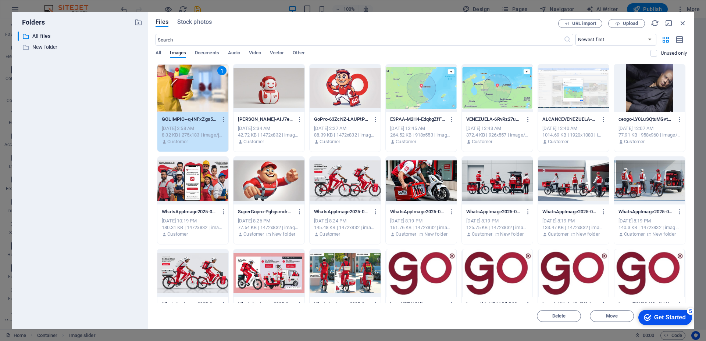
click at [214, 95] on div "1" at bounding box center [192, 88] width 71 height 48
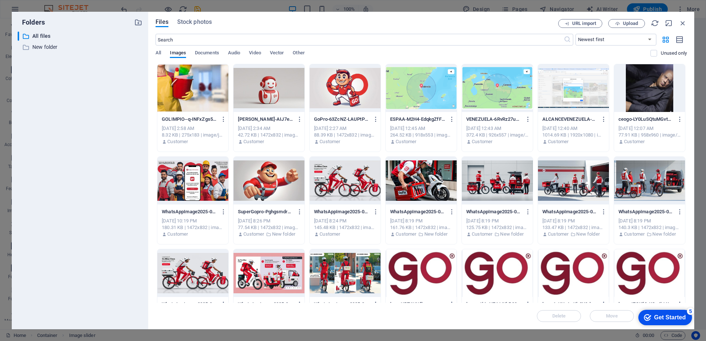
click at [214, 95] on div at bounding box center [192, 88] width 71 height 48
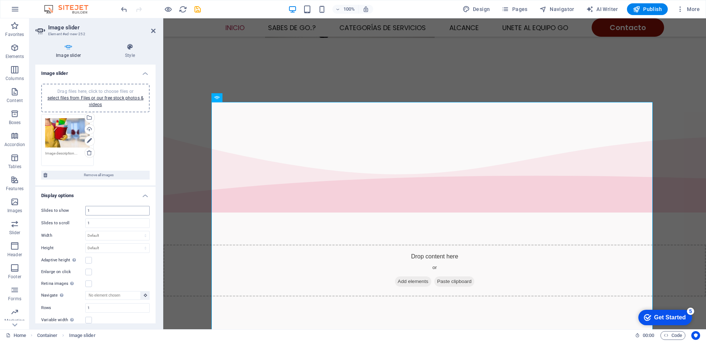
scroll to position [37, 0]
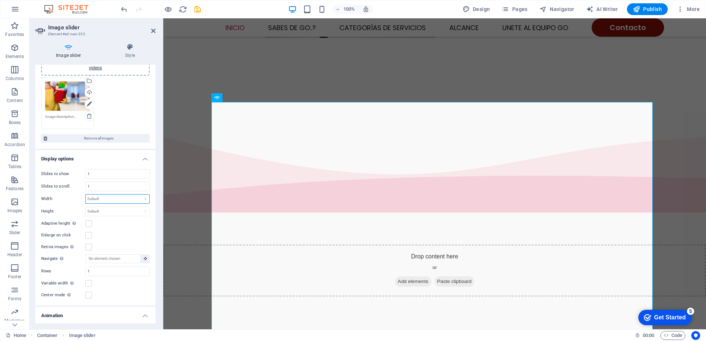
click at [110, 202] on select "Default px % rem em vw vh" at bounding box center [118, 199] width 64 height 9
select select "px"
click at [137, 195] on select "Default px % rem em vw vh" at bounding box center [118, 199] width 64 height 9
type input "0"
click at [104, 212] on select "Default px rem em vw vh" at bounding box center [118, 211] width 64 height 9
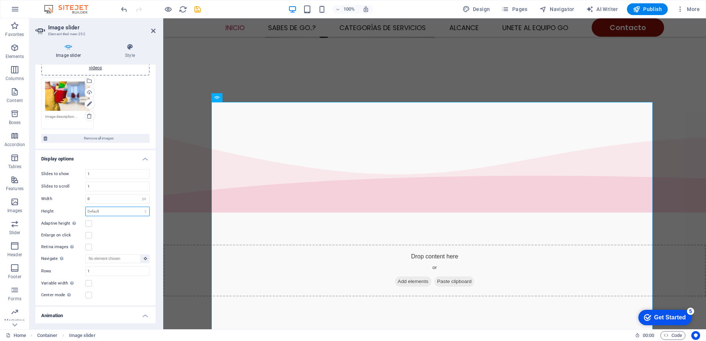
select select "px"
click at [137, 207] on select "Default px rem em vw vh" at bounding box center [118, 211] width 64 height 9
type input "0"
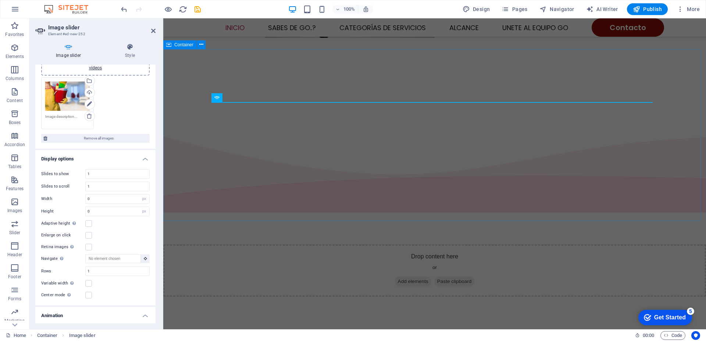
scroll to position [331, 0]
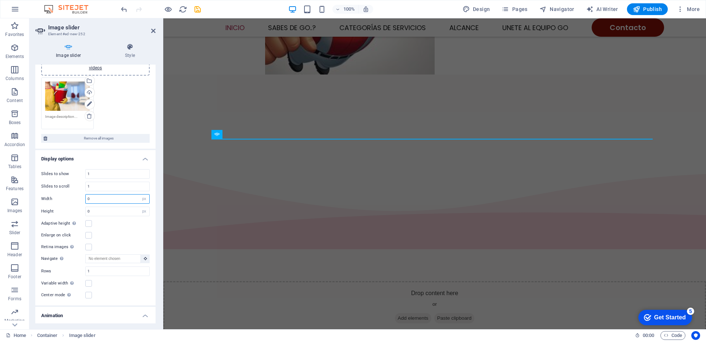
click at [103, 202] on input "0" at bounding box center [118, 199] width 64 height 9
type input "10"
click at [98, 214] on input "0" at bounding box center [118, 211] width 64 height 9
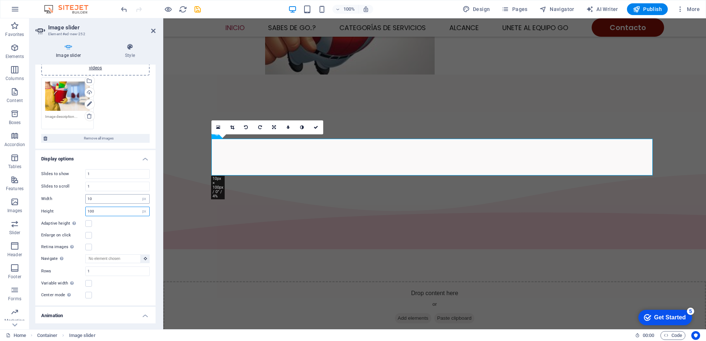
type input "100"
click at [96, 198] on input "10" at bounding box center [118, 199] width 64 height 9
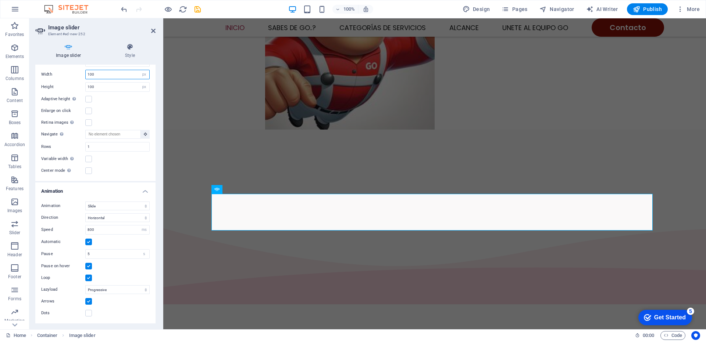
scroll to position [0, 0]
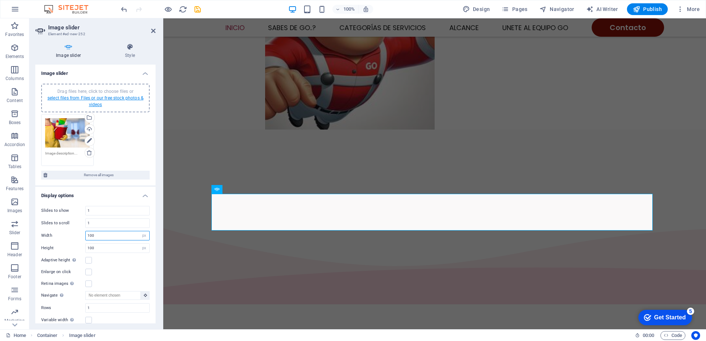
type input "100"
click at [125, 97] on link "select files from Files or our free stock photos & videos" at bounding box center [95, 102] width 96 height 12
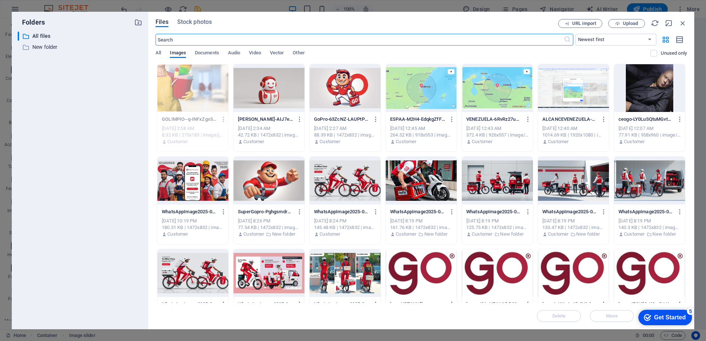
click at [494, 179] on div at bounding box center [497, 181] width 71 height 48
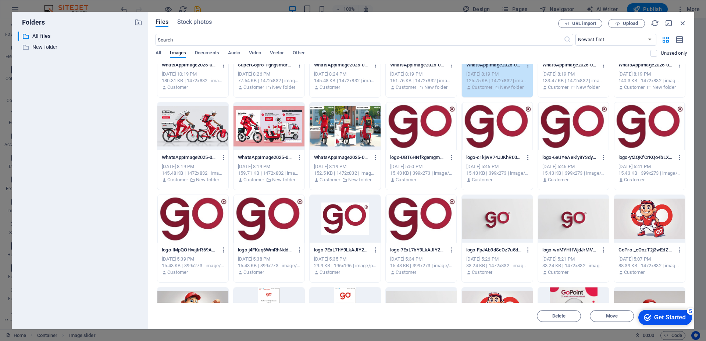
scroll to position [312, 0]
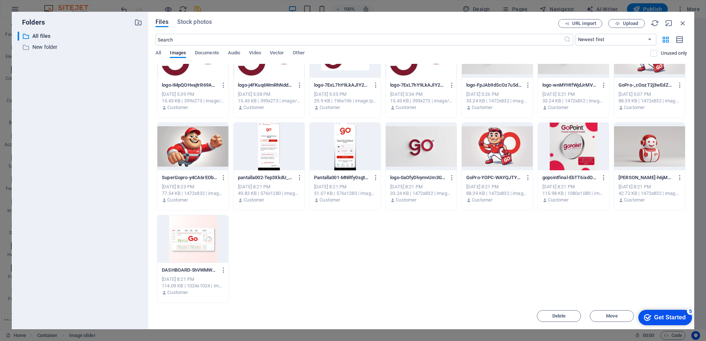
click at [507, 151] on div at bounding box center [497, 147] width 71 height 48
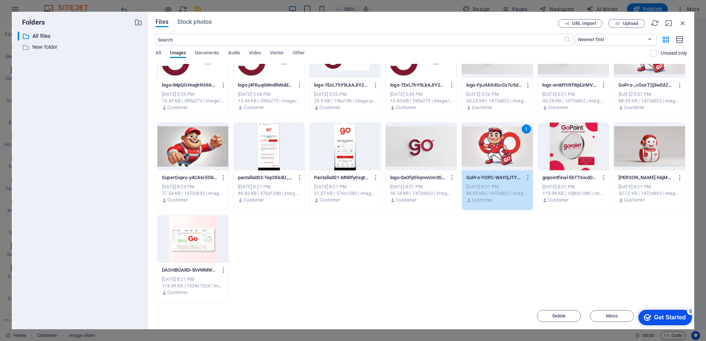
click at [493, 149] on div "1" at bounding box center [497, 147] width 71 height 48
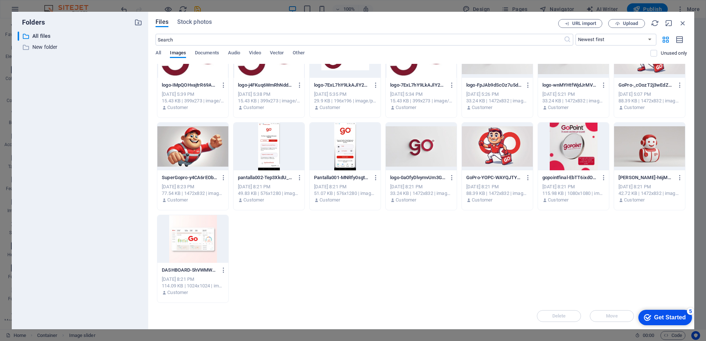
click at [493, 149] on div at bounding box center [497, 147] width 71 height 48
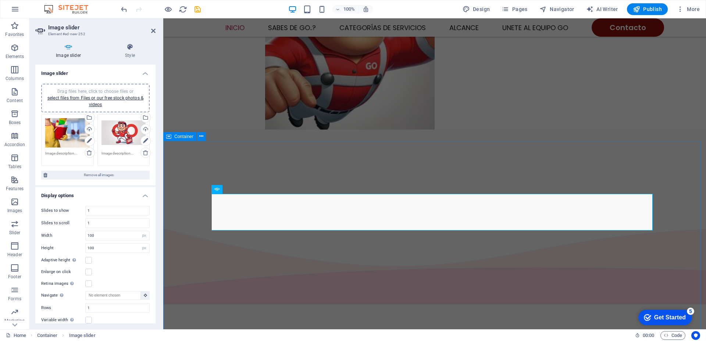
scroll to position [349, 0]
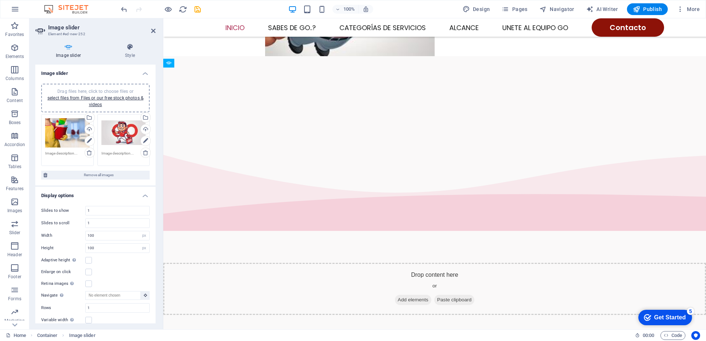
drag, startPoint x: 272, startPoint y: 148, endPoint x: 262, endPoint y: 177, distance: 29.9
drag, startPoint x: 262, startPoint y: 177, endPoint x: 260, endPoint y: 151, distance: 26.2
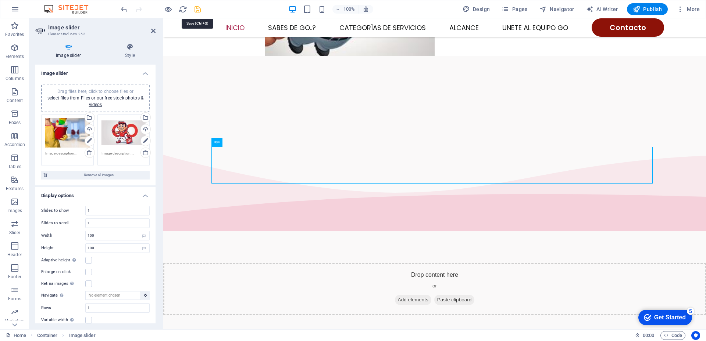
click at [199, 10] on icon "save" at bounding box center [197, 9] width 8 height 8
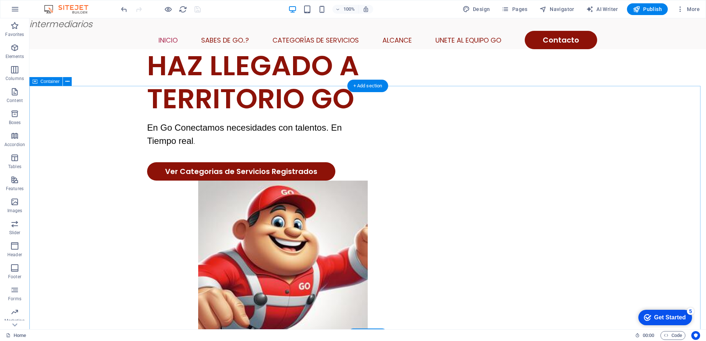
scroll to position [18, 0]
